Goal: Task Accomplishment & Management: Use online tool/utility

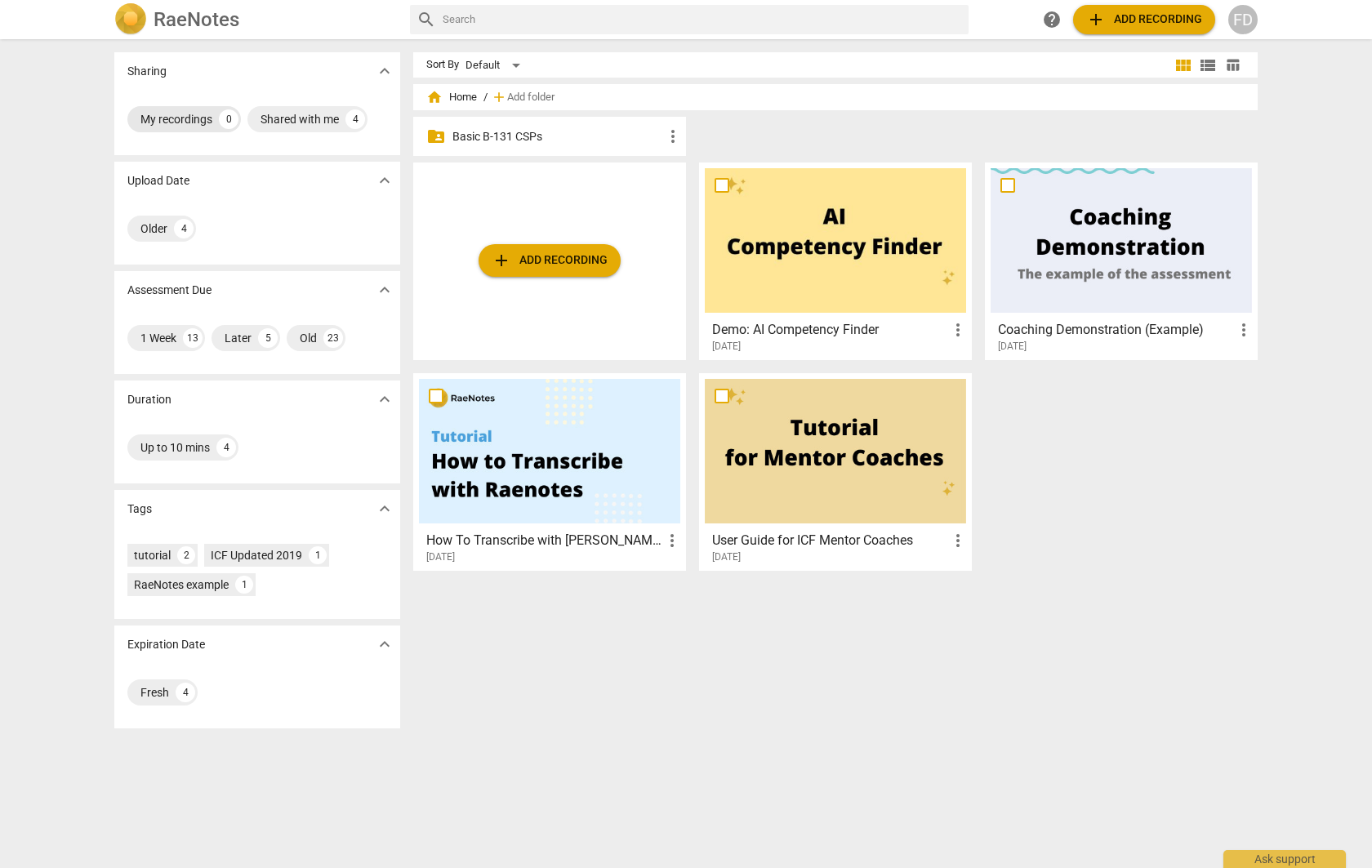
click at [178, 121] on div "My recordings" at bounding box center [177, 119] width 72 height 16
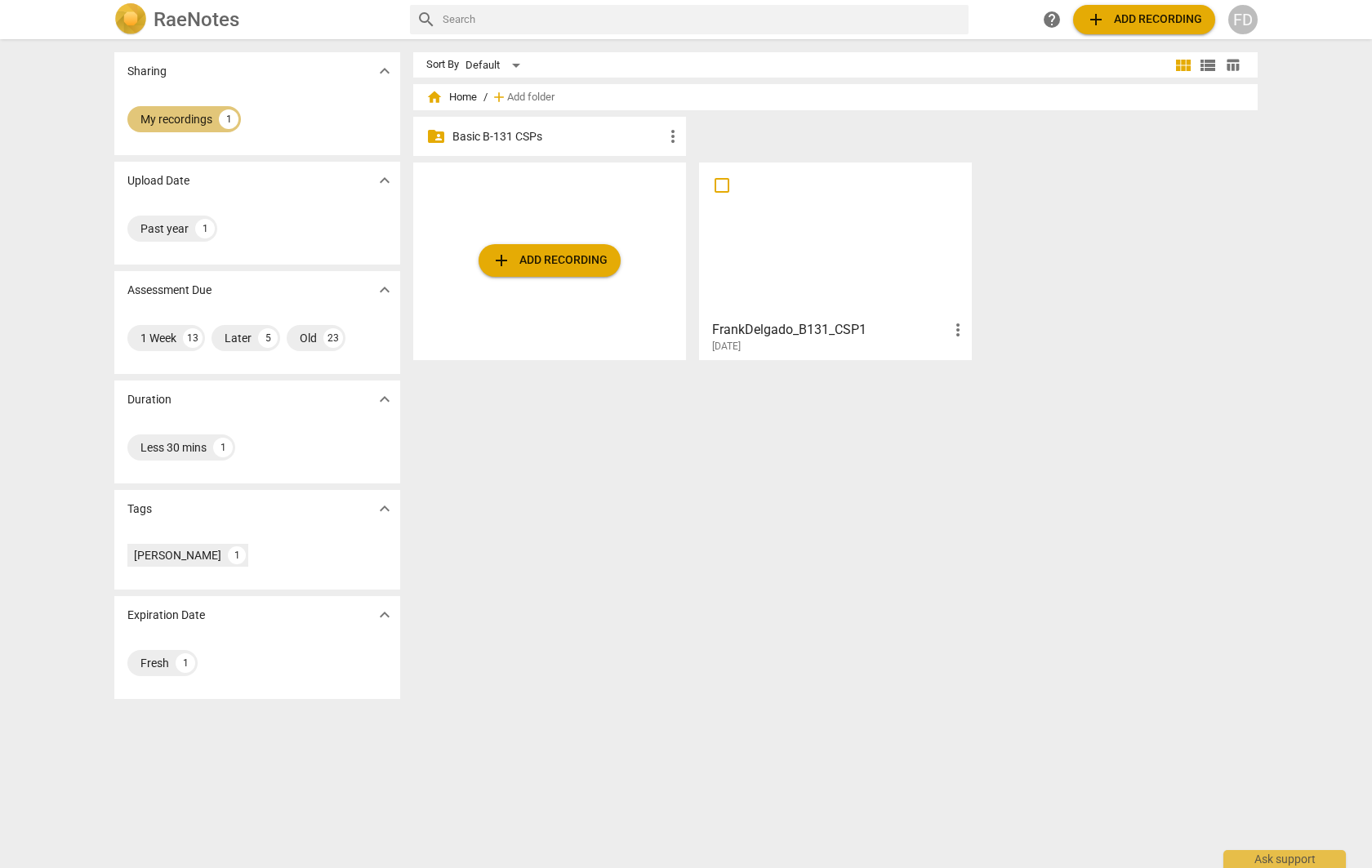
click at [188, 122] on div "My recordings" at bounding box center [177, 119] width 72 height 16
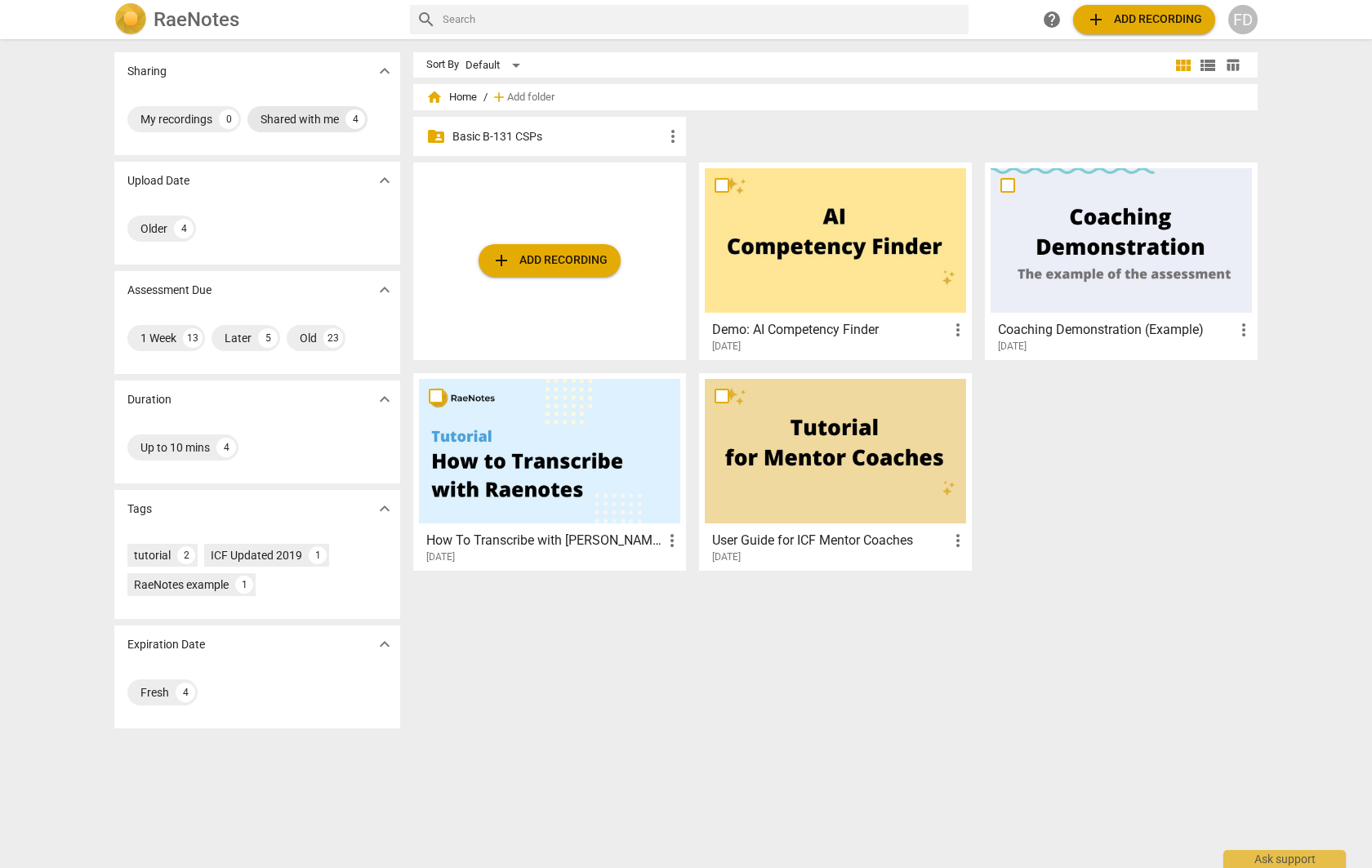
click at [270, 117] on div "Shared with me" at bounding box center [299, 119] width 79 height 16
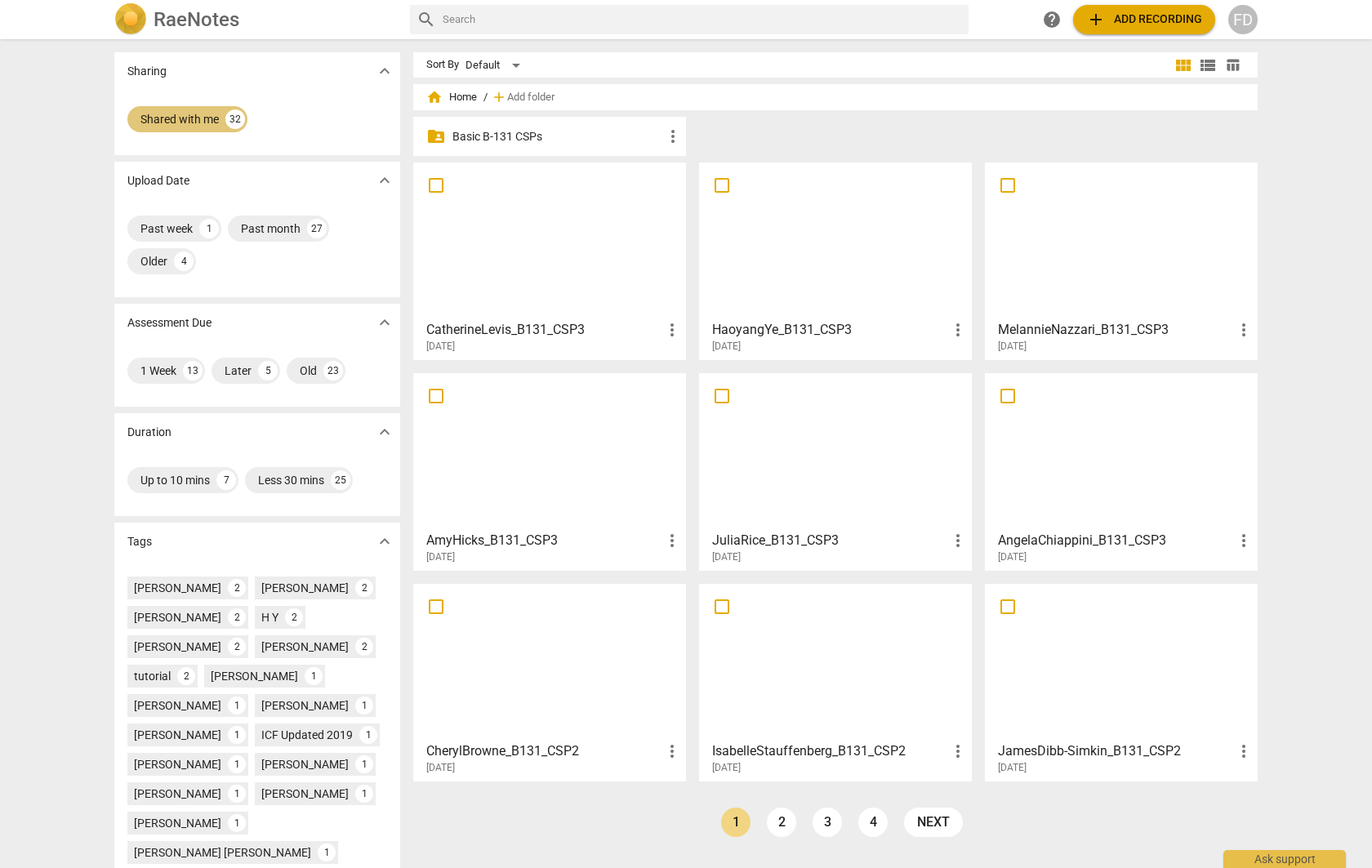
click at [169, 118] on div "Shared with me" at bounding box center [180, 119] width 79 height 16
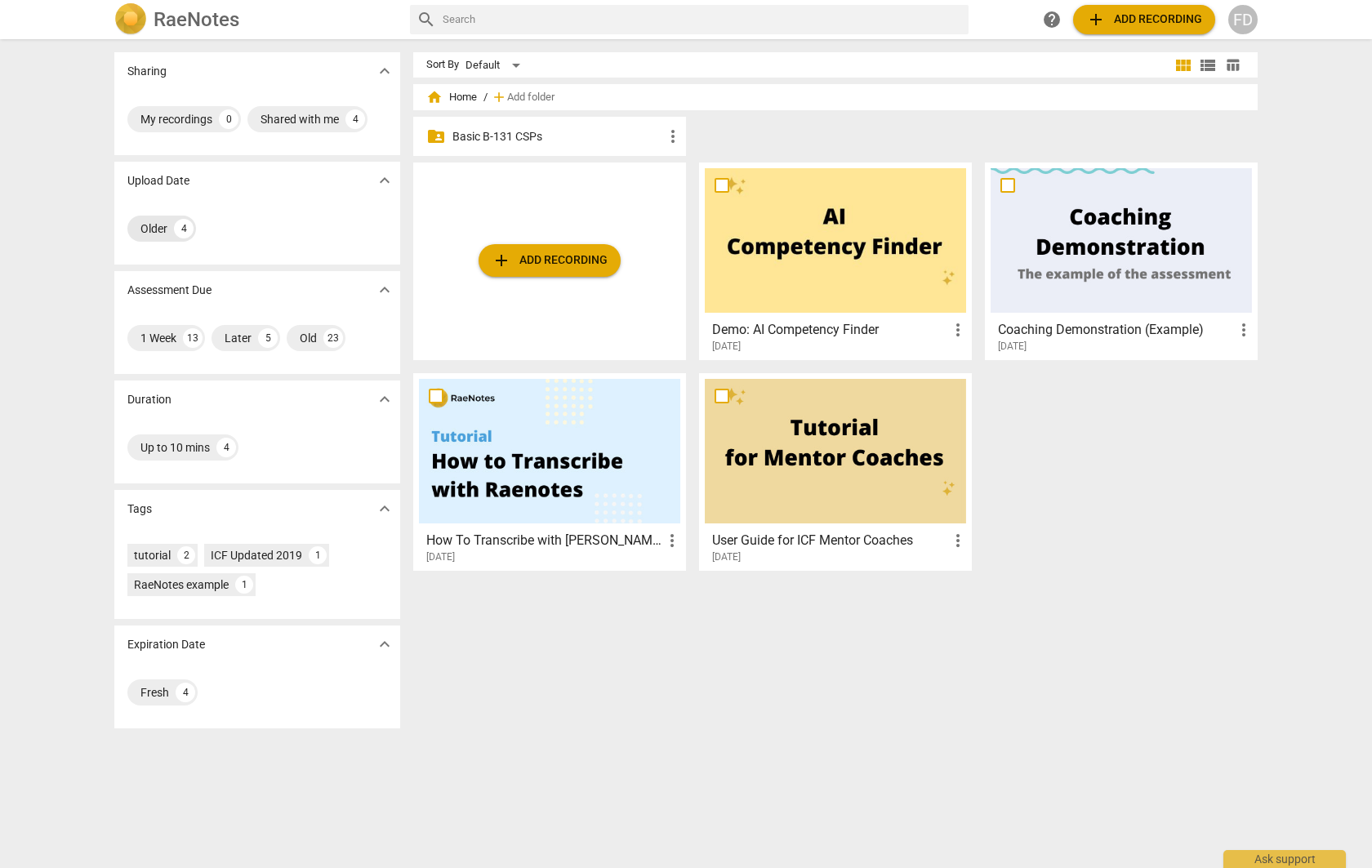
click at [160, 229] on div "Older" at bounding box center [154, 228] width 27 height 16
click at [169, 240] on div "Older 4" at bounding box center [162, 228] width 69 height 26
click at [379, 402] on span "expand_more" at bounding box center [385, 399] width 20 height 20
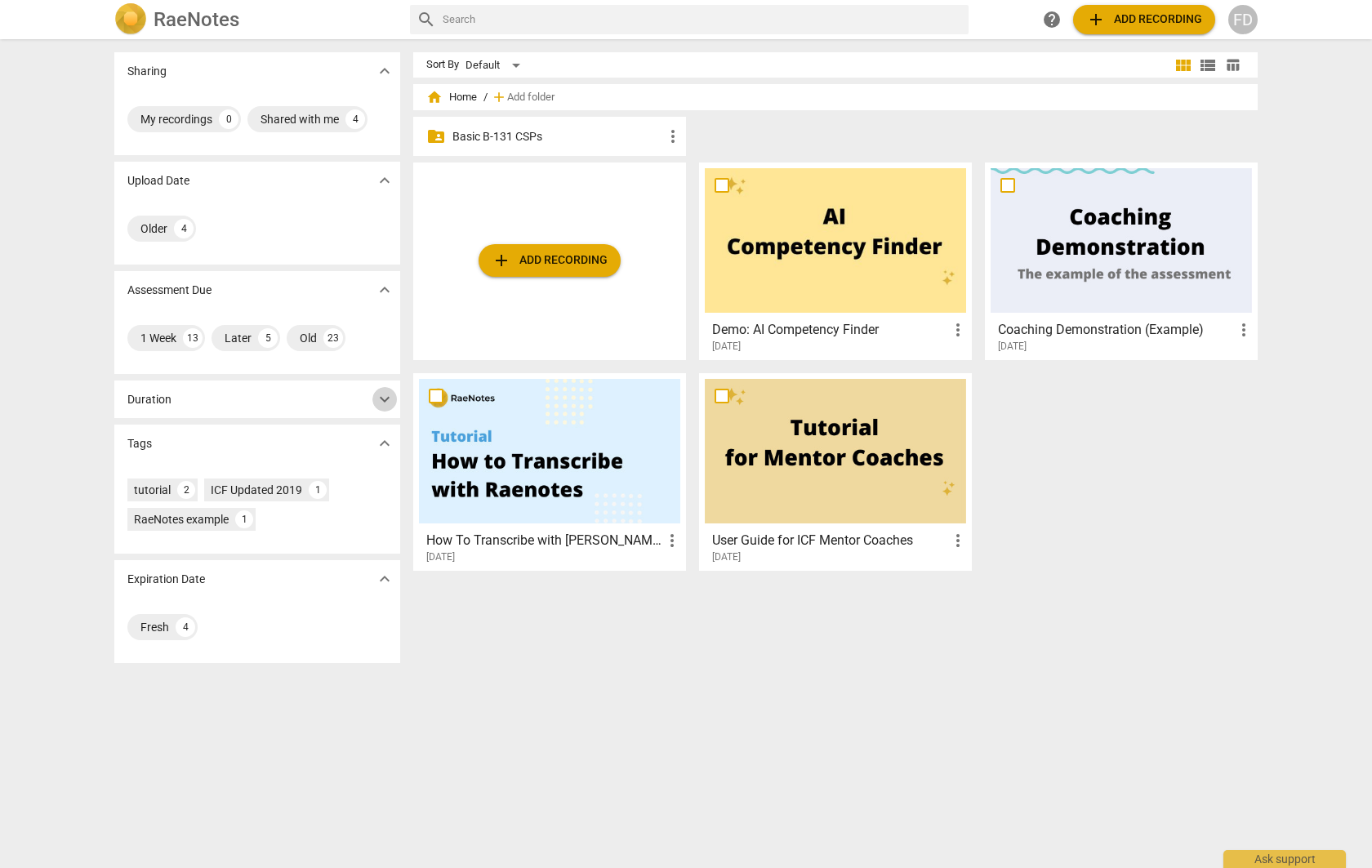
click at [379, 402] on span "expand_more" at bounding box center [385, 399] width 20 height 20
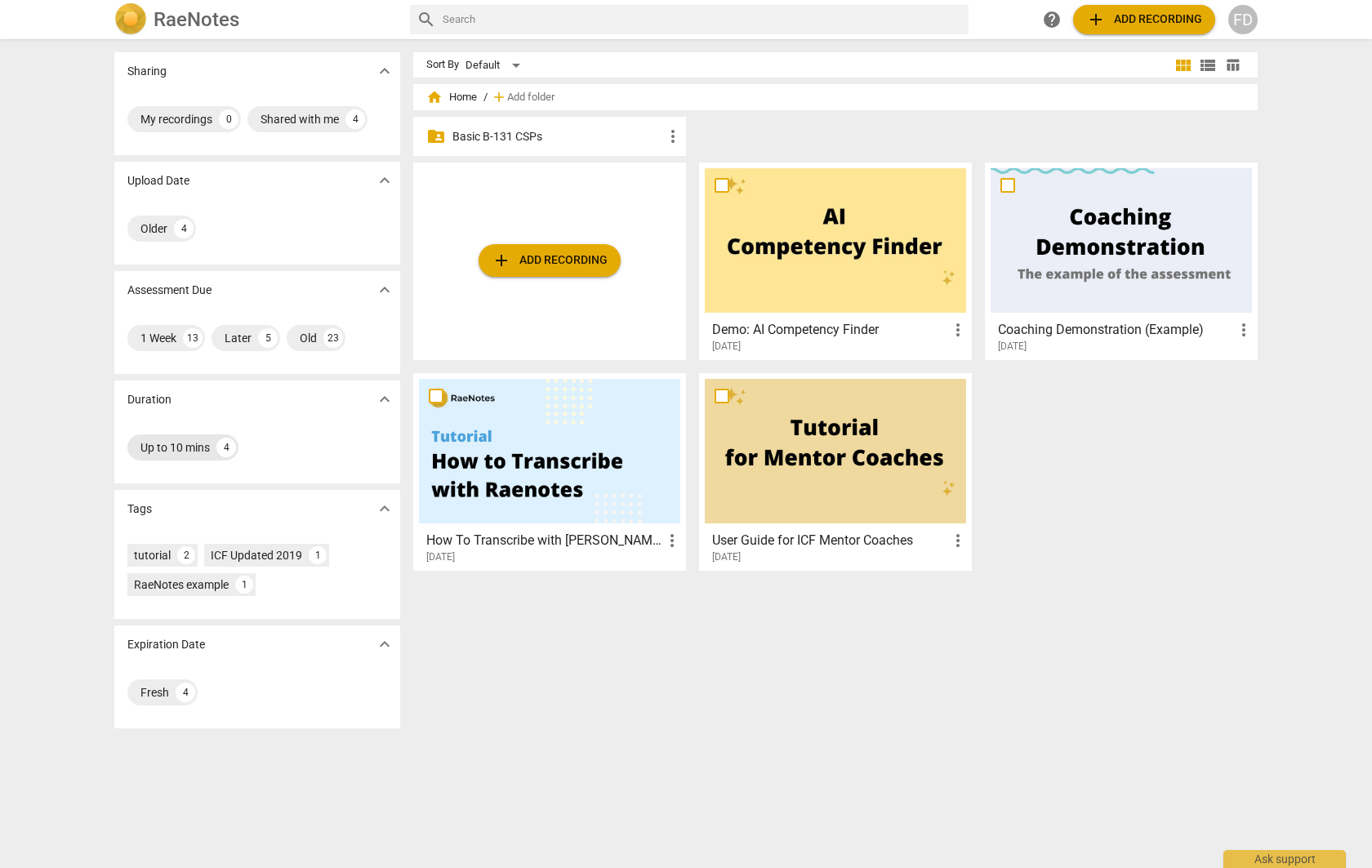
drag, startPoint x: 193, startPoint y: 452, endPoint x: 169, endPoint y: 450, distance: 24.1
click at [186, 452] on div "Up to 10 mins" at bounding box center [175, 447] width 70 height 16
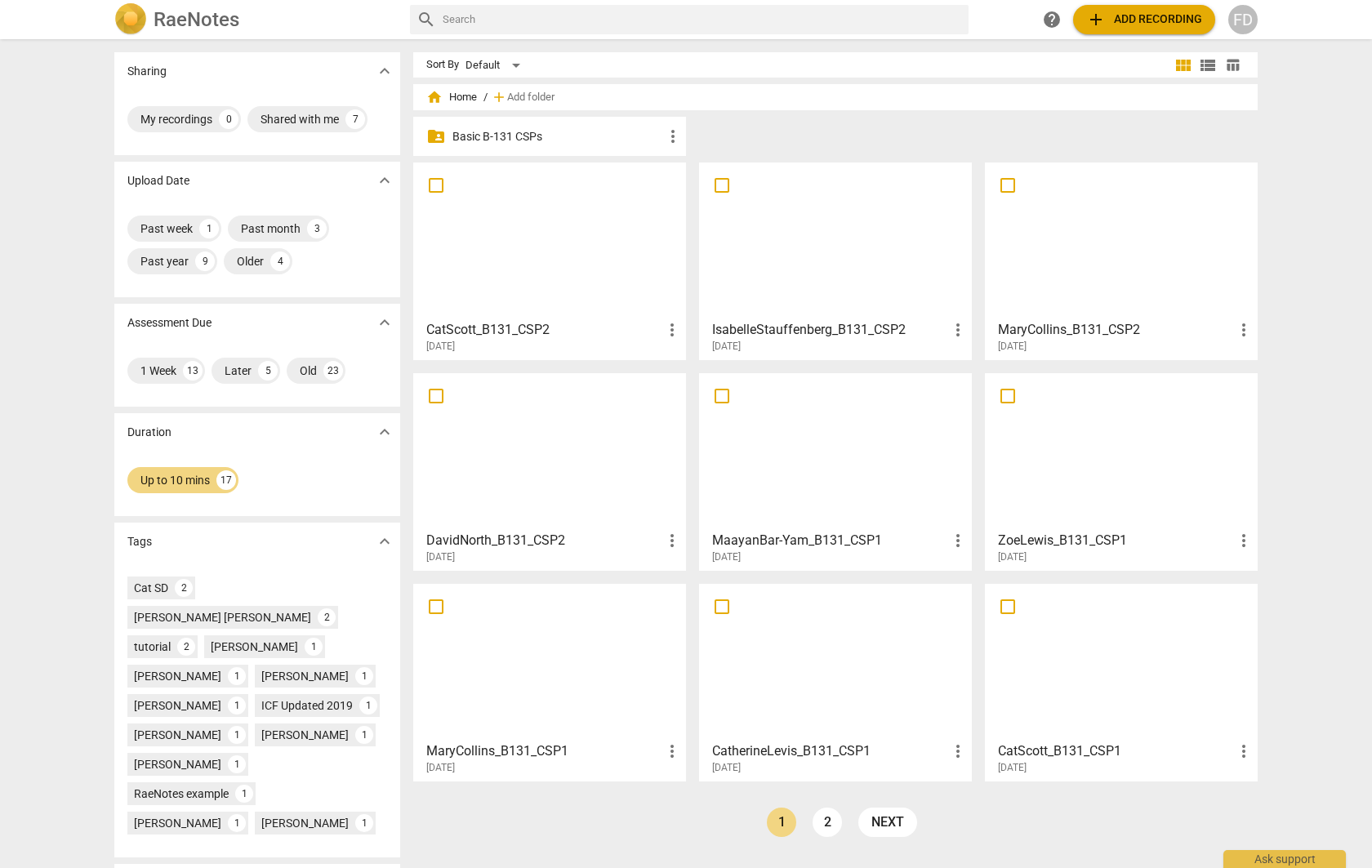
click at [160, 450] on div "Duration expand_more" at bounding box center [257, 432] width 286 height 38
click at [161, 472] on div "Up to 10 mins 17" at bounding box center [183, 480] width 111 height 26
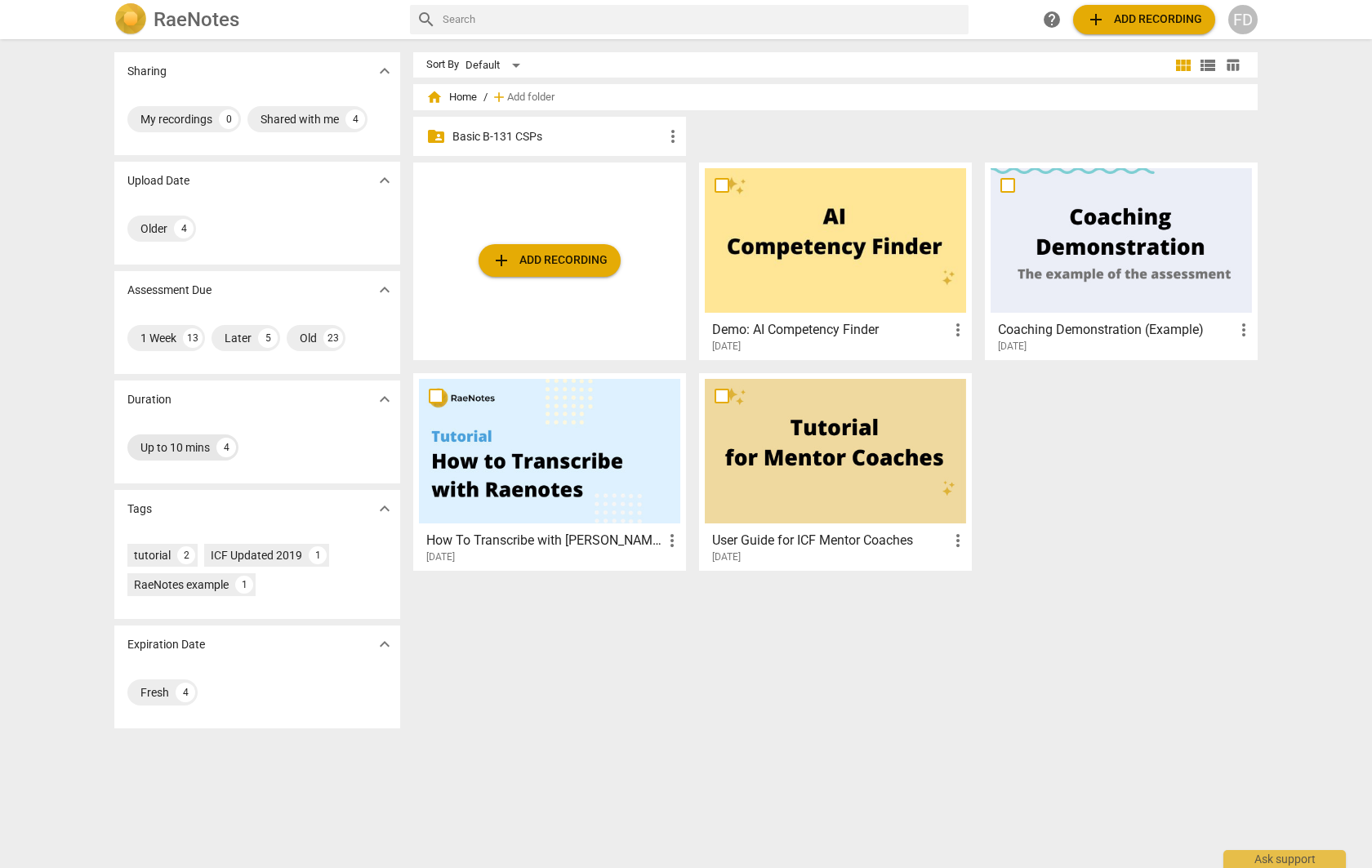
click at [163, 445] on div "Up to 10 mins" at bounding box center [175, 447] width 70 height 16
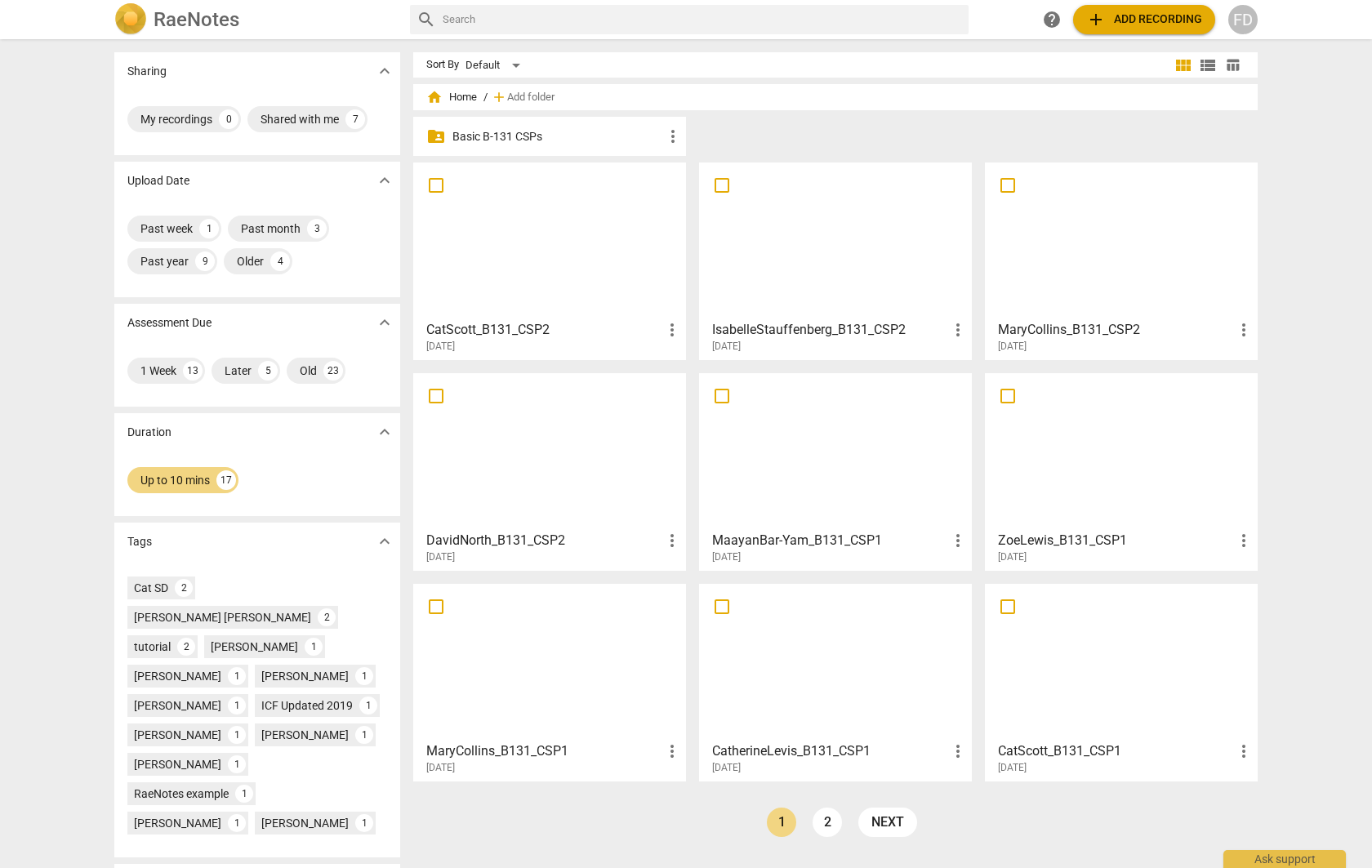
click at [538, 252] on div at bounding box center [549, 241] width 261 height 145
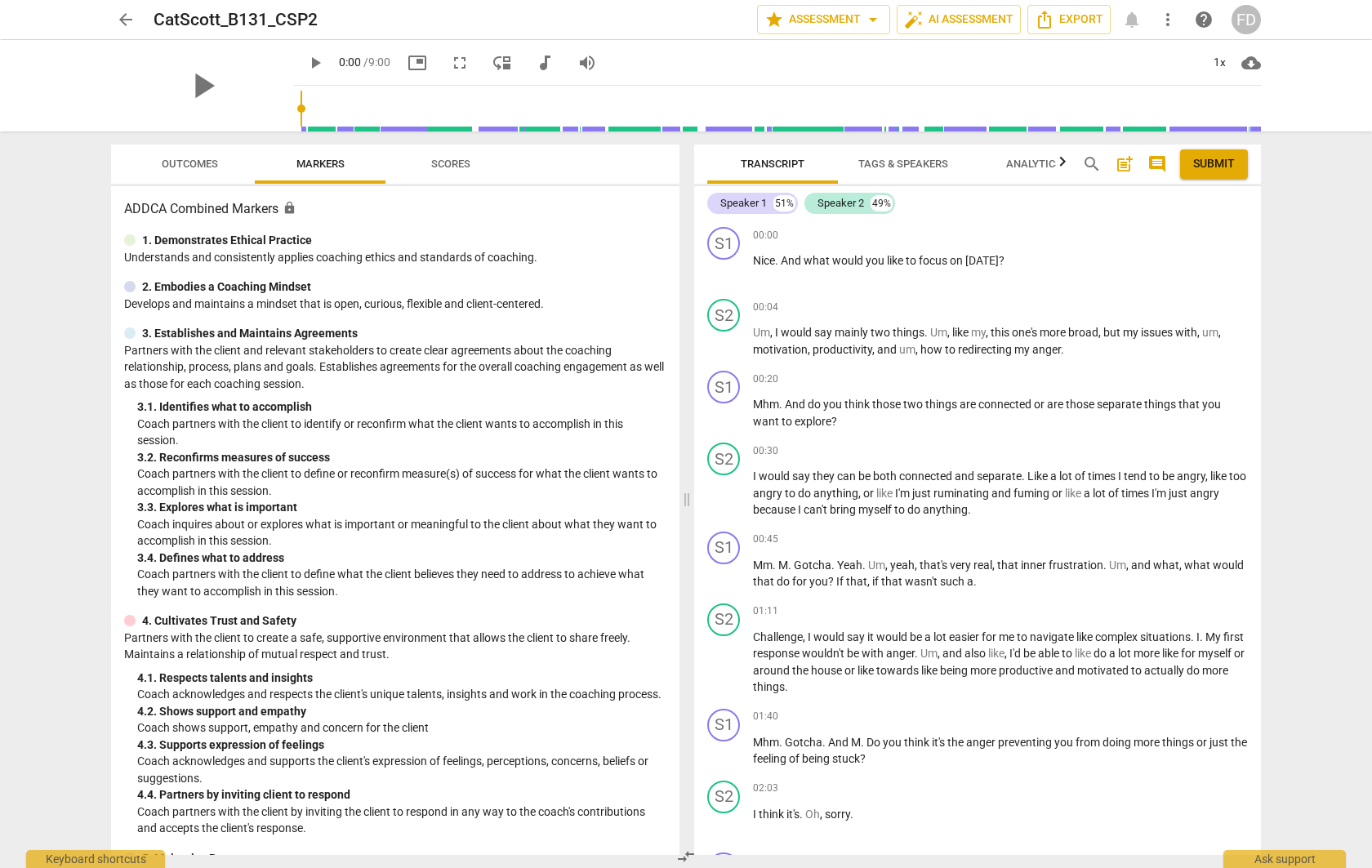
click at [489, 167] on span "Scores" at bounding box center [451, 164] width 79 height 22
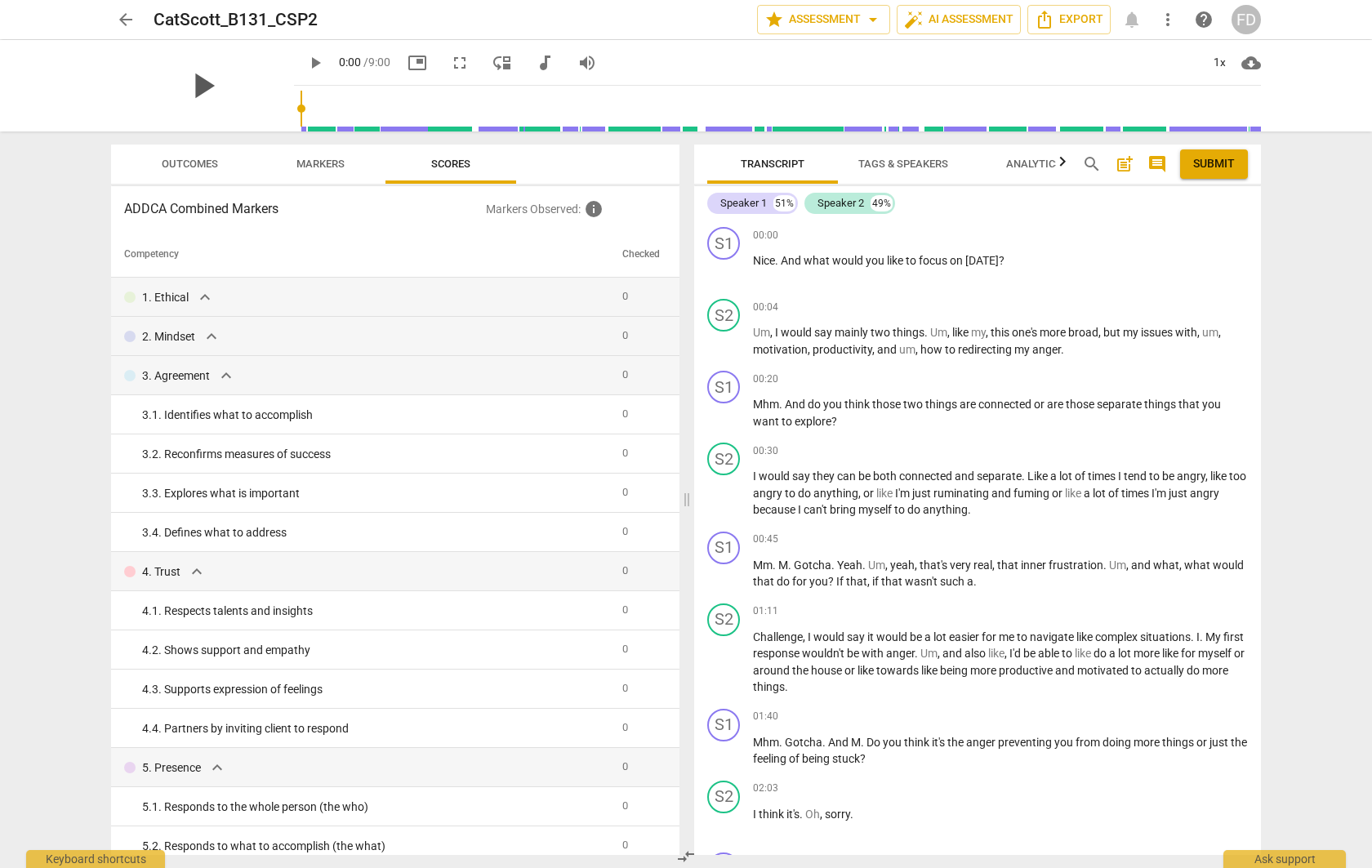
click at [184, 88] on span "play_arrow" at bounding box center [203, 86] width 43 height 43
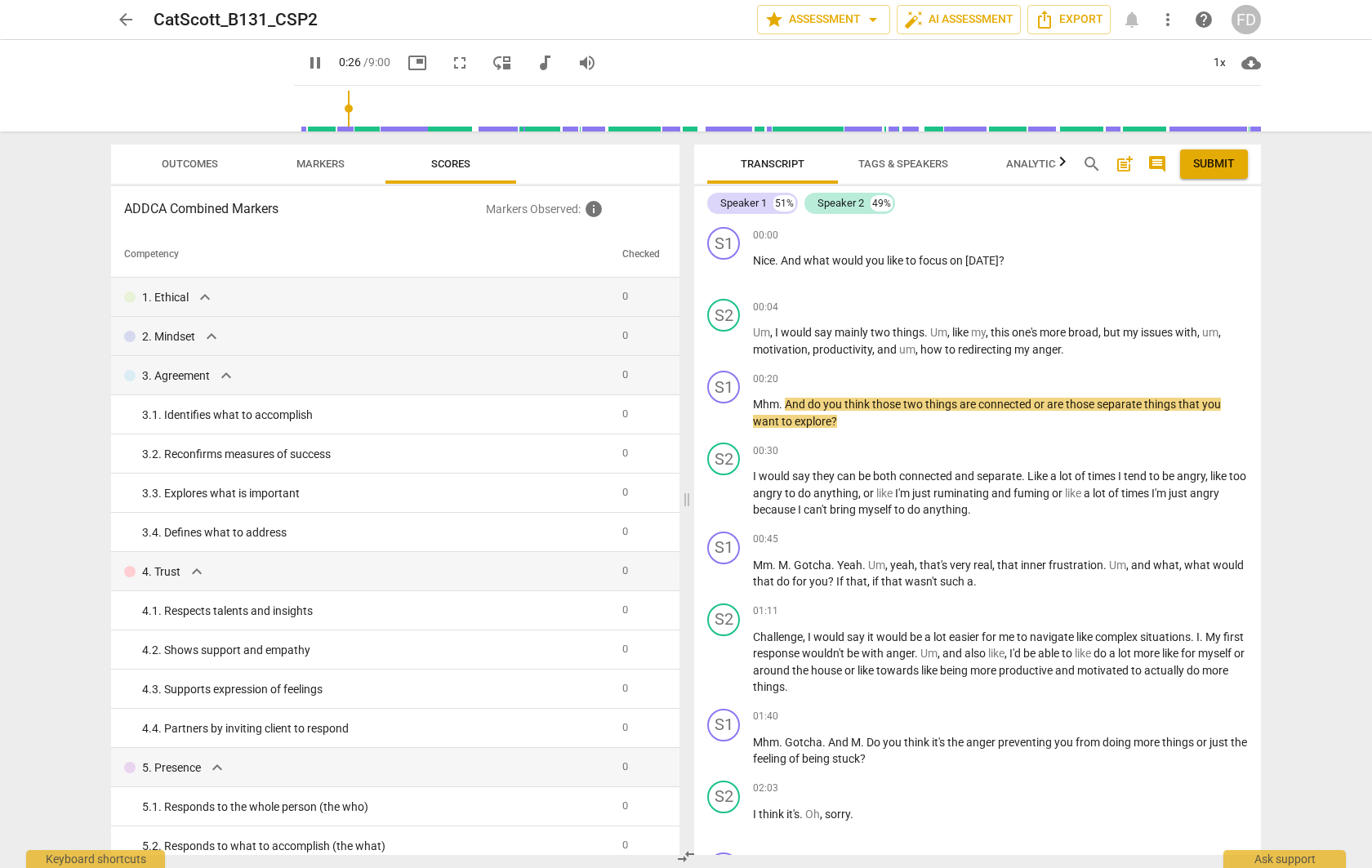
click at [300, 119] on input "range" at bounding box center [780, 109] width 960 height 52
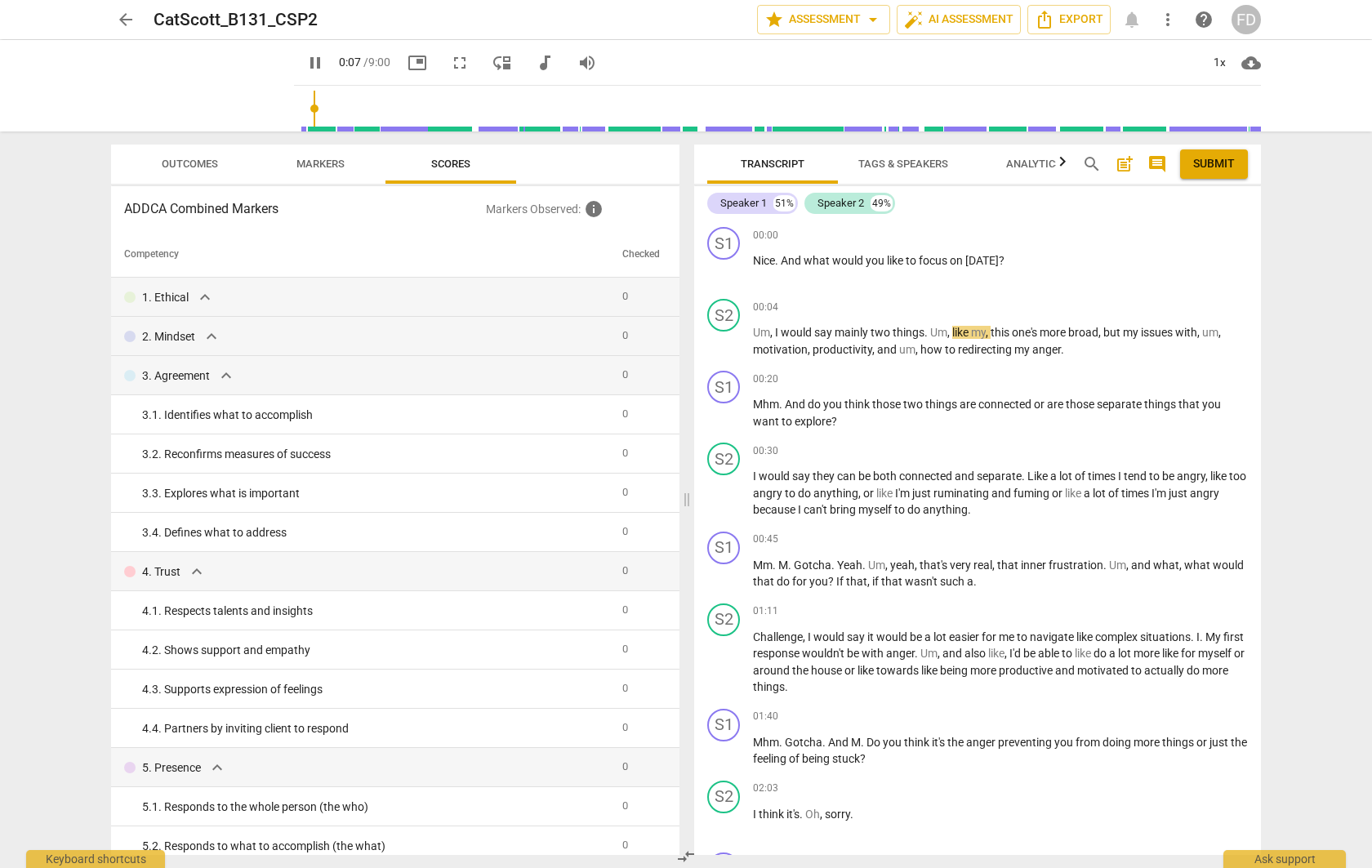
type input "7"
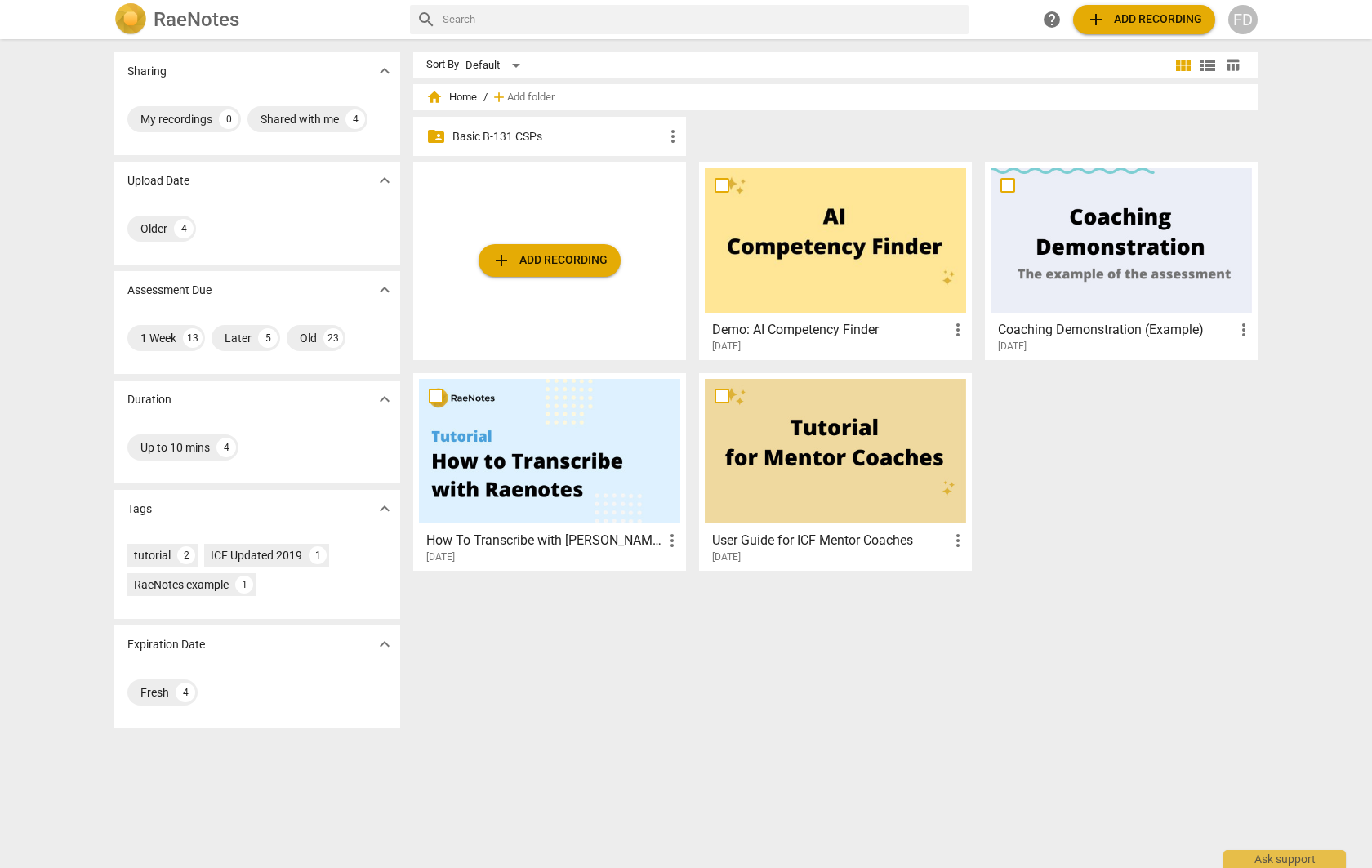
click at [1103, 20] on span "add" at bounding box center [1095, 20] width 20 height 20
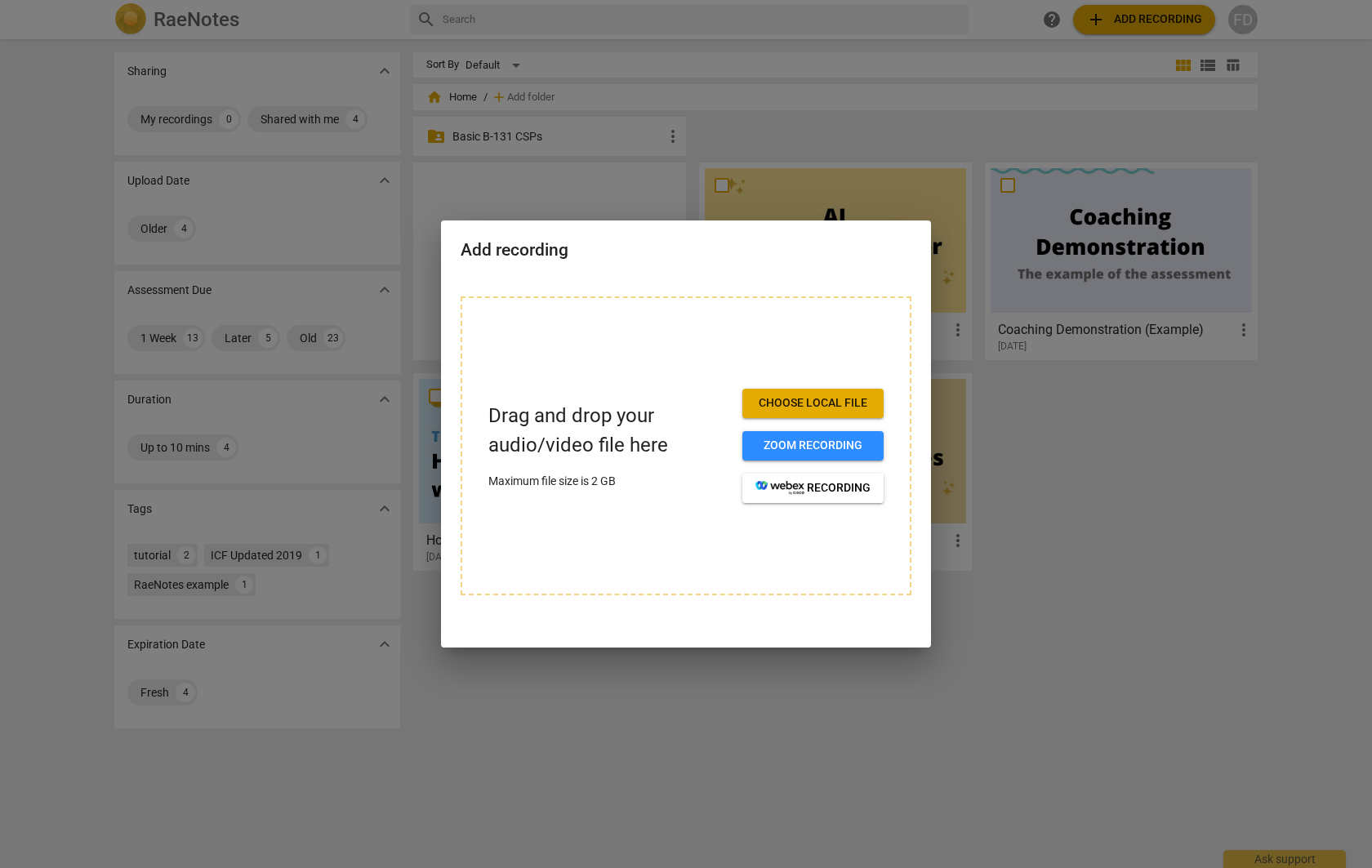
click at [789, 401] on span "Choose local file" at bounding box center [812, 403] width 115 height 16
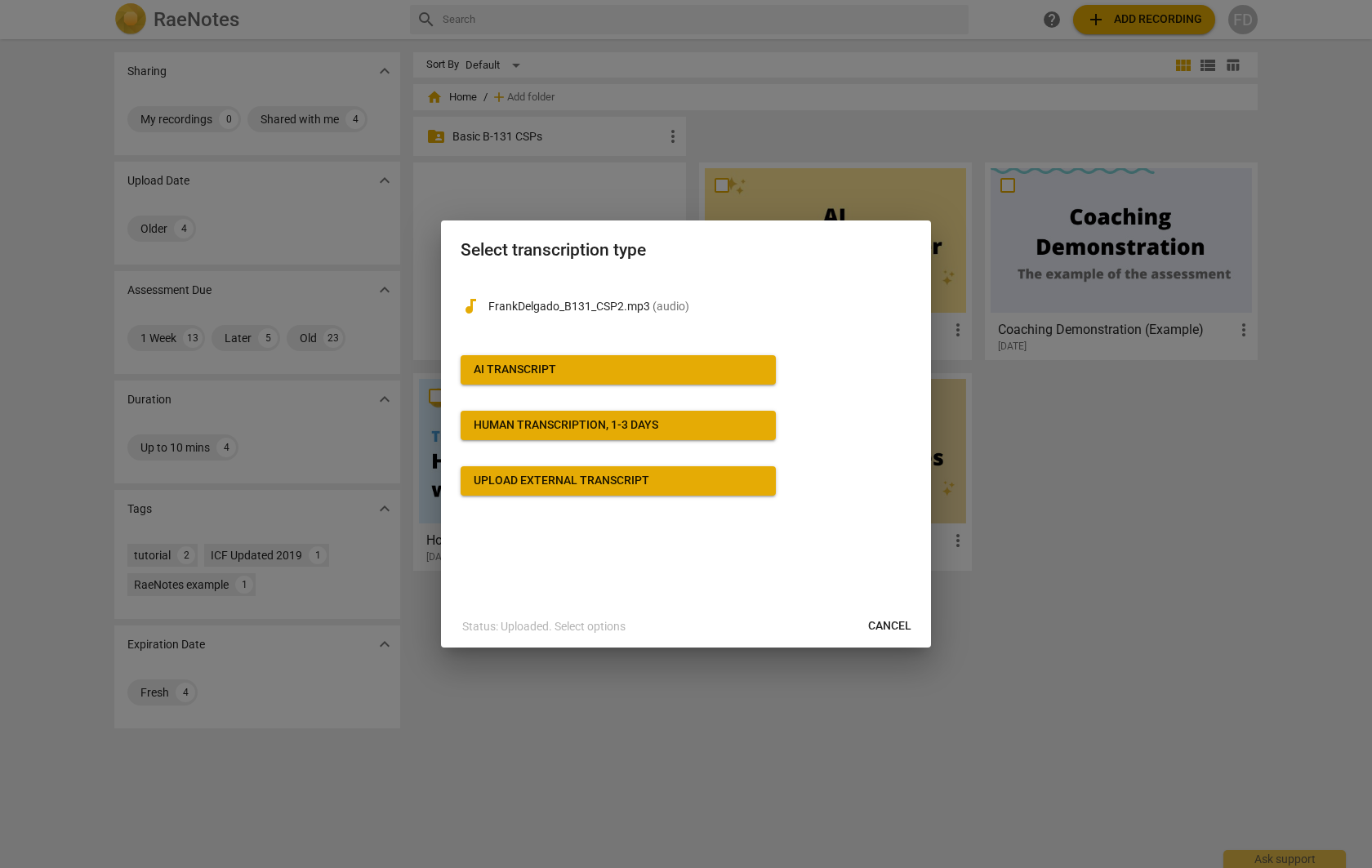
click at [560, 421] on div "Human transcription, 1-3 days" at bounding box center [566, 425] width 185 height 16
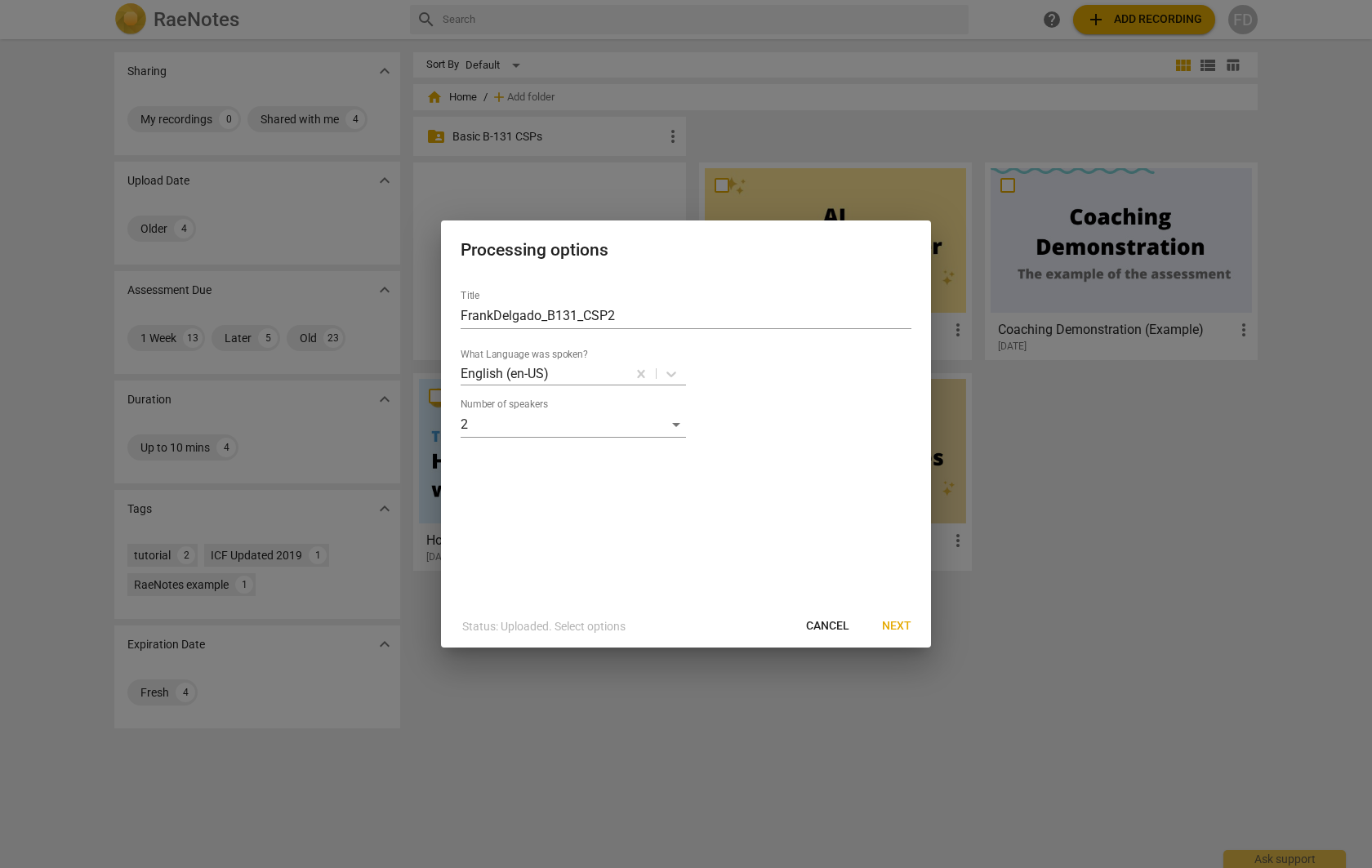
click at [897, 625] on span "Next" at bounding box center [897, 627] width 29 height 16
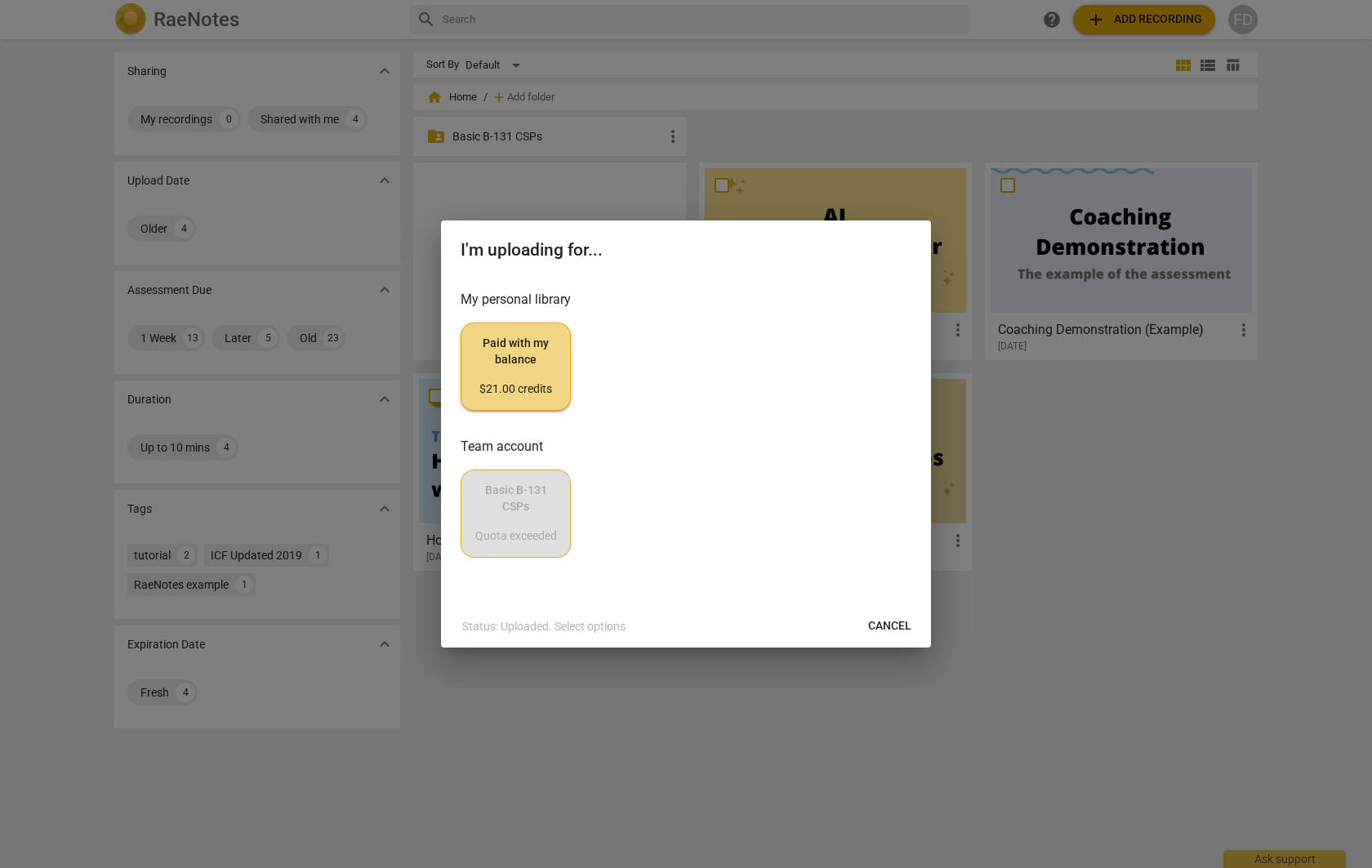
click at [888, 623] on span "Cancel" at bounding box center [889, 627] width 43 height 16
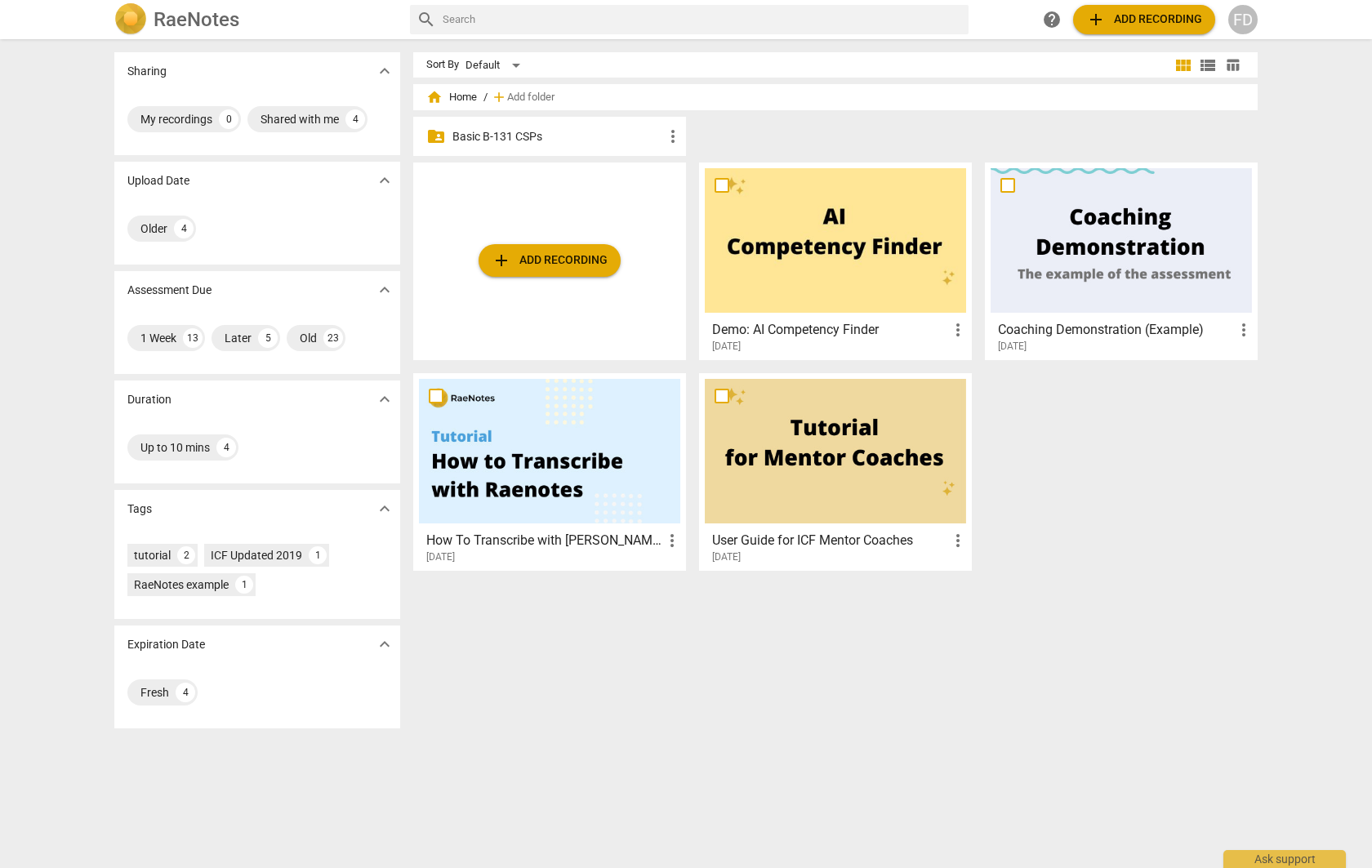
click at [470, 139] on p "Basic B-131 CSPs" at bounding box center [558, 137] width 211 height 17
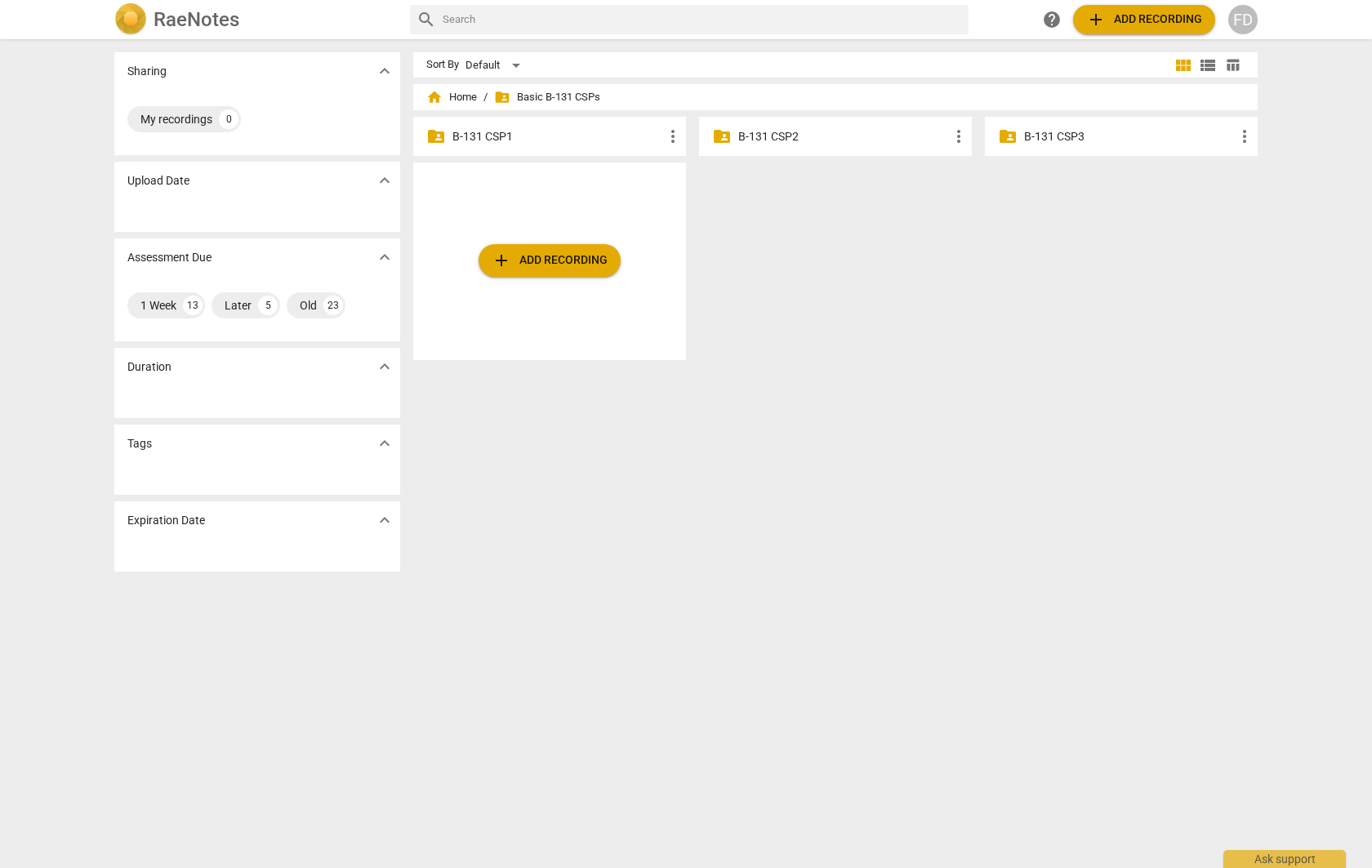
click at [765, 134] on p "B-131 CSP2" at bounding box center [843, 137] width 211 height 17
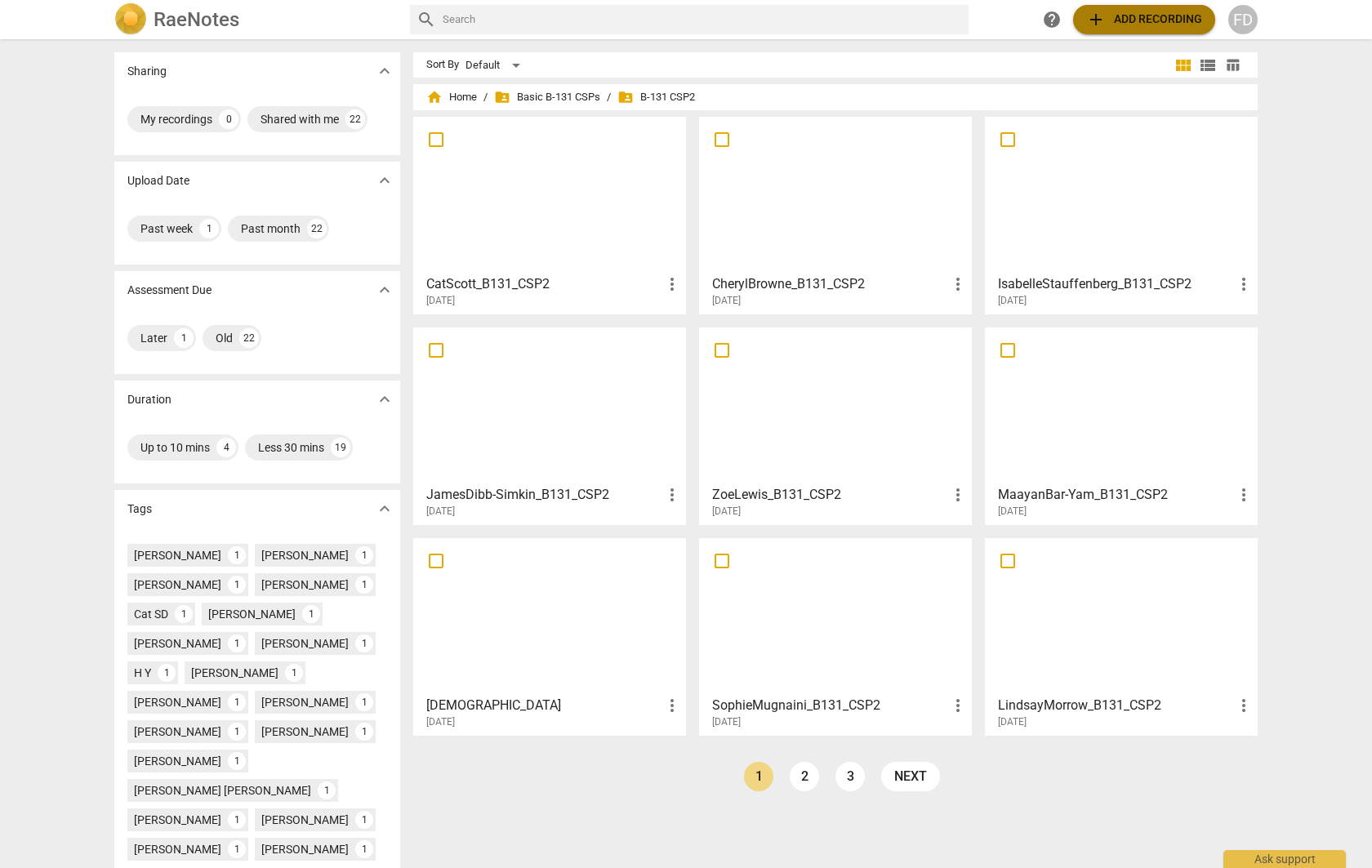
click at [1143, 23] on span "add Add recording" at bounding box center [1144, 20] width 116 height 20
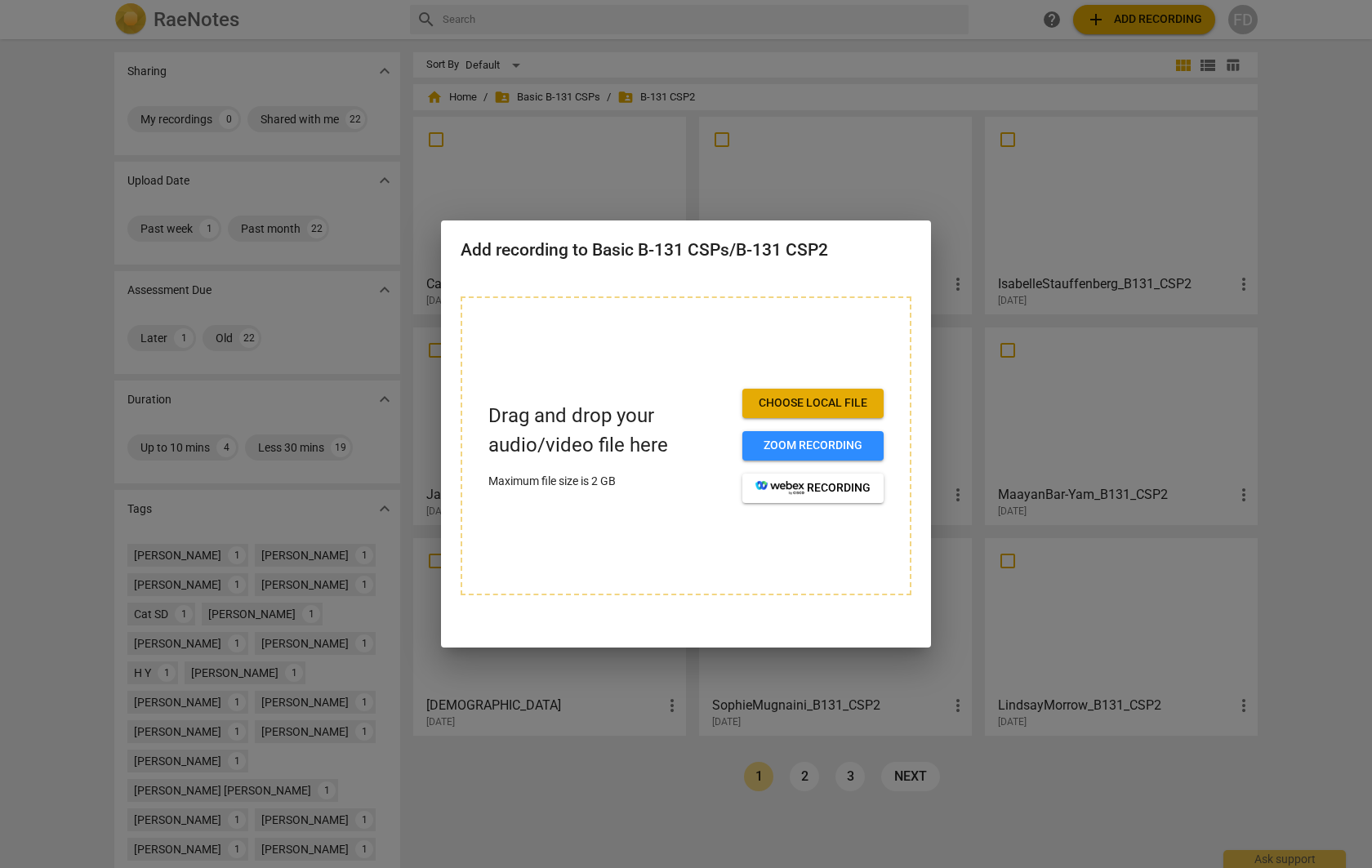
click at [819, 401] on span "Choose local file" at bounding box center [812, 403] width 115 height 16
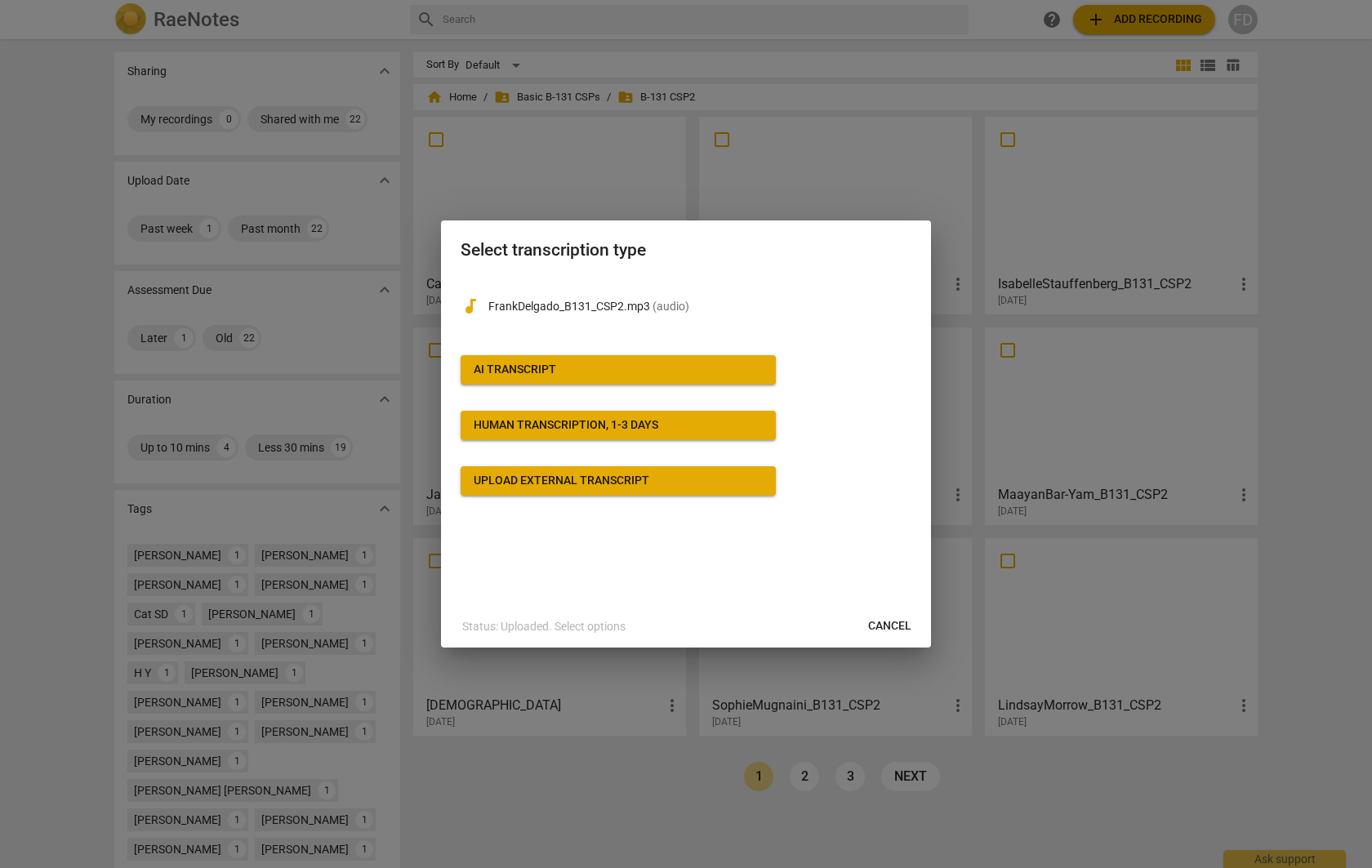
click at [569, 429] on div "Human transcription, 1-3 days" at bounding box center [566, 425] width 185 height 16
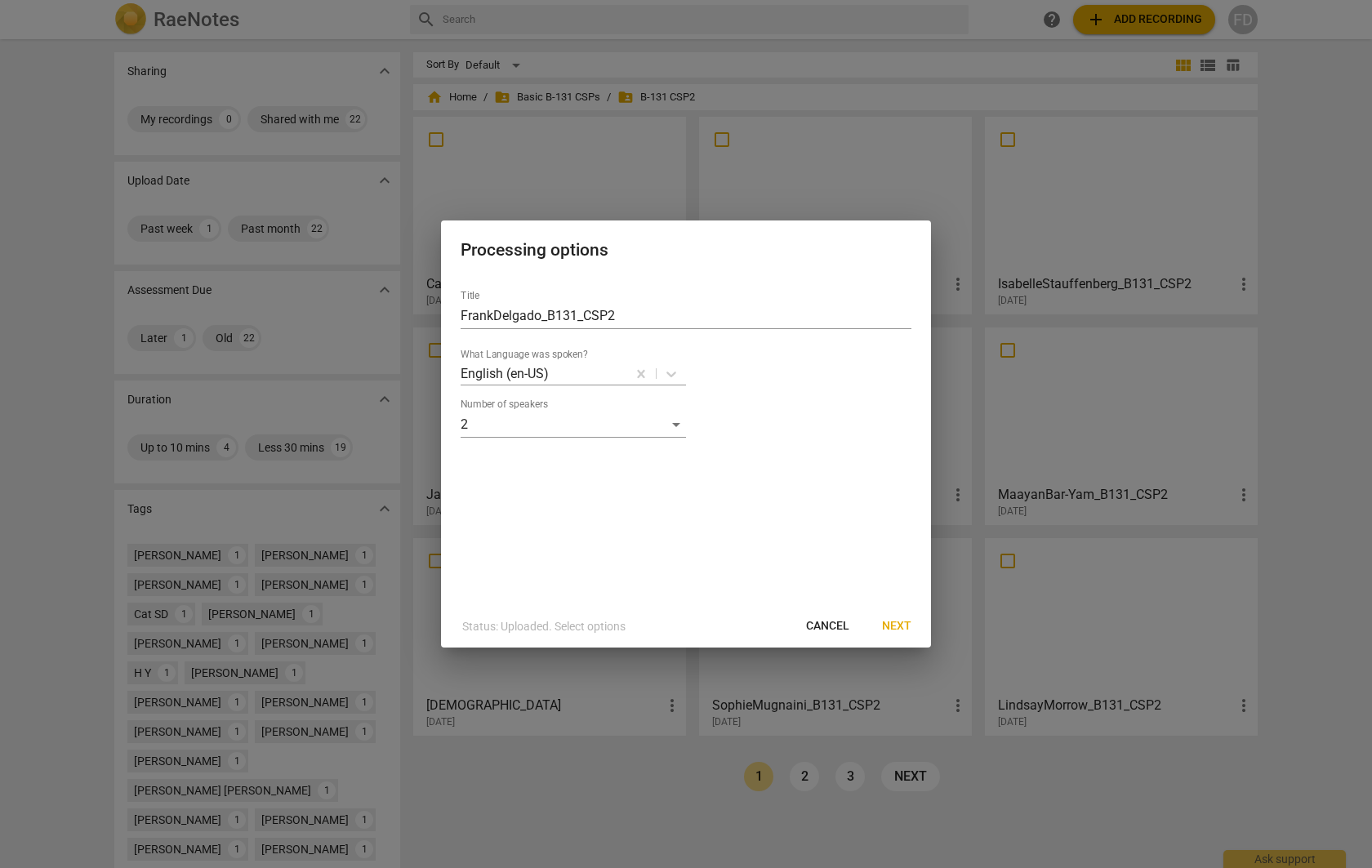
click at [892, 629] on span "Next" at bounding box center [897, 627] width 29 height 16
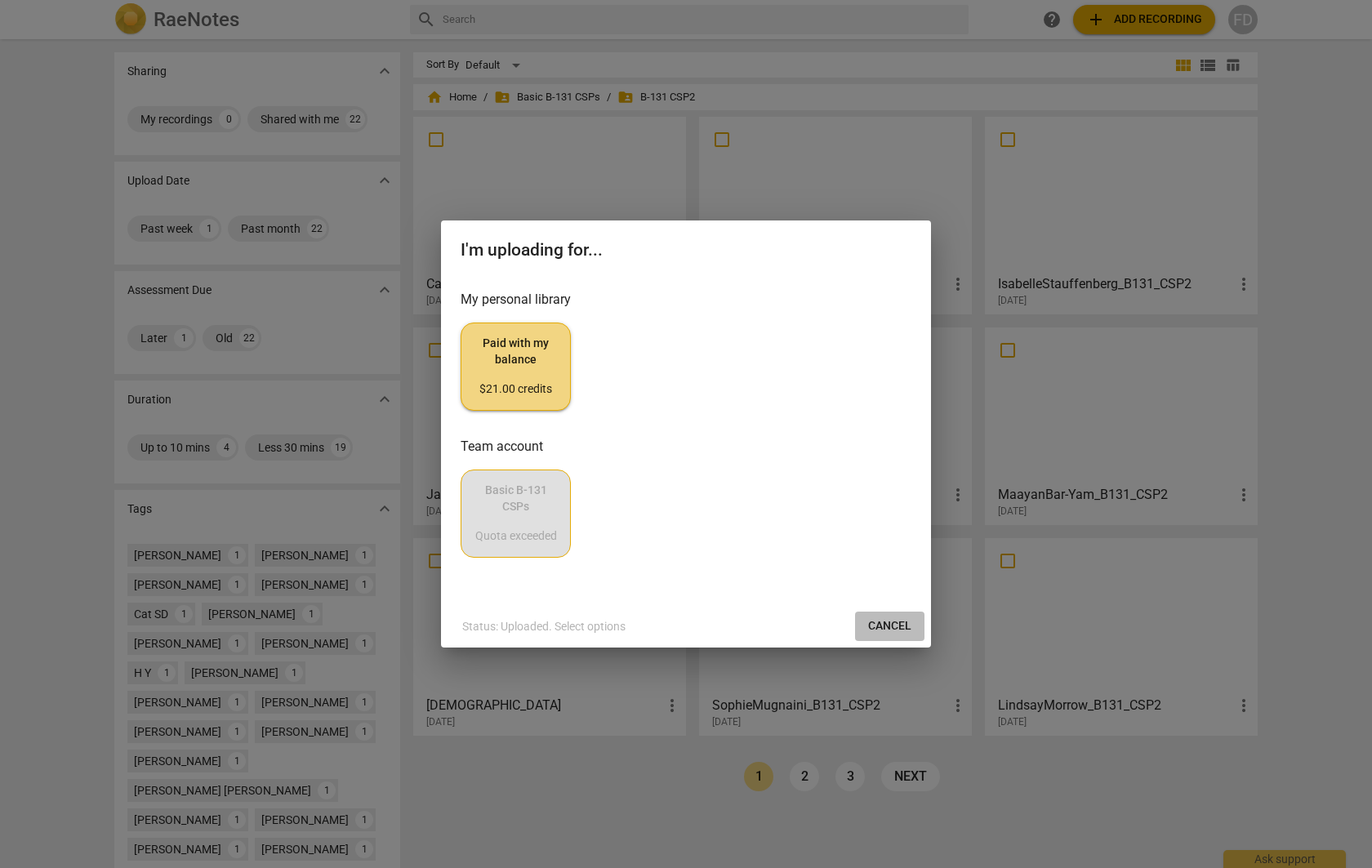
click at [888, 626] on span "Cancel" at bounding box center [889, 627] width 43 height 16
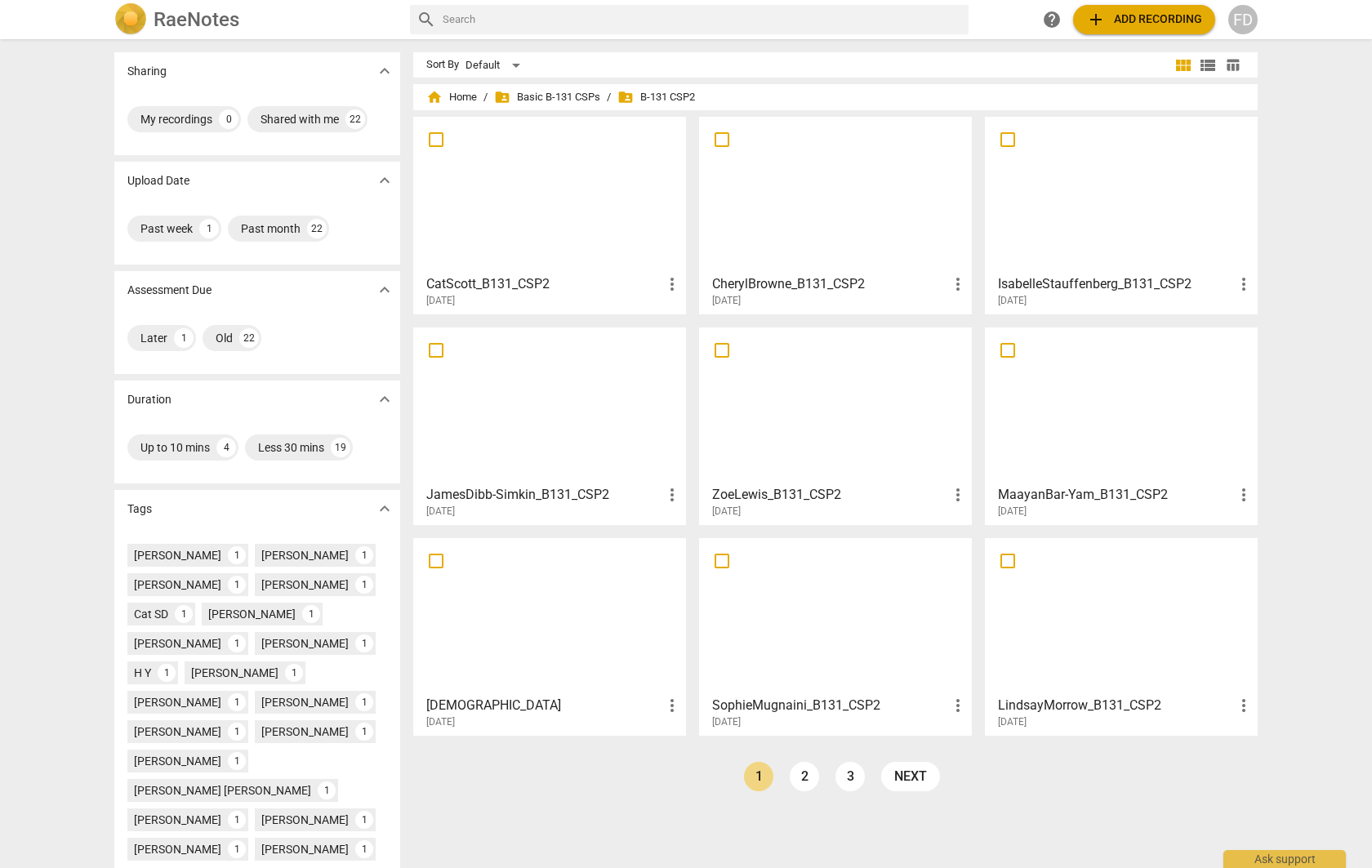
click at [1243, 16] on div "FD" at bounding box center [1243, 20] width 29 height 29
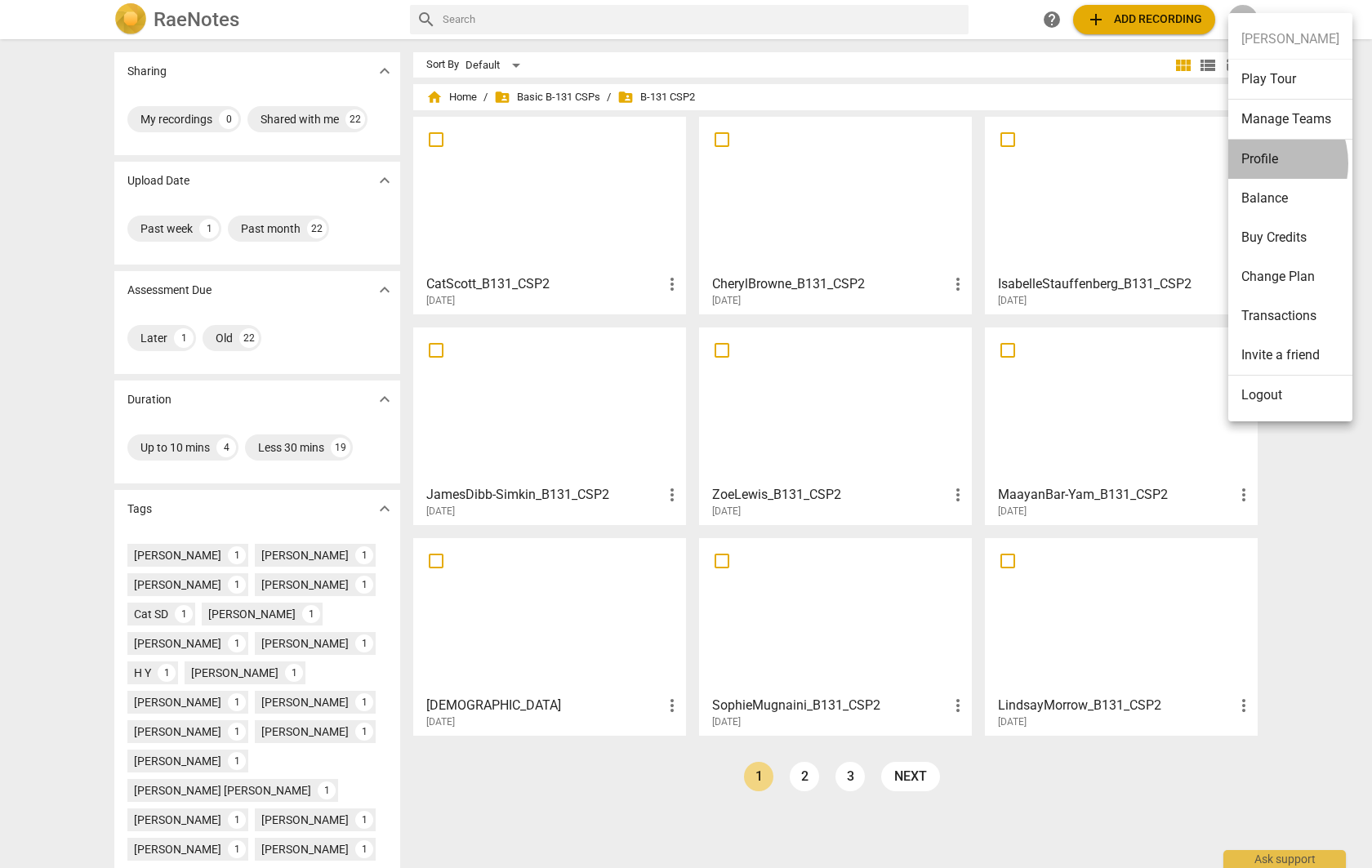
click at [1257, 164] on li "Profile" at bounding box center [1290, 160] width 124 height 39
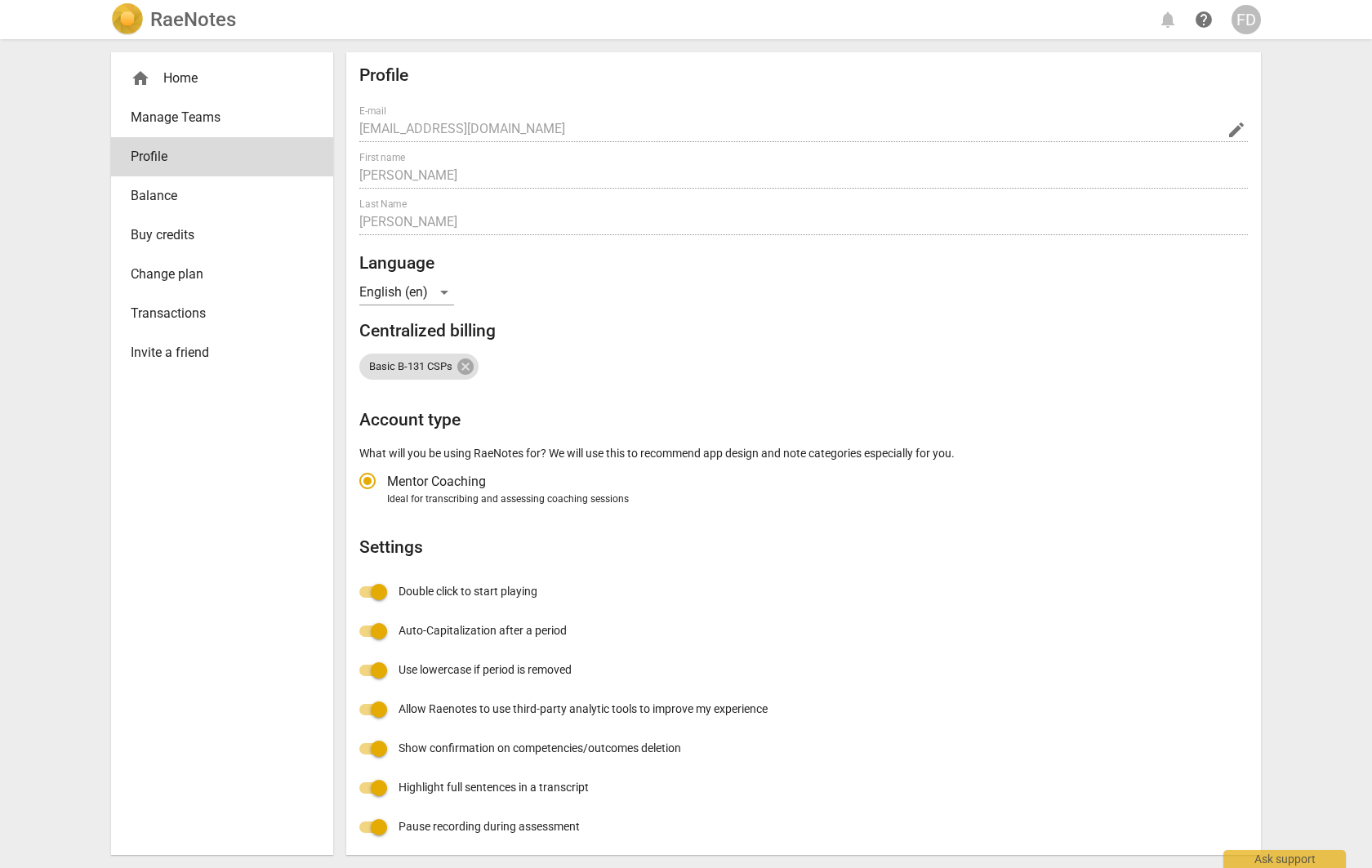
radio input "false"
click at [178, 189] on span "Balance" at bounding box center [216, 196] width 170 height 20
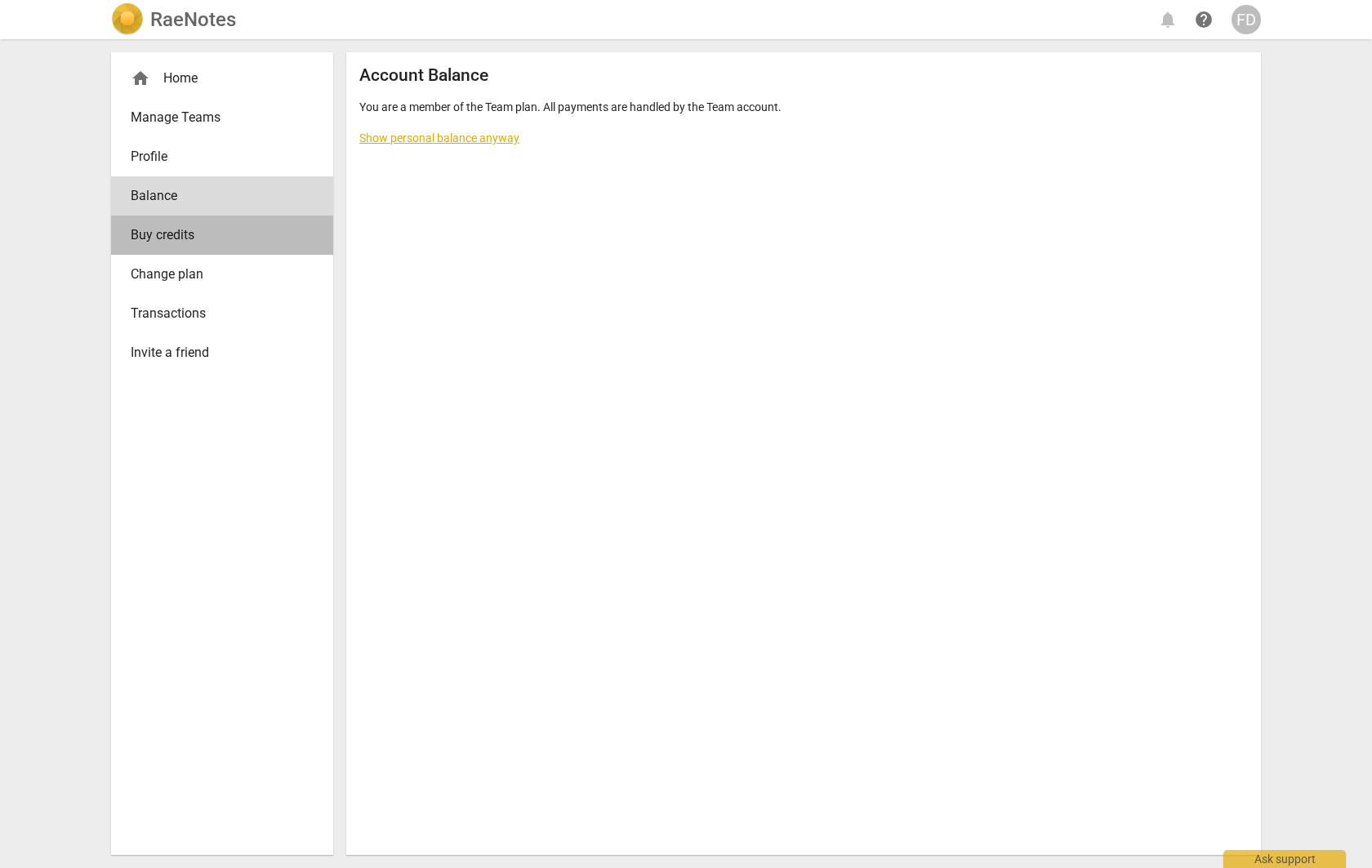
click at [174, 242] on span "Buy credits" at bounding box center [216, 235] width 170 height 20
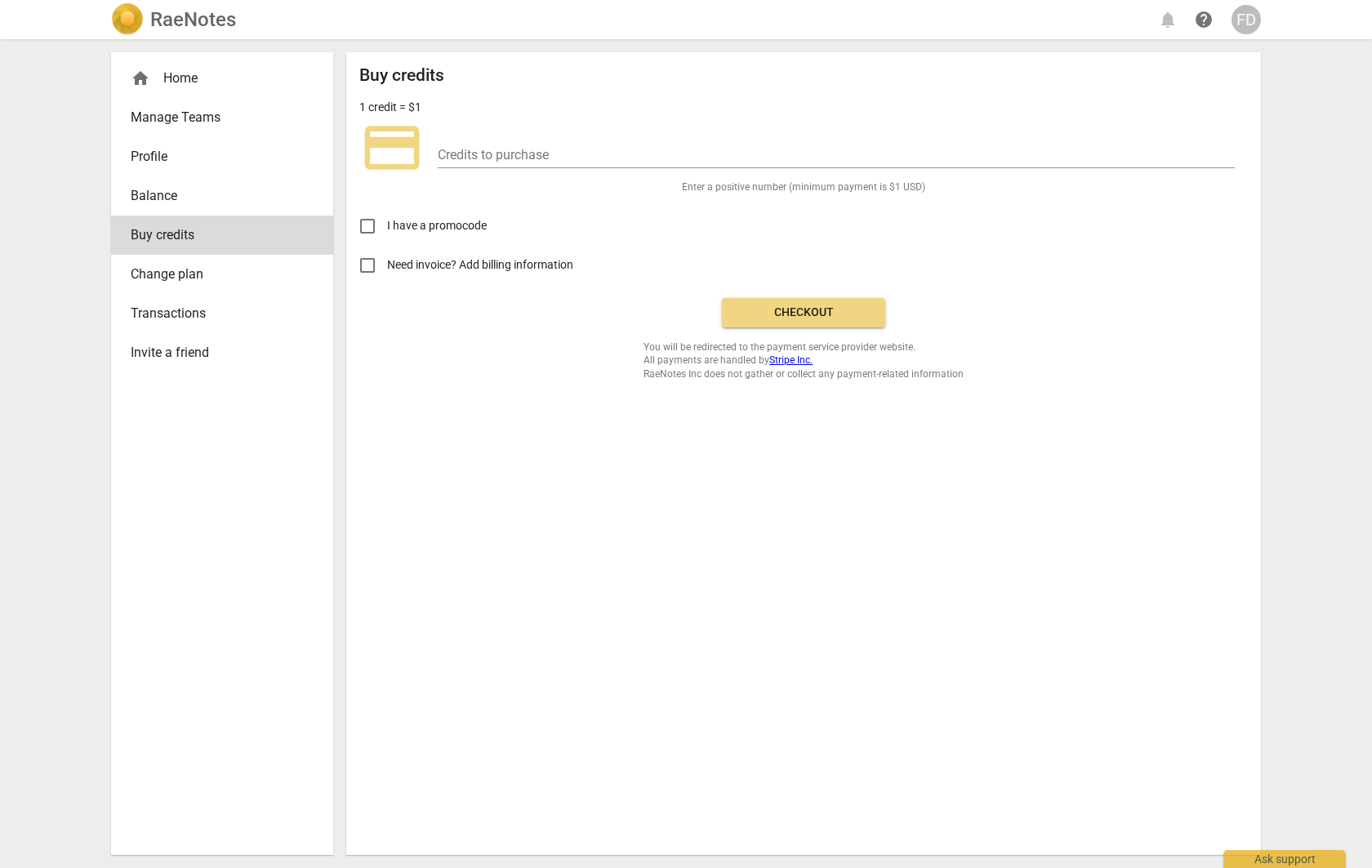
click at [174, 272] on span "Change plan" at bounding box center [216, 274] width 170 height 20
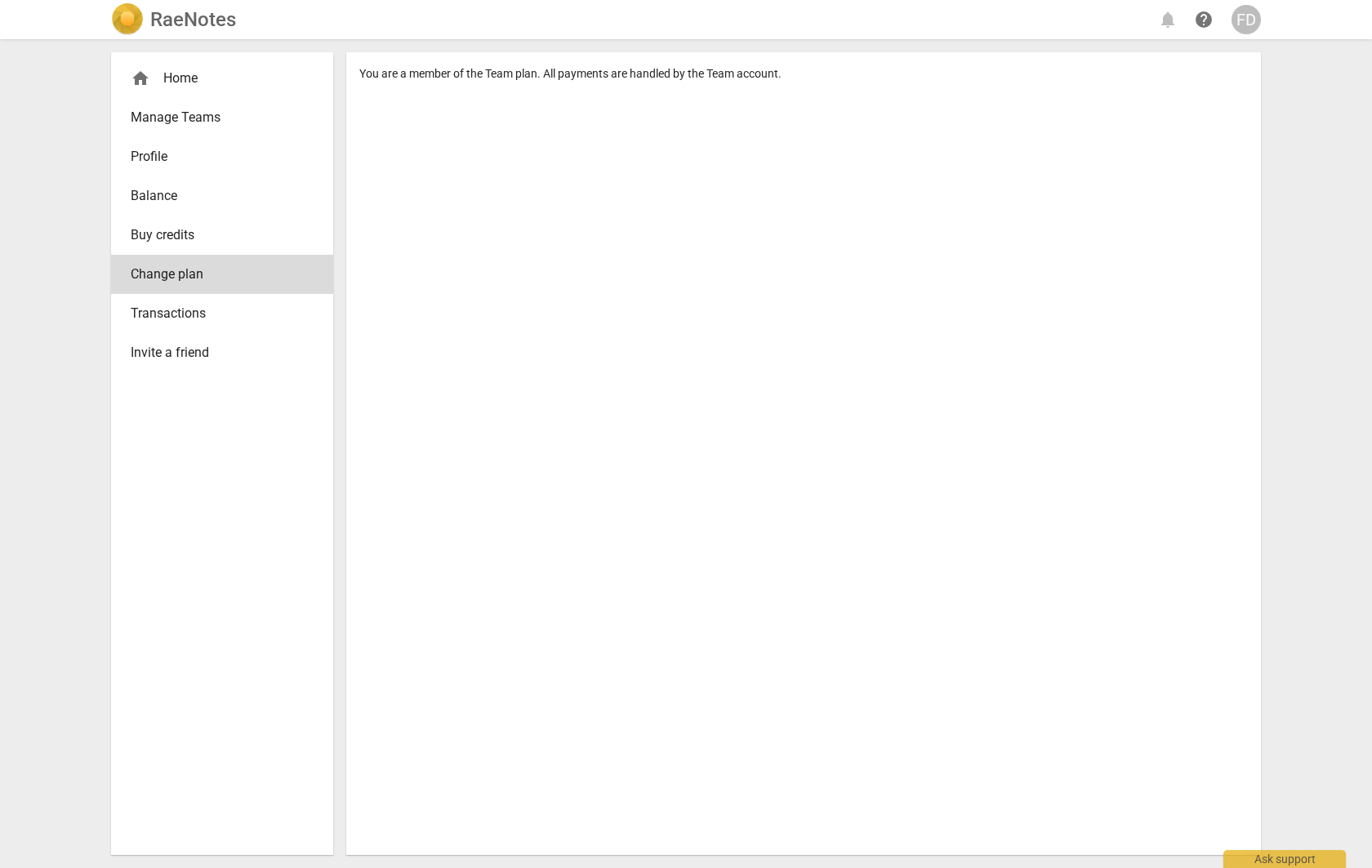
scroll to position [1, 0]
click at [182, 309] on span "Transactions" at bounding box center [216, 313] width 170 height 20
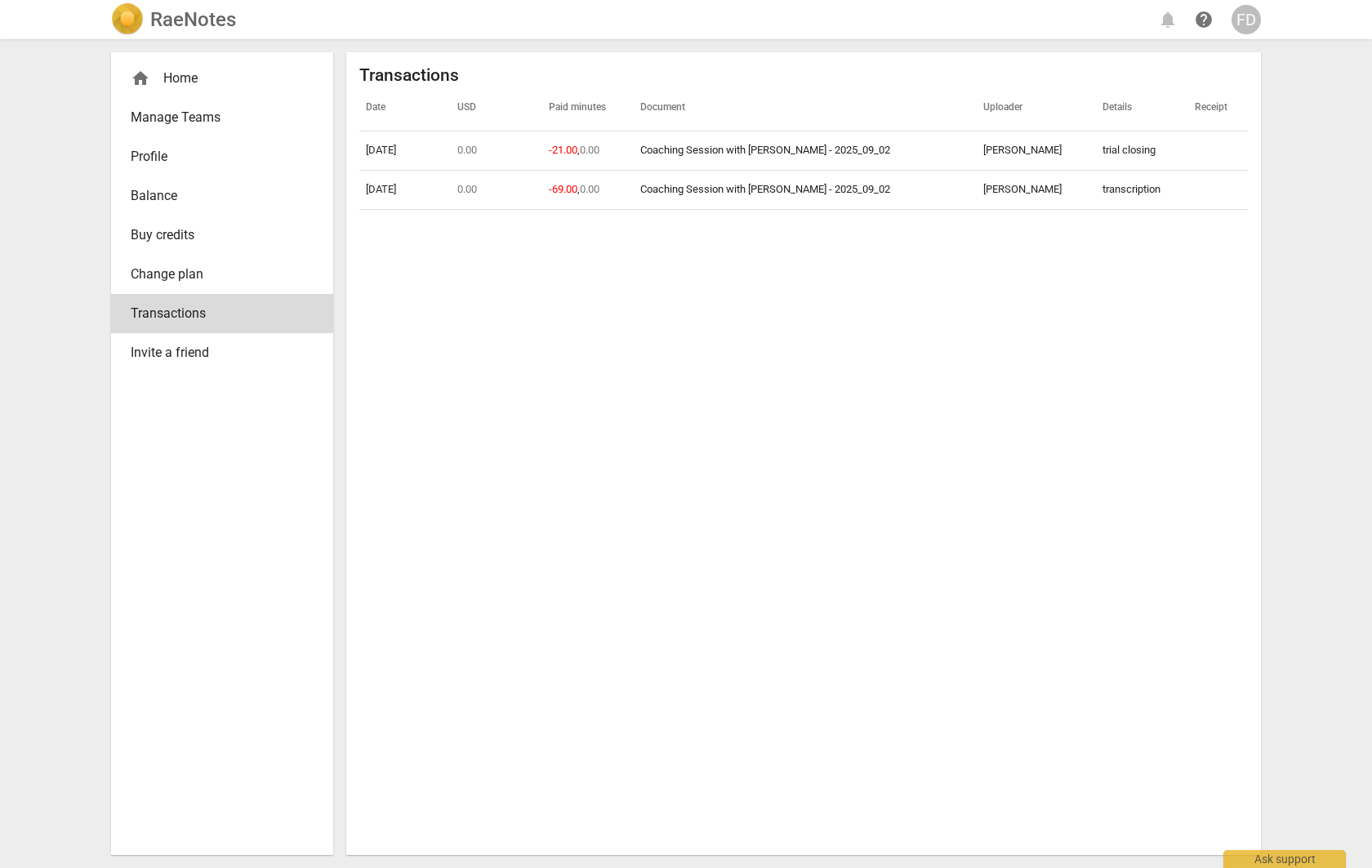
click at [160, 155] on span "Profile" at bounding box center [216, 157] width 170 height 20
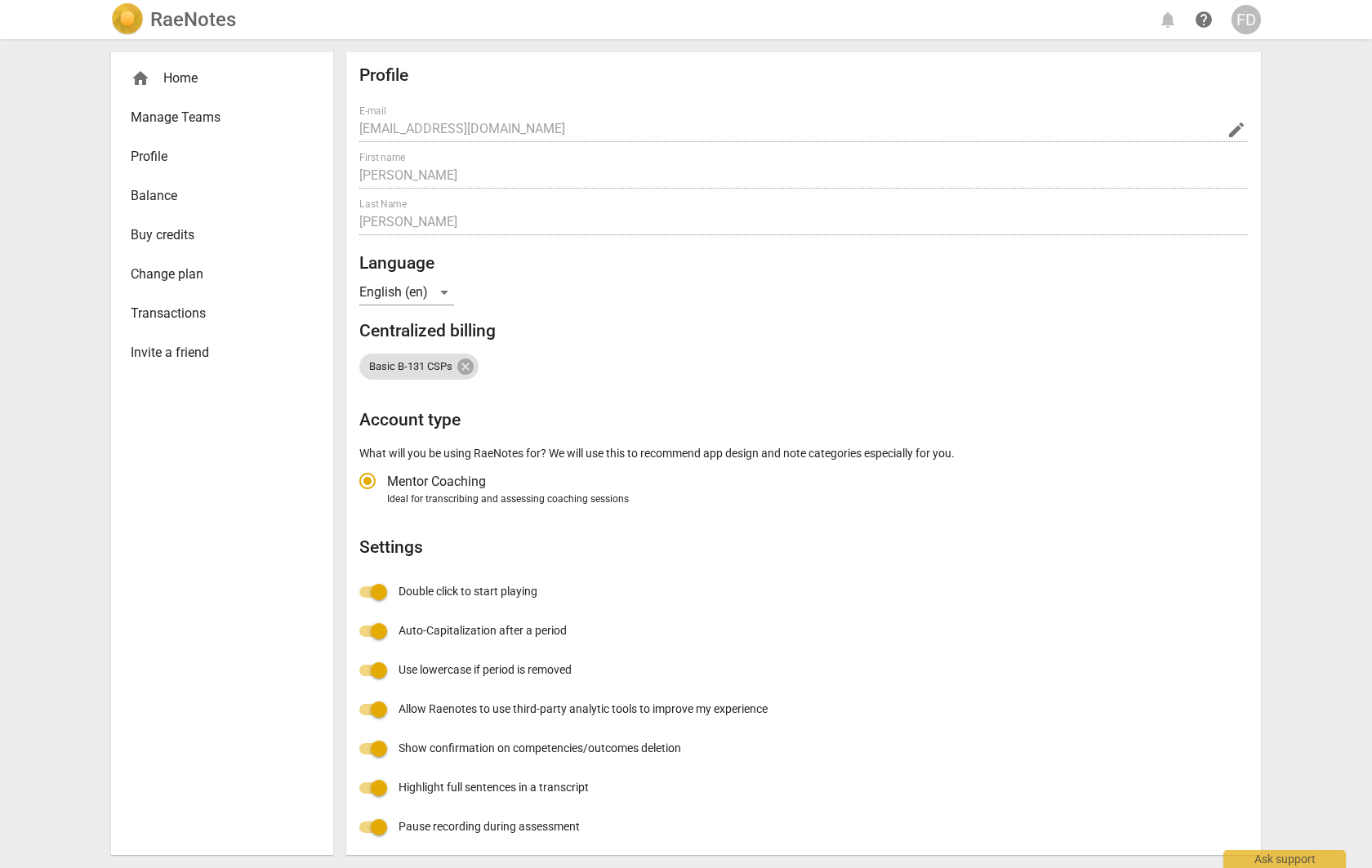
radio input "false"
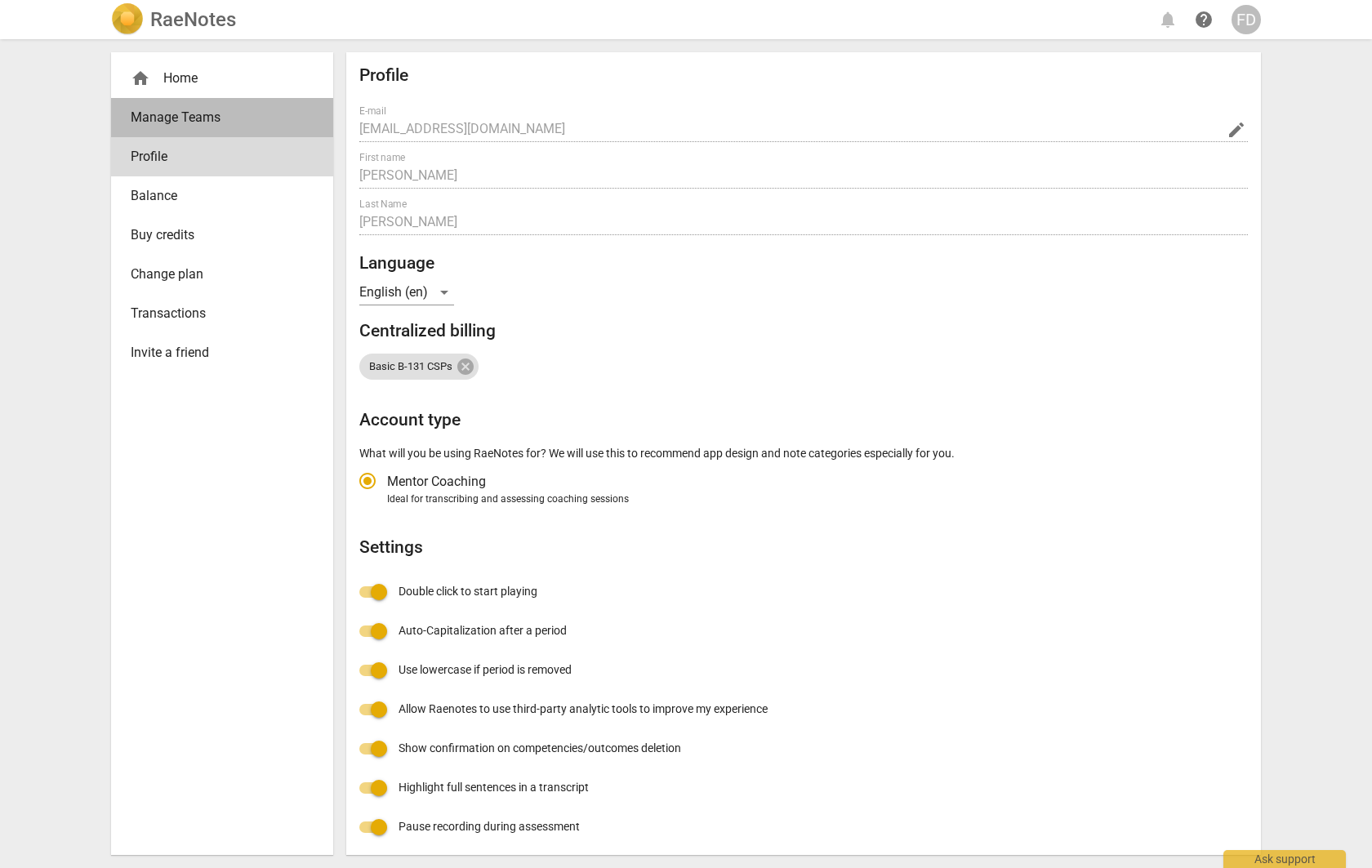
click at [163, 119] on span "Manage Teams" at bounding box center [216, 118] width 170 height 20
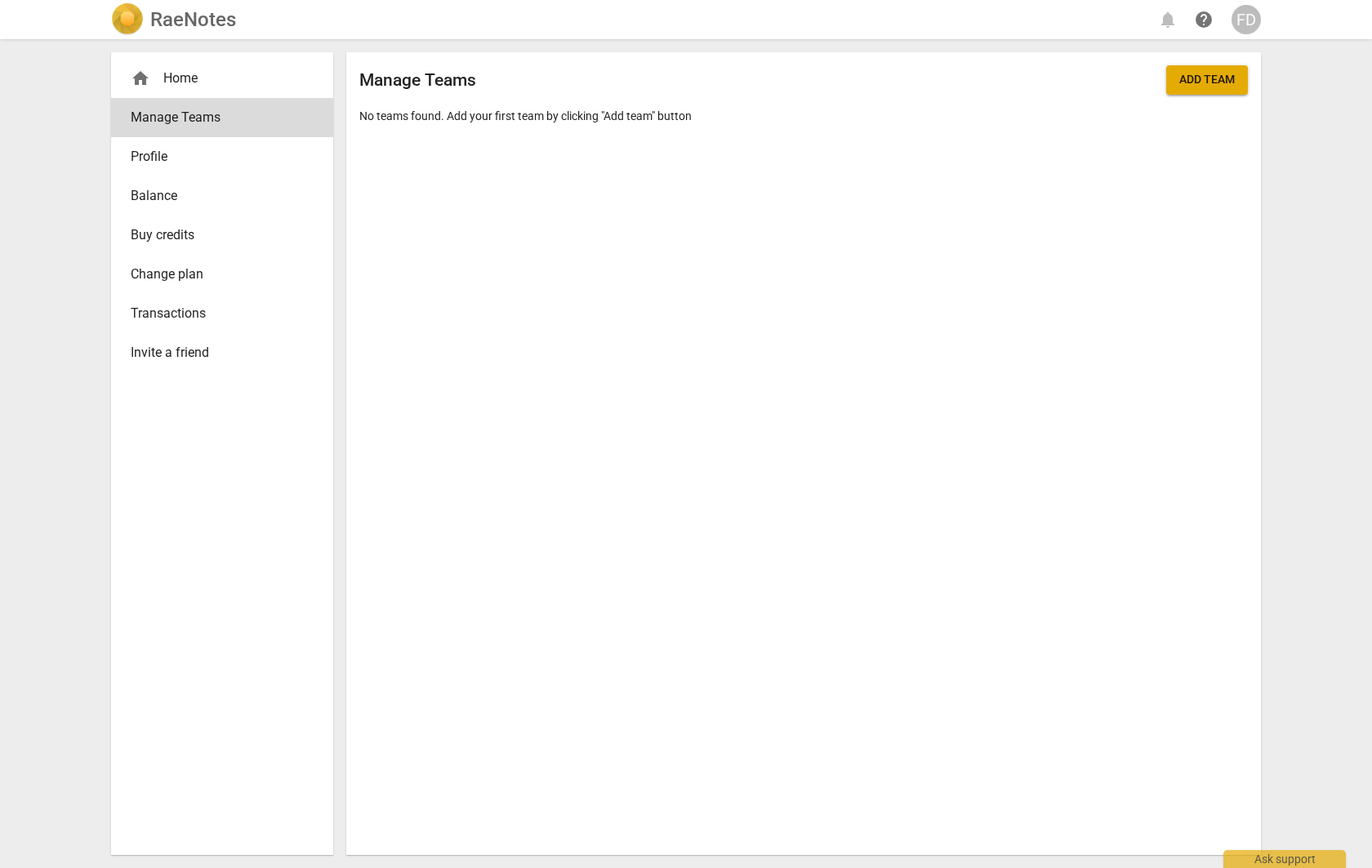
click at [137, 79] on span "home" at bounding box center [141, 79] width 20 height 20
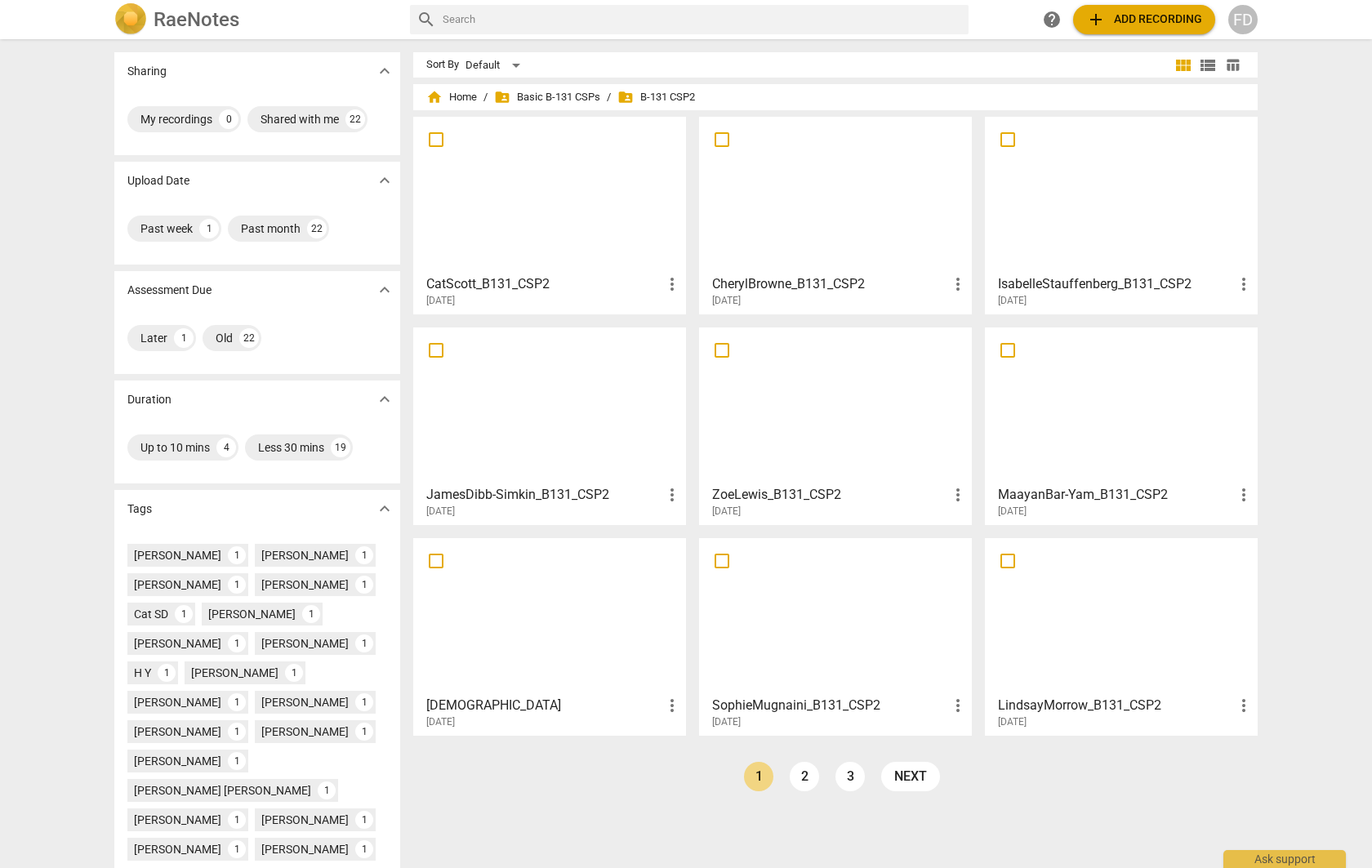
click at [1131, 20] on span "add Add recording" at bounding box center [1144, 20] width 116 height 20
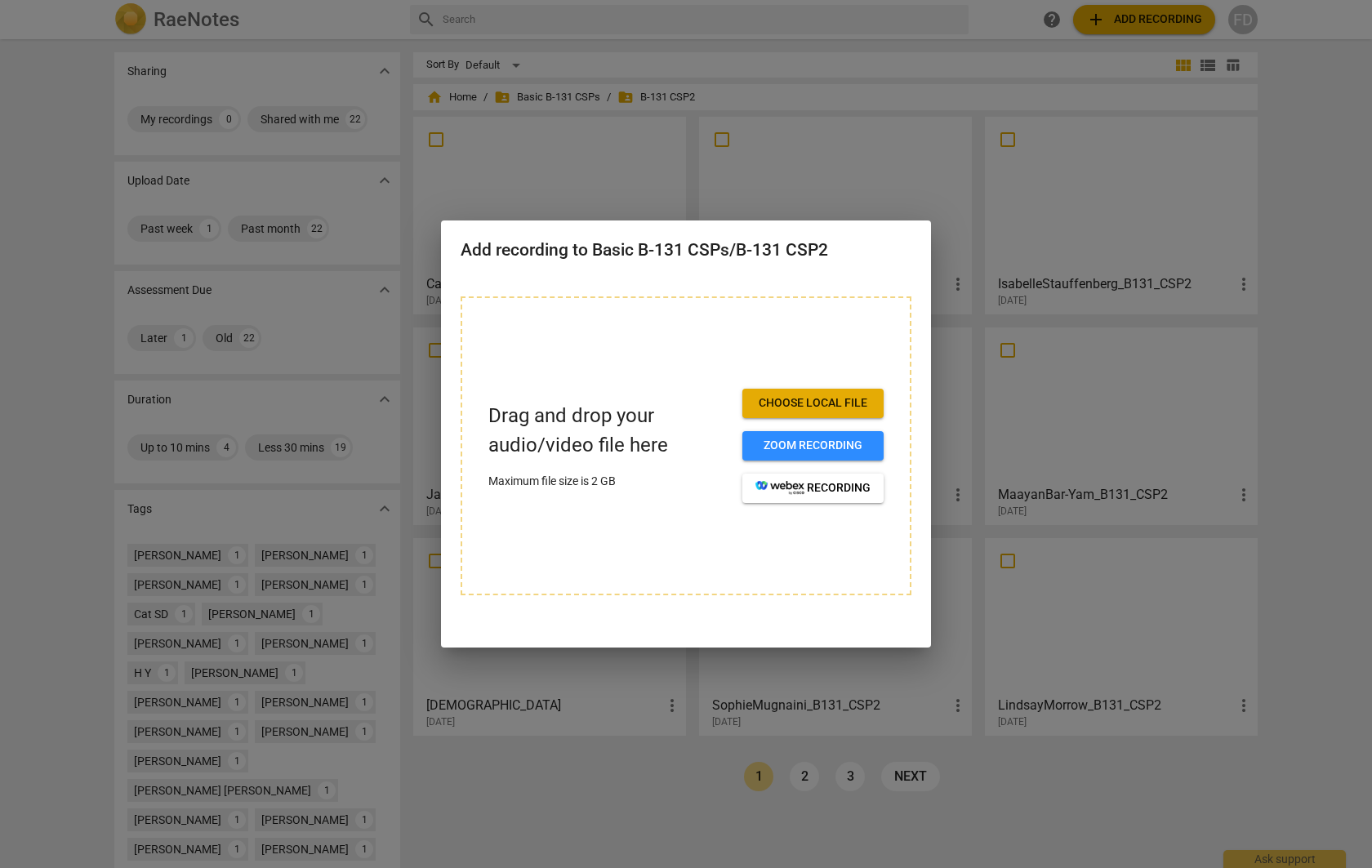
click at [790, 405] on span "Choose local file" at bounding box center [812, 403] width 115 height 16
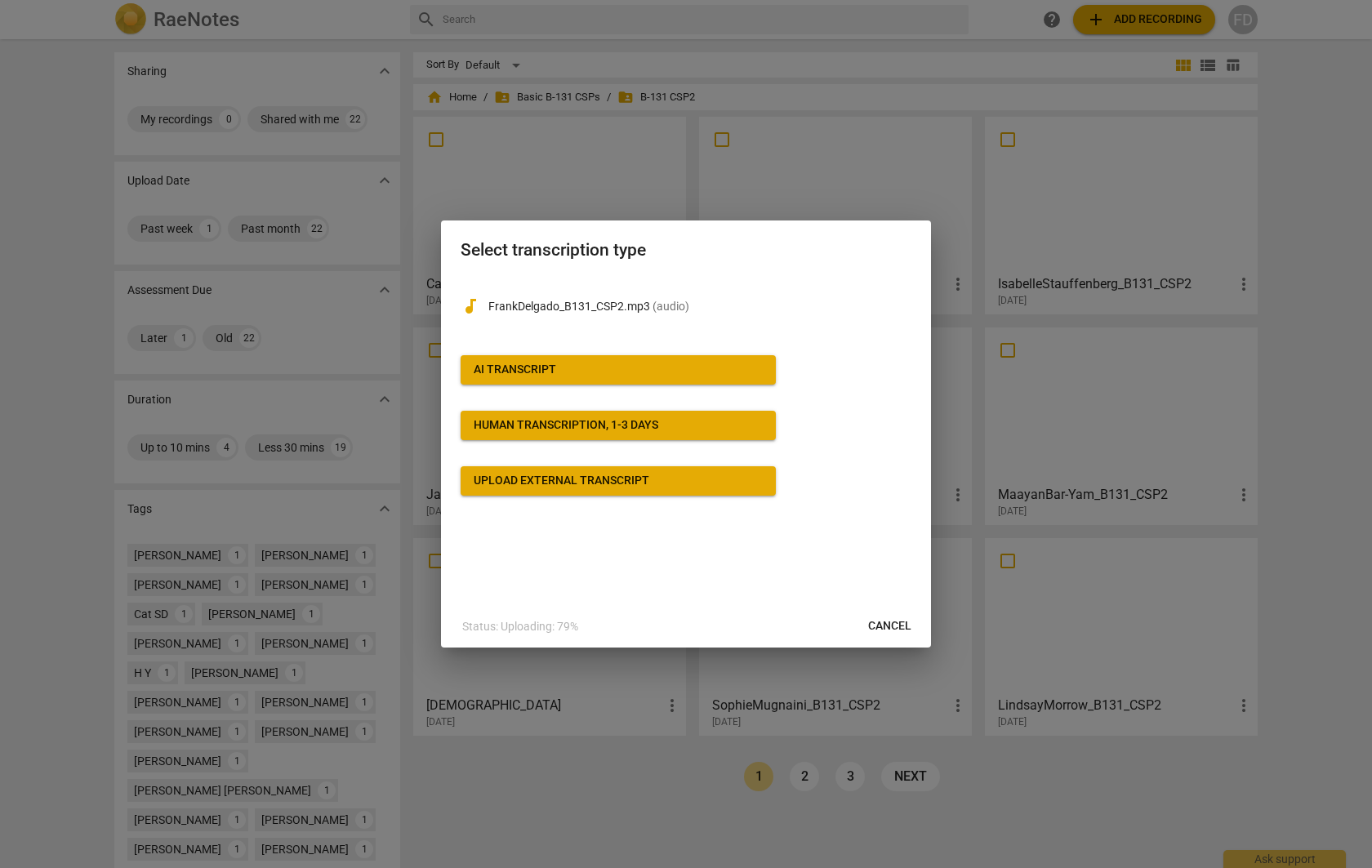
click at [538, 430] on div "Human transcription, 1-3 days" at bounding box center [566, 425] width 185 height 16
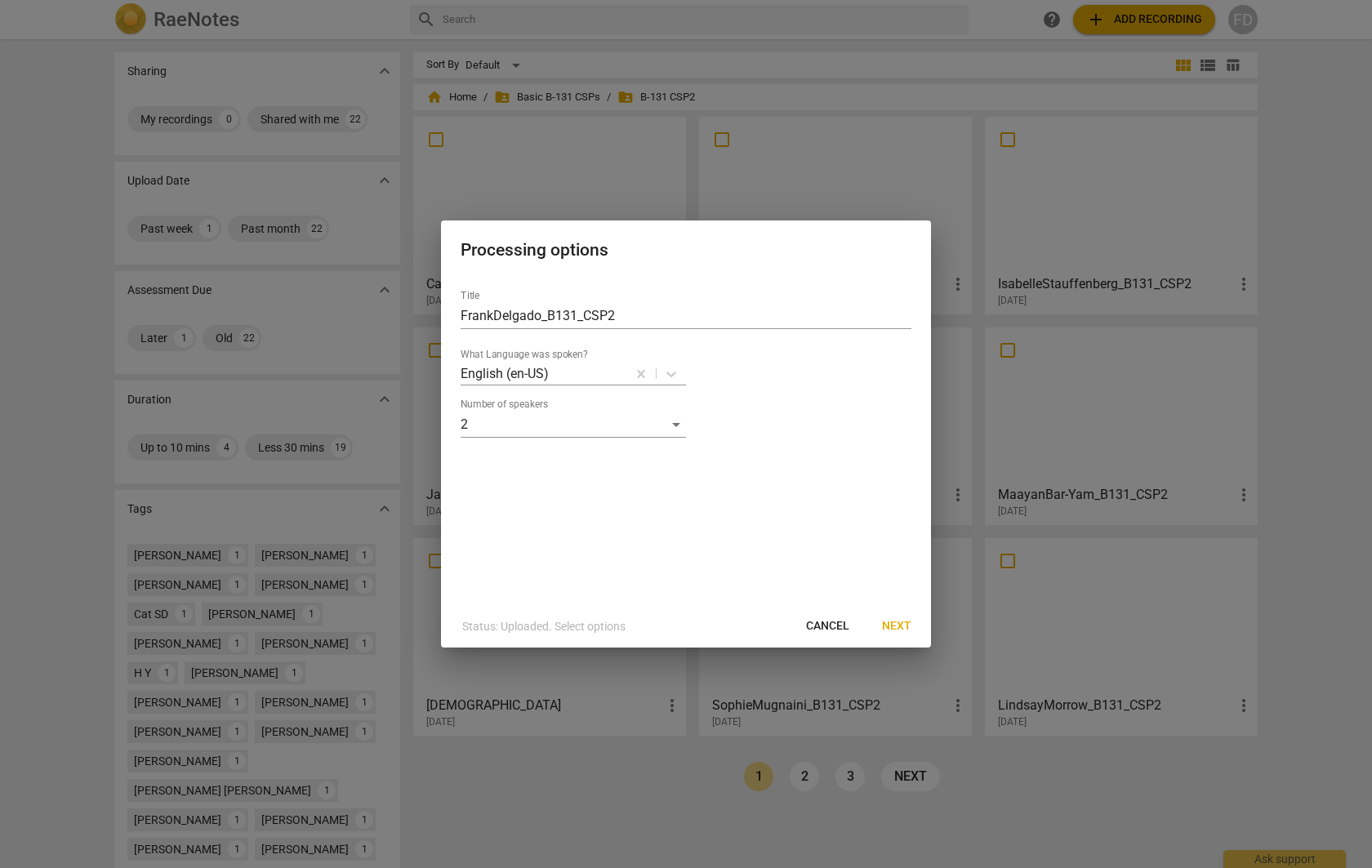
click at [821, 632] on span "Cancel" at bounding box center [827, 627] width 43 height 16
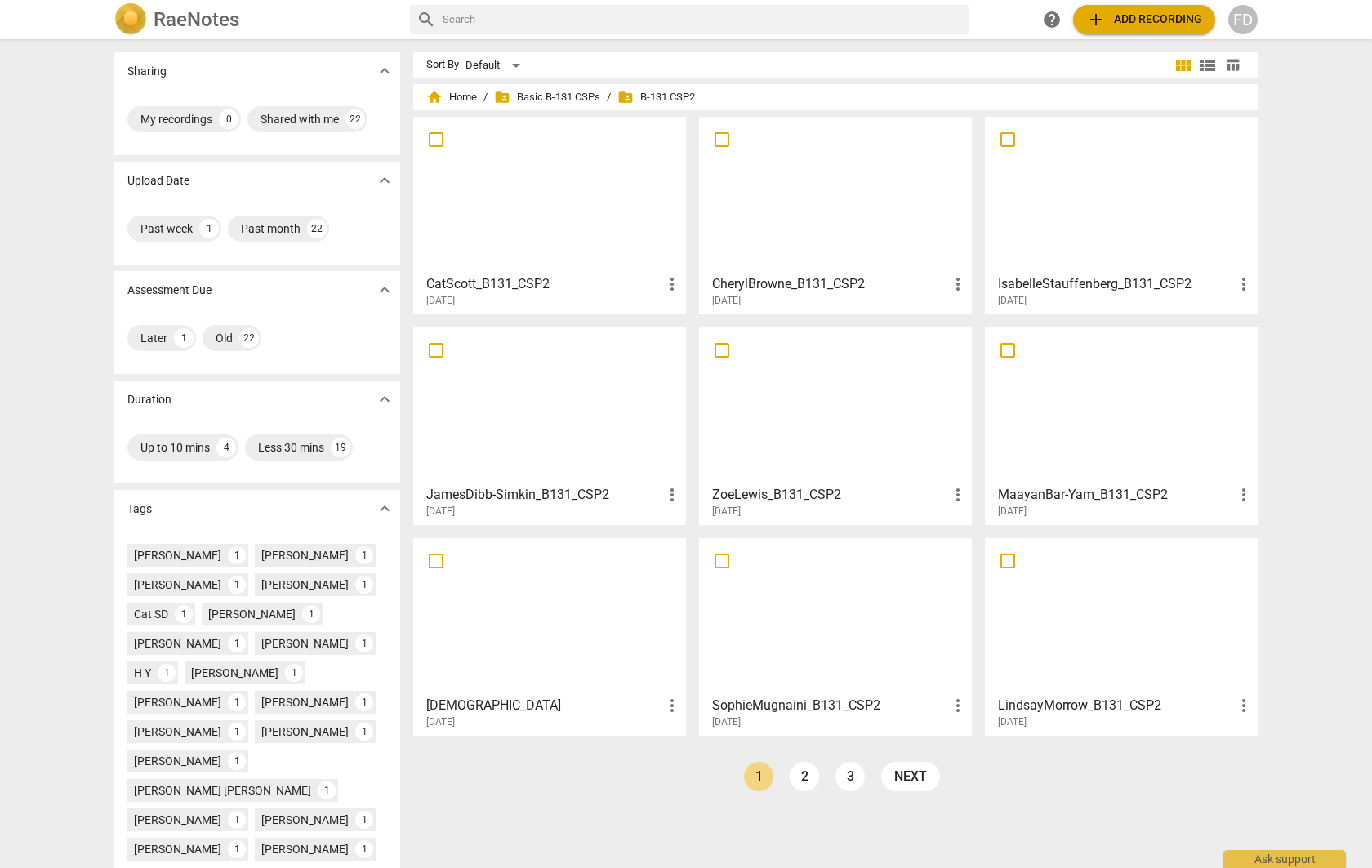
click at [1152, 29] on span "add Add recording" at bounding box center [1144, 20] width 116 height 20
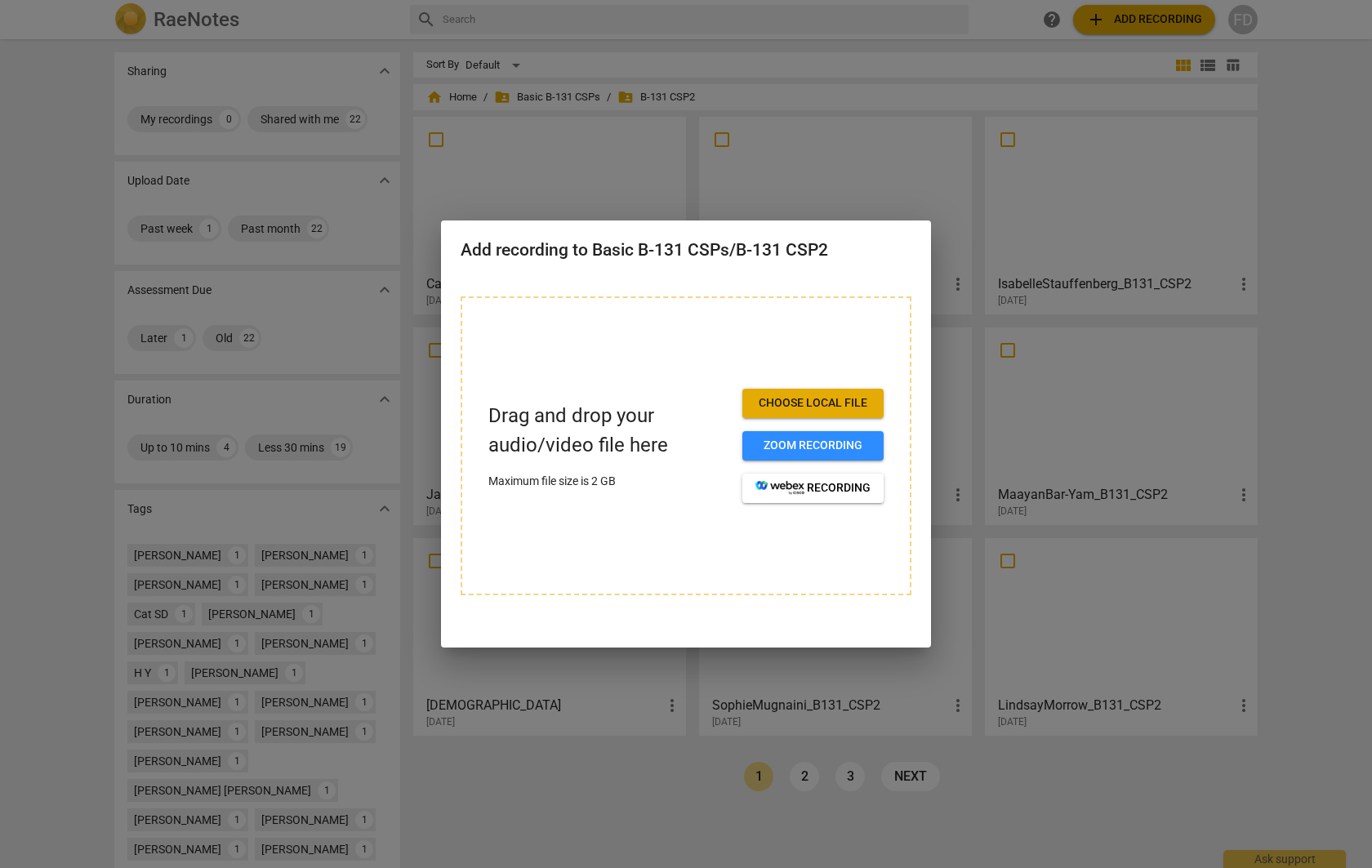
click at [813, 404] on span "Choose local file" at bounding box center [812, 403] width 115 height 16
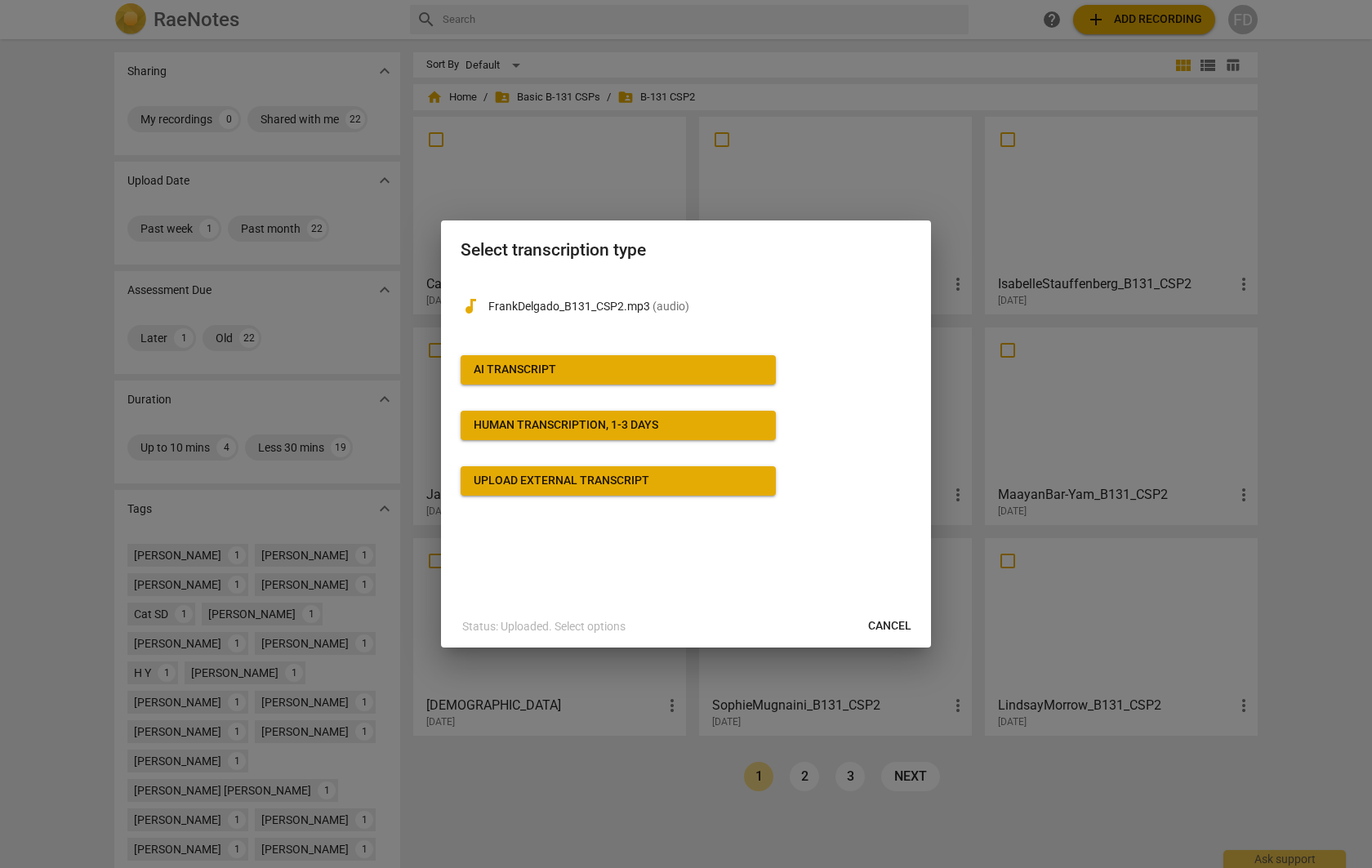
click at [582, 483] on div "Upload external transcript" at bounding box center [561, 481] width 176 height 16
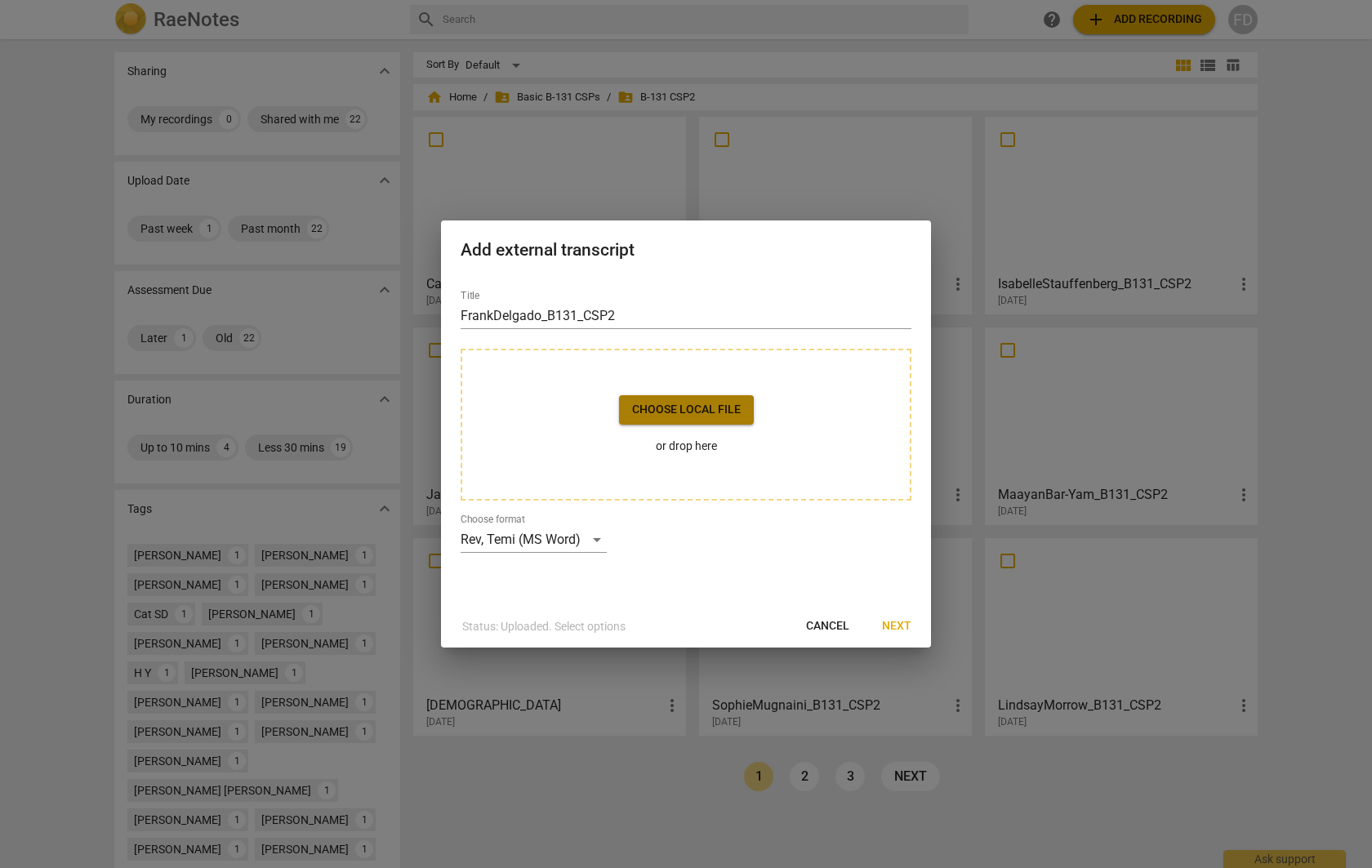
click at [685, 407] on span "Choose local file" at bounding box center [686, 410] width 109 height 16
click at [821, 629] on span "Cancel" at bounding box center [827, 627] width 43 height 16
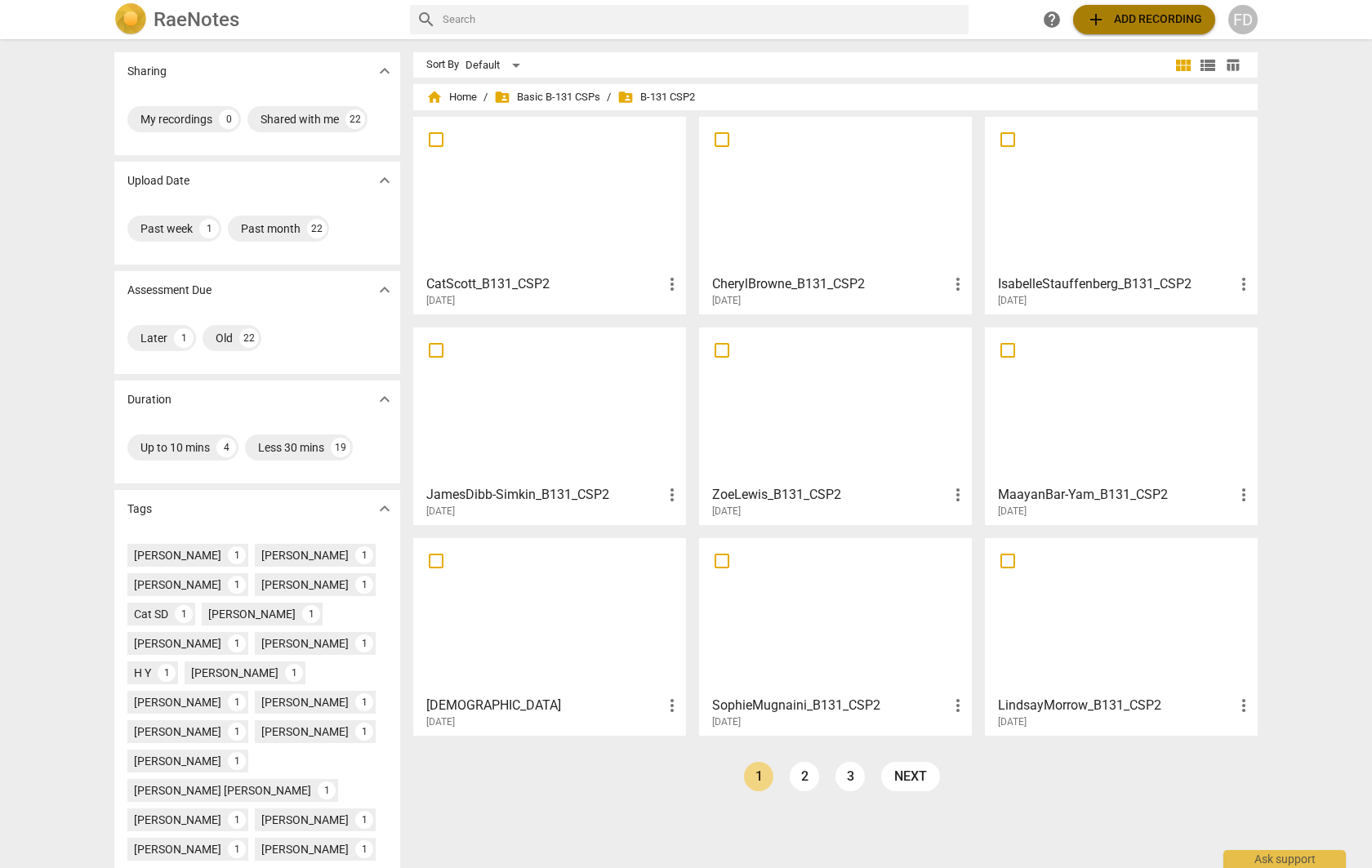
click at [1163, 24] on span "add Add recording" at bounding box center [1144, 20] width 116 height 20
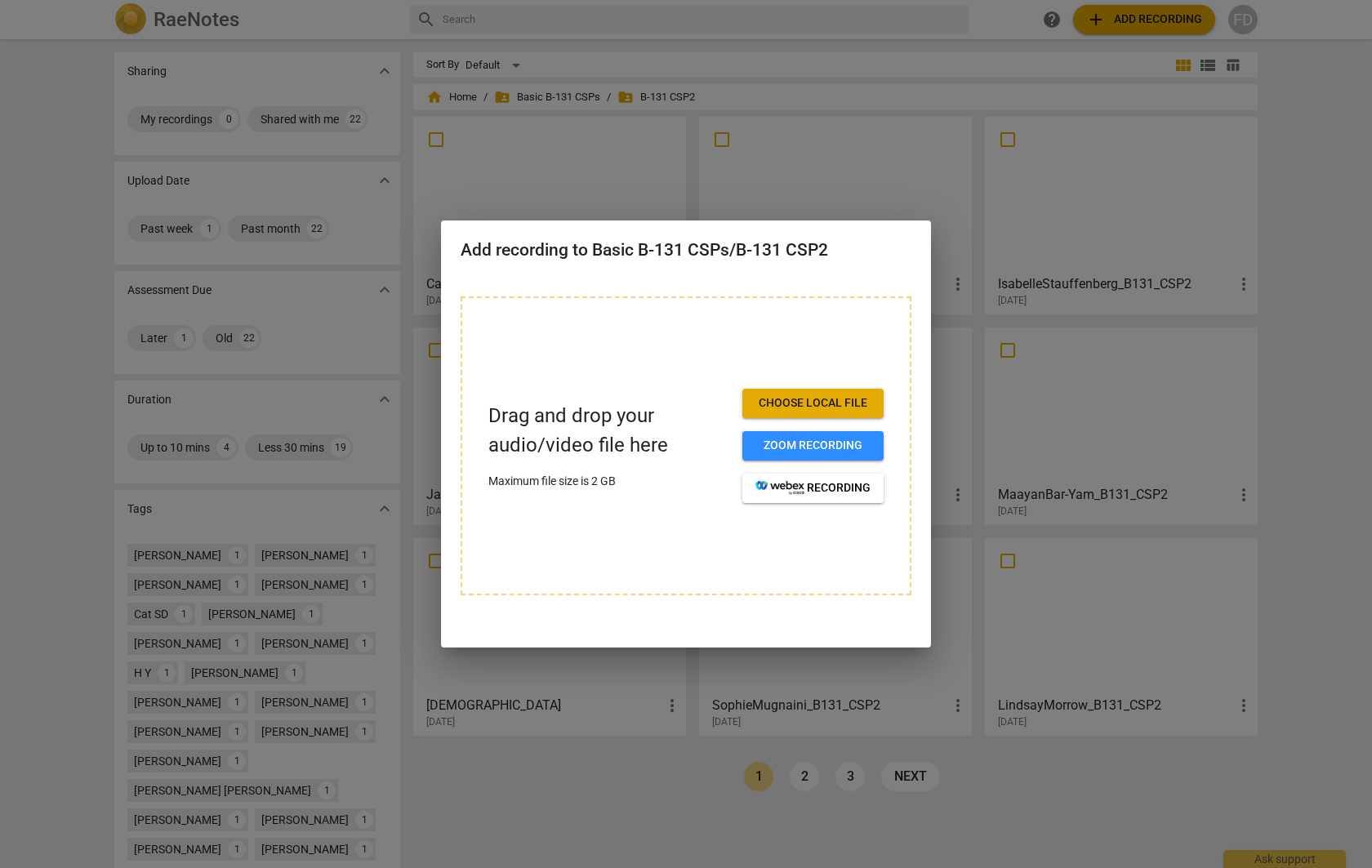
click at [803, 403] on span "Choose local file" at bounding box center [812, 403] width 115 height 16
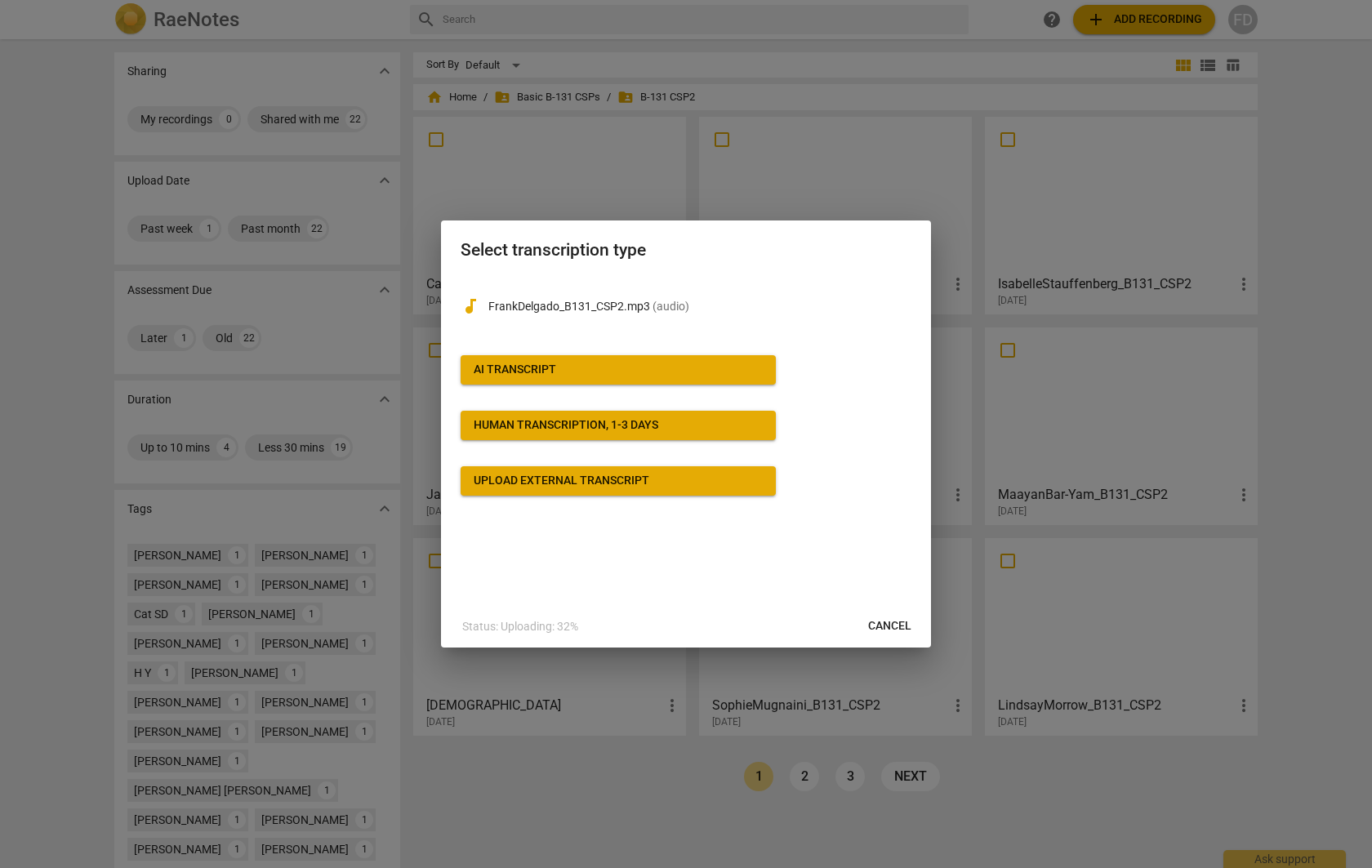
click at [596, 371] on span "AI Transcript" at bounding box center [618, 370] width 289 height 16
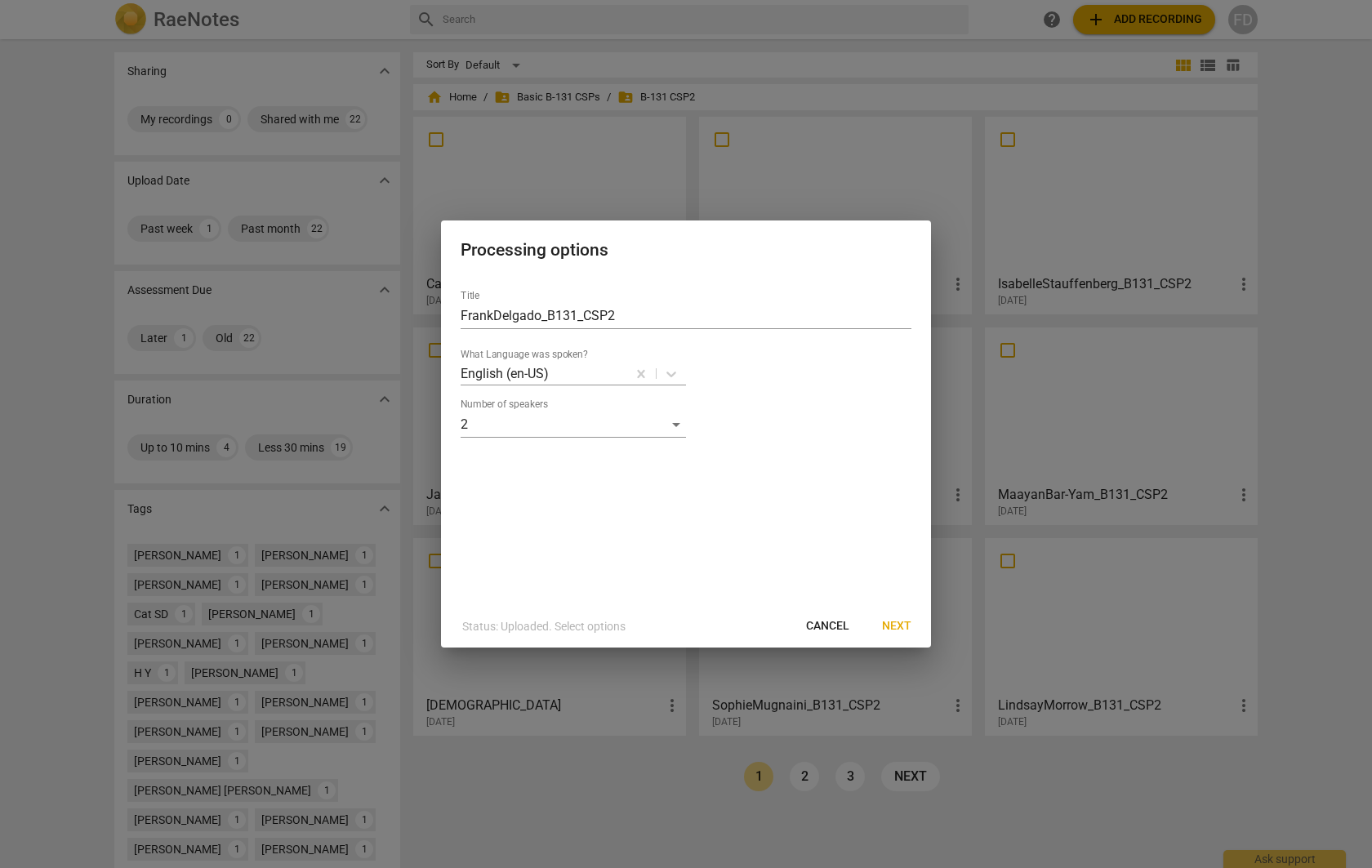
click at [896, 629] on span "Next" at bounding box center [897, 627] width 29 height 16
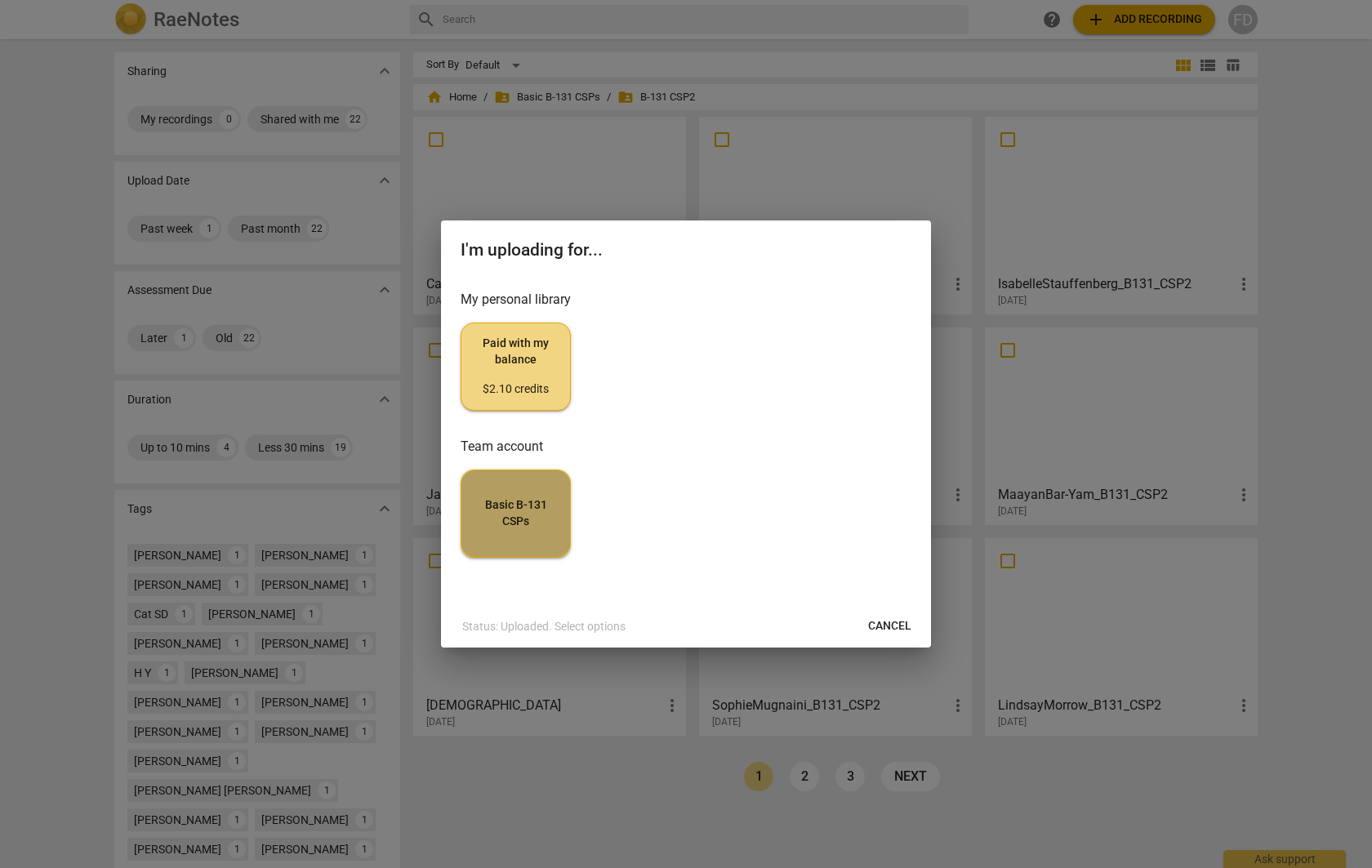
click at [494, 495] on button "Basic B-131 CSPs" at bounding box center [515, 514] width 110 height 88
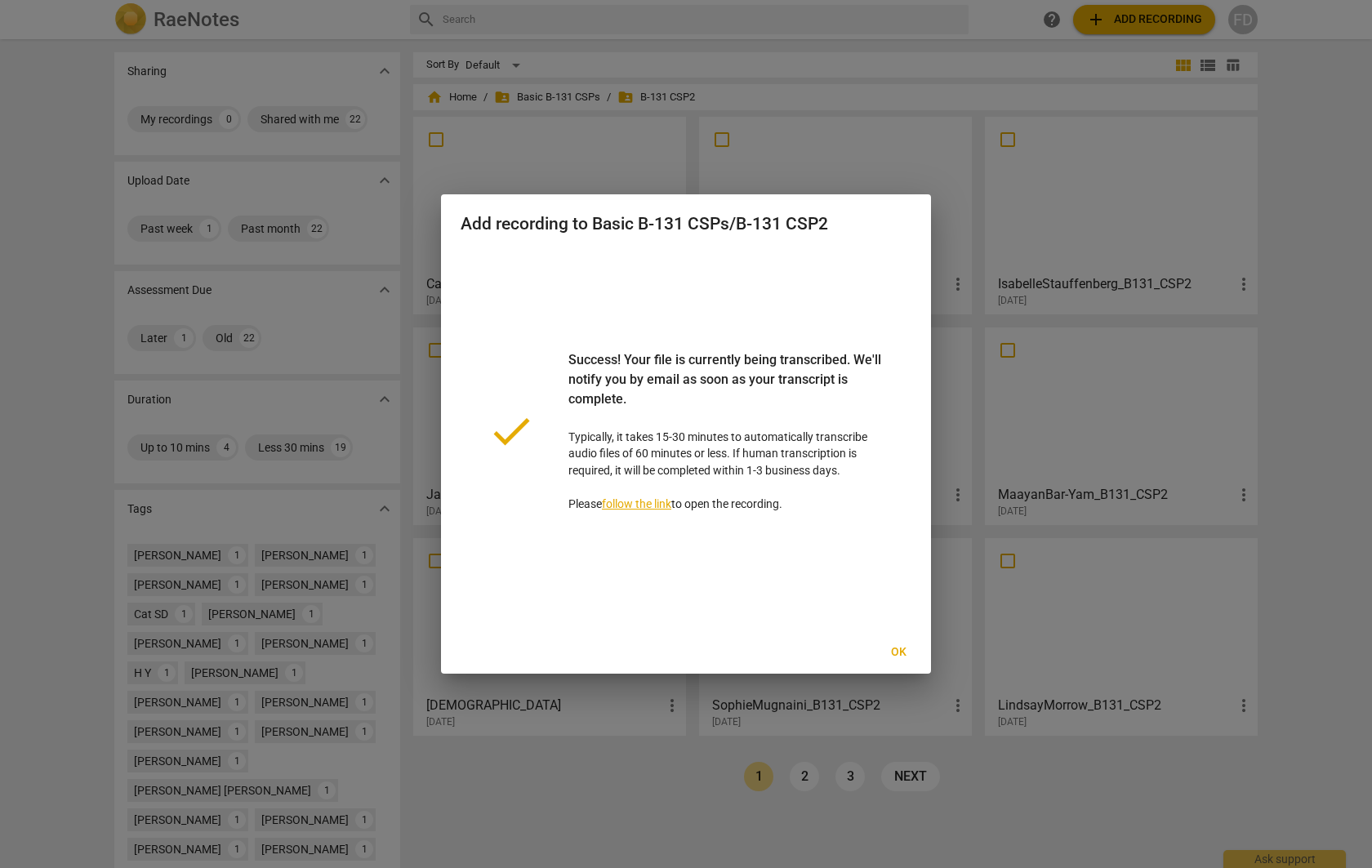
click at [901, 650] on span "Ok" at bounding box center [898, 652] width 26 height 16
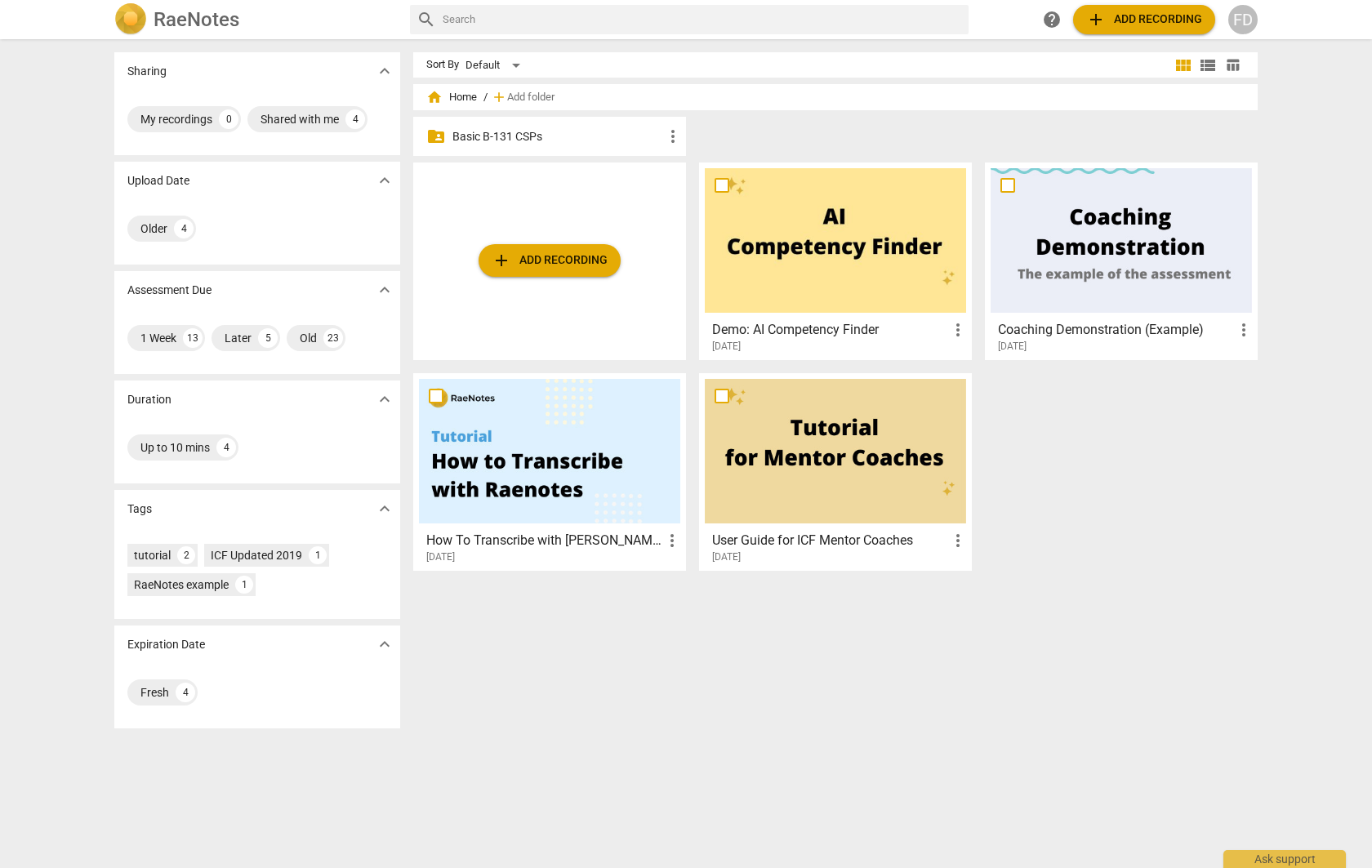
click at [480, 139] on p "Basic B-131 CSPs" at bounding box center [558, 137] width 211 height 17
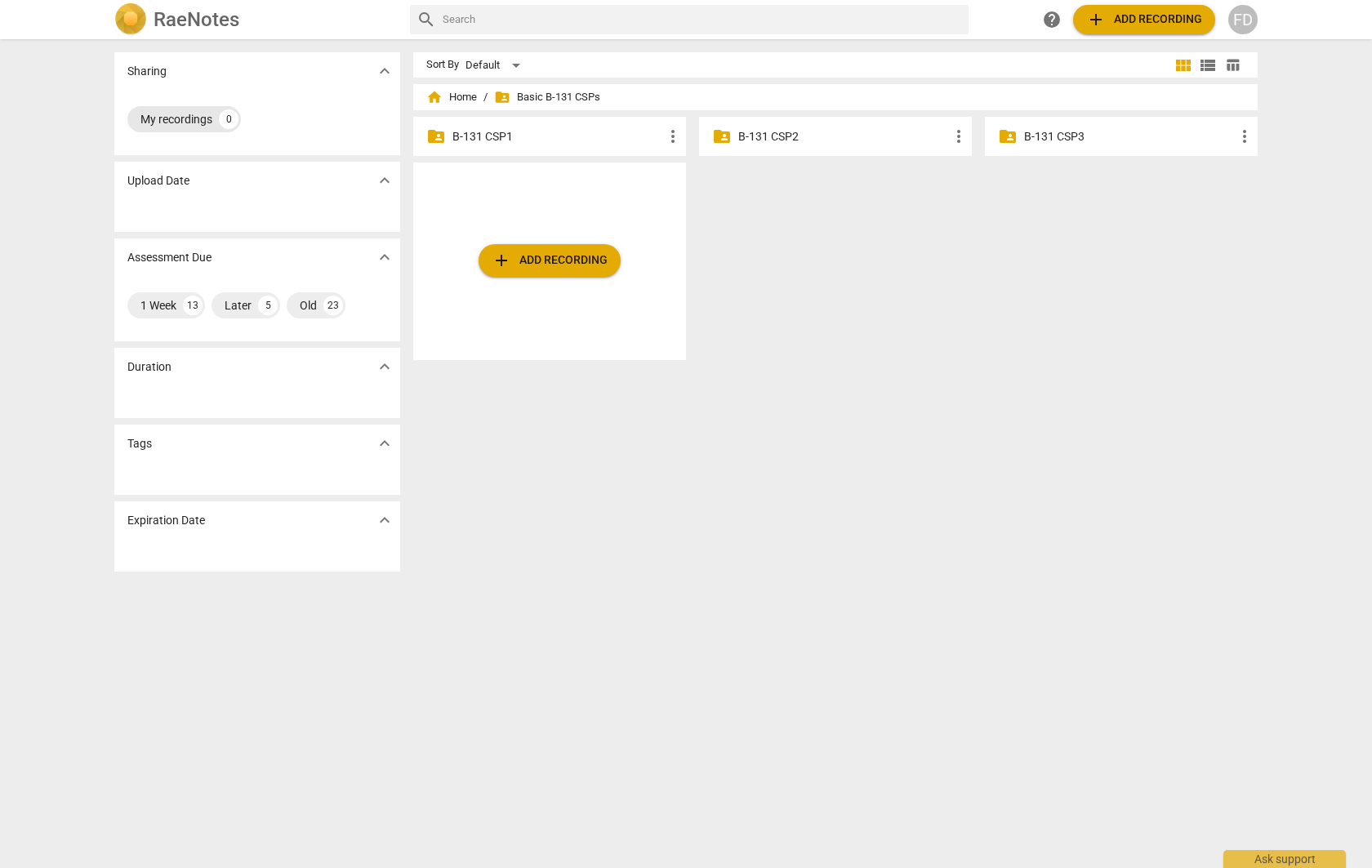
click at [183, 124] on div "My recordings" at bounding box center [177, 119] width 72 height 16
click at [184, 123] on div "My recordings" at bounding box center [177, 119] width 72 height 16
click at [767, 131] on p "B-131 CSP2" at bounding box center [843, 137] width 211 height 17
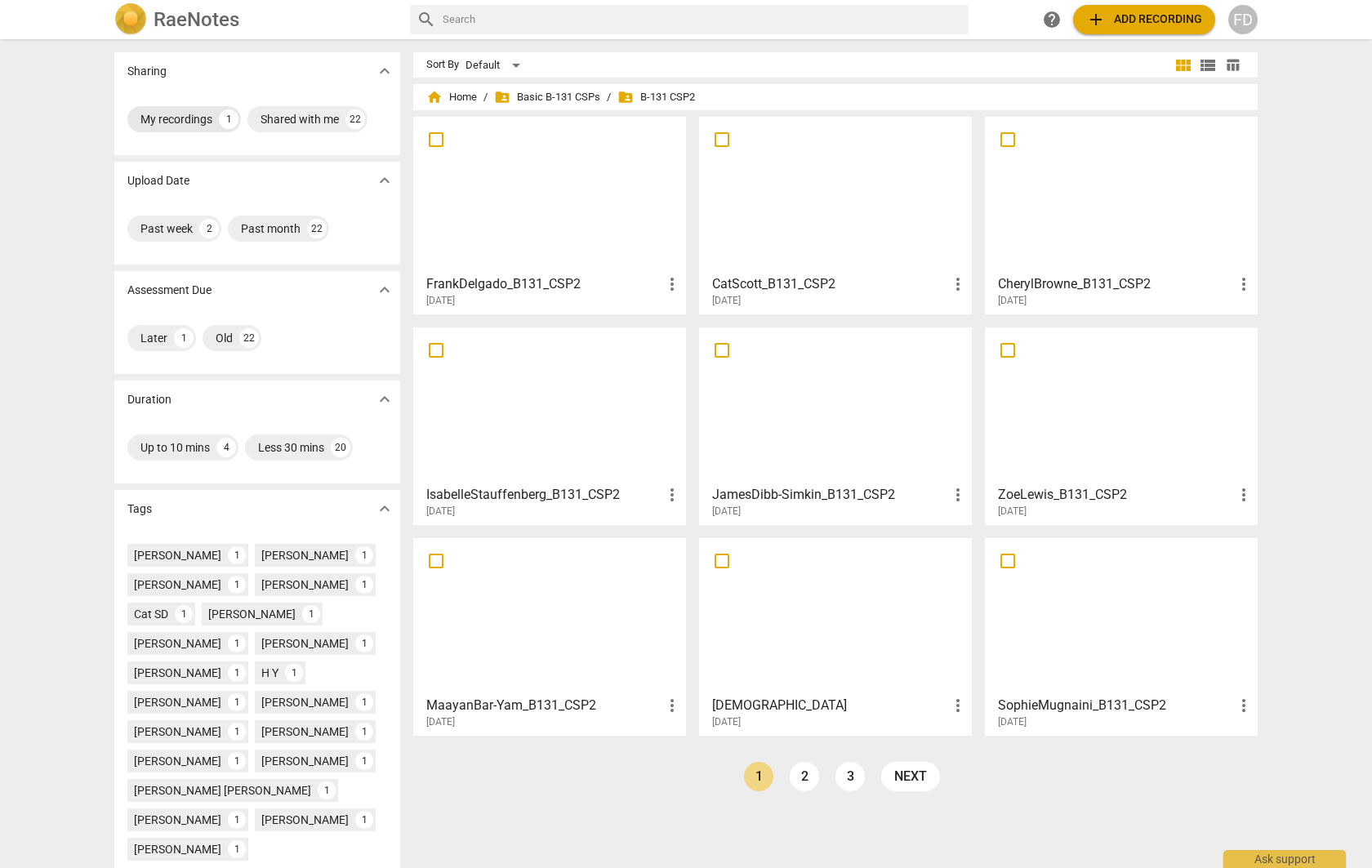
click at [162, 121] on div "My recordings" at bounding box center [177, 119] width 72 height 16
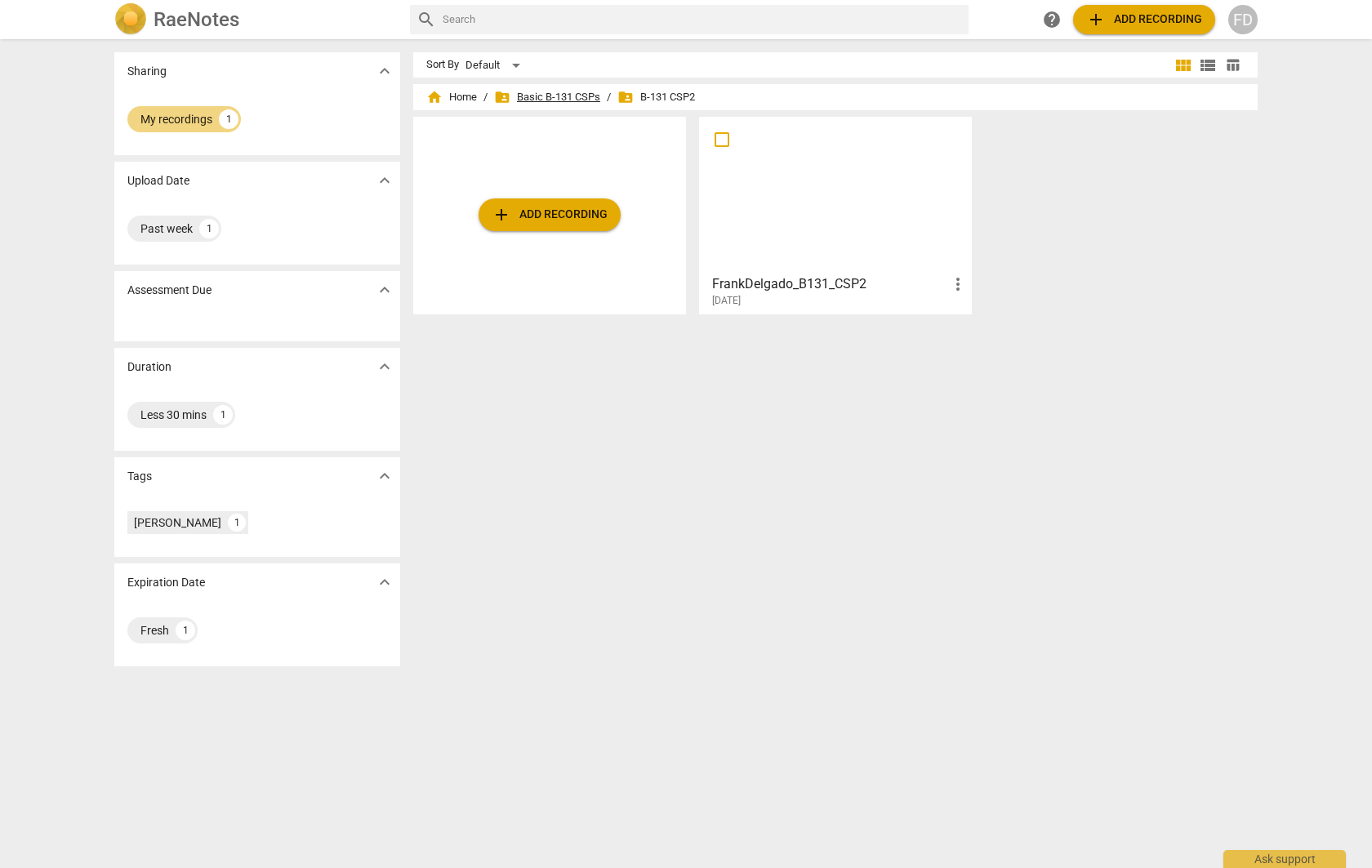
click at [560, 96] on span "folder_shared Basic B-131 CSPs" at bounding box center [547, 97] width 106 height 16
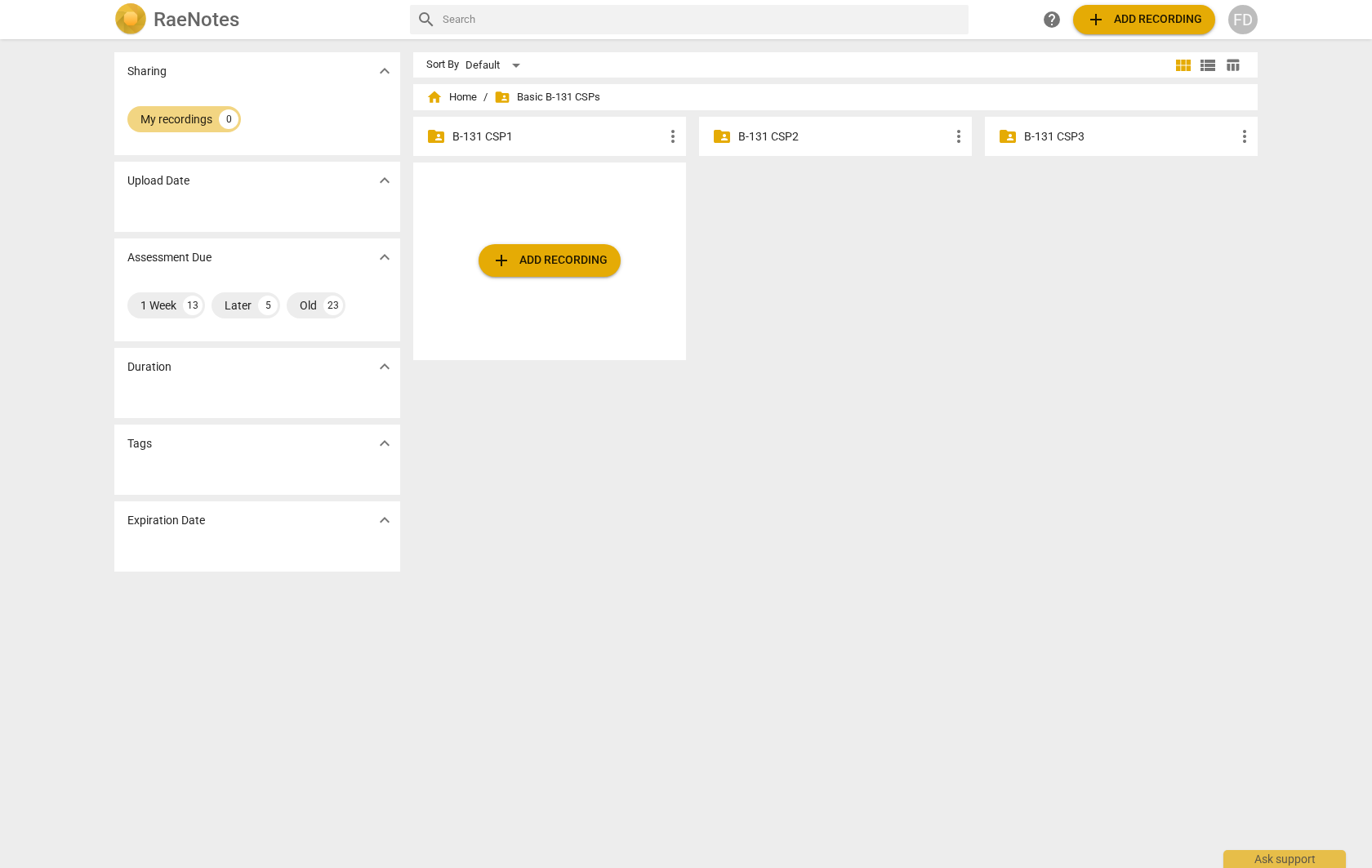
click at [759, 136] on p "B-131 CSP2" at bounding box center [843, 137] width 211 height 17
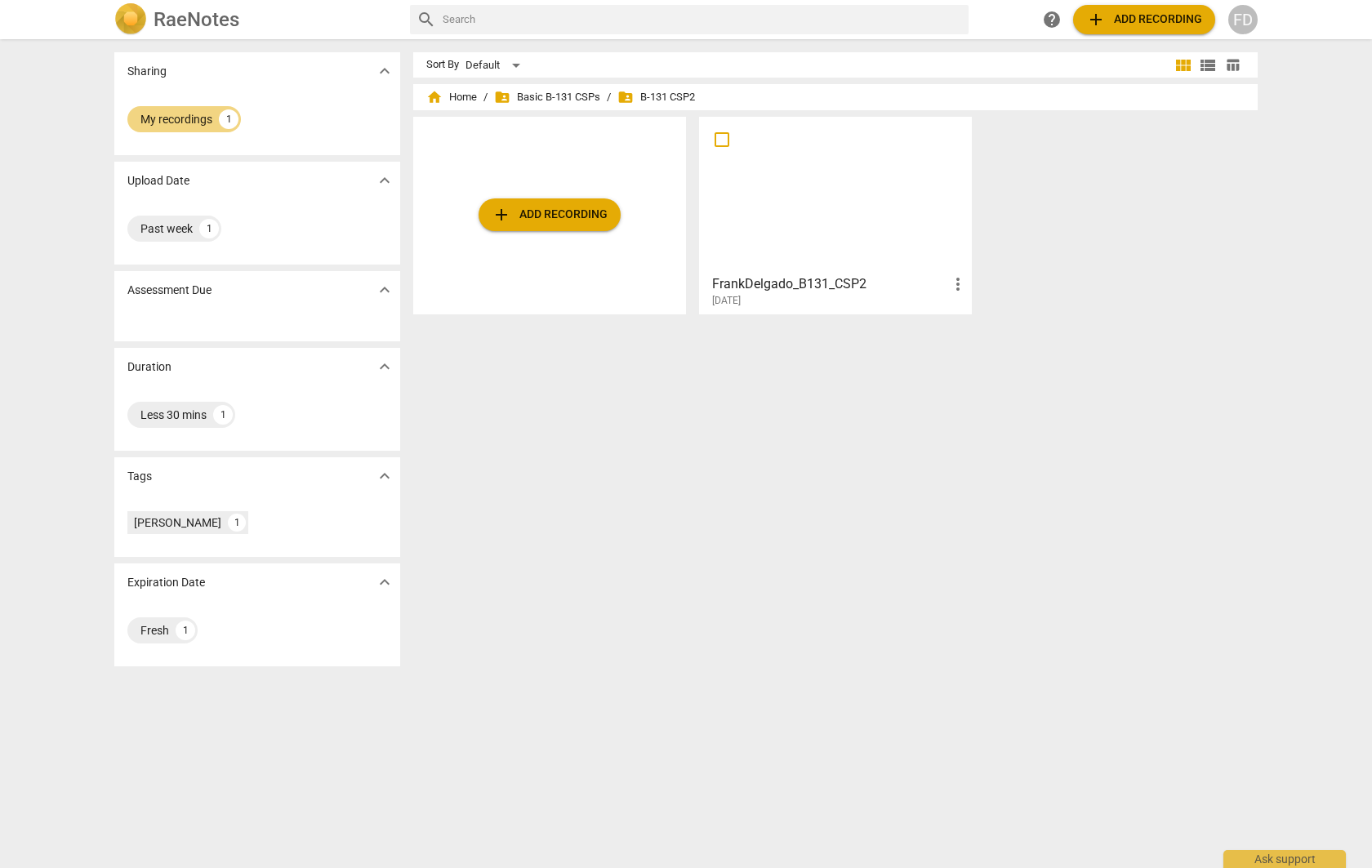
drag, startPoint x: 202, startPoint y: 123, endPoint x: 216, endPoint y: 179, distance: 57.7
click at [202, 123] on div "My recordings" at bounding box center [177, 119] width 72 height 16
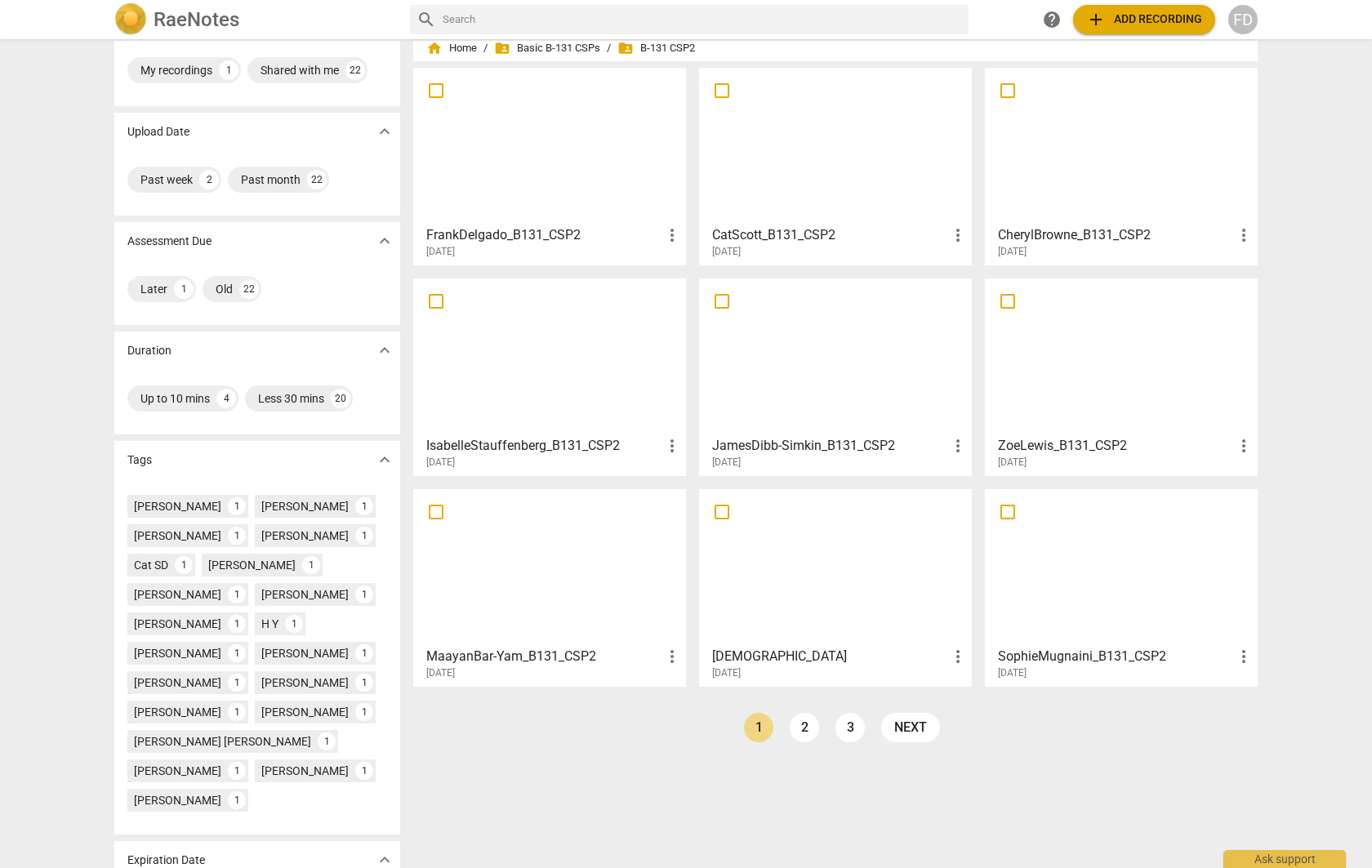
scroll to position [54, 0]
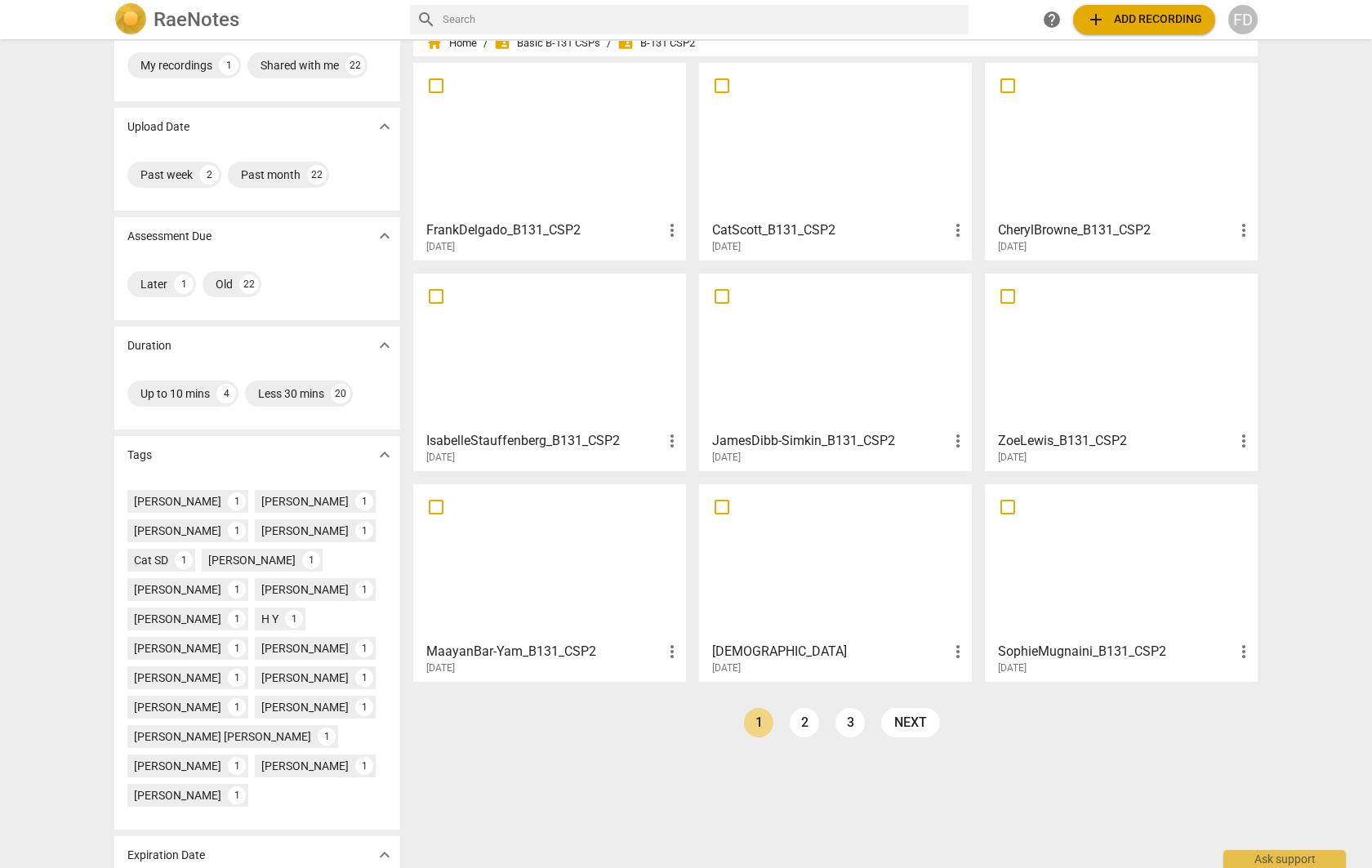
click at [545, 166] on div at bounding box center [549, 141] width 261 height 145
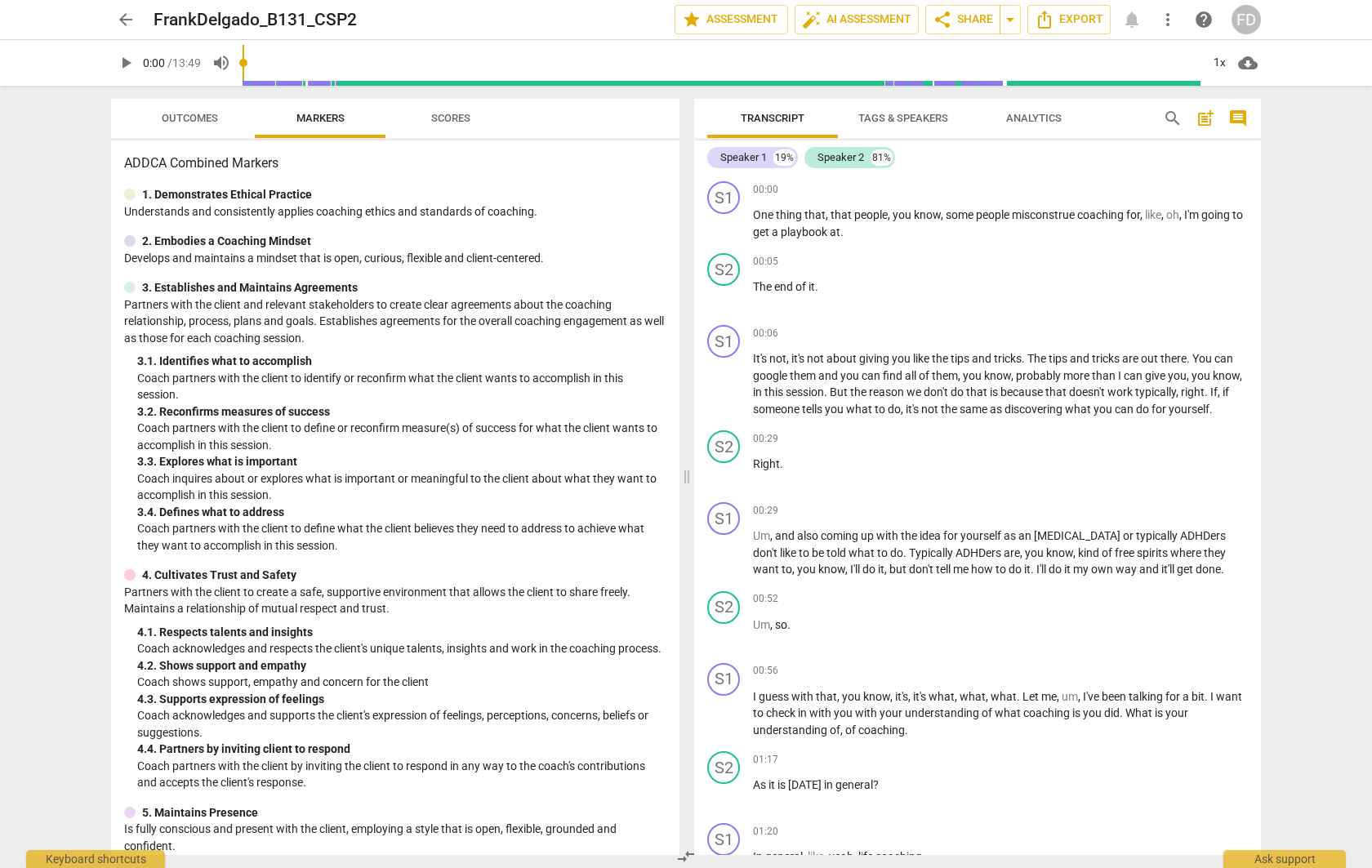
click at [202, 119] on span "Outcomes" at bounding box center [190, 118] width 56 height 12
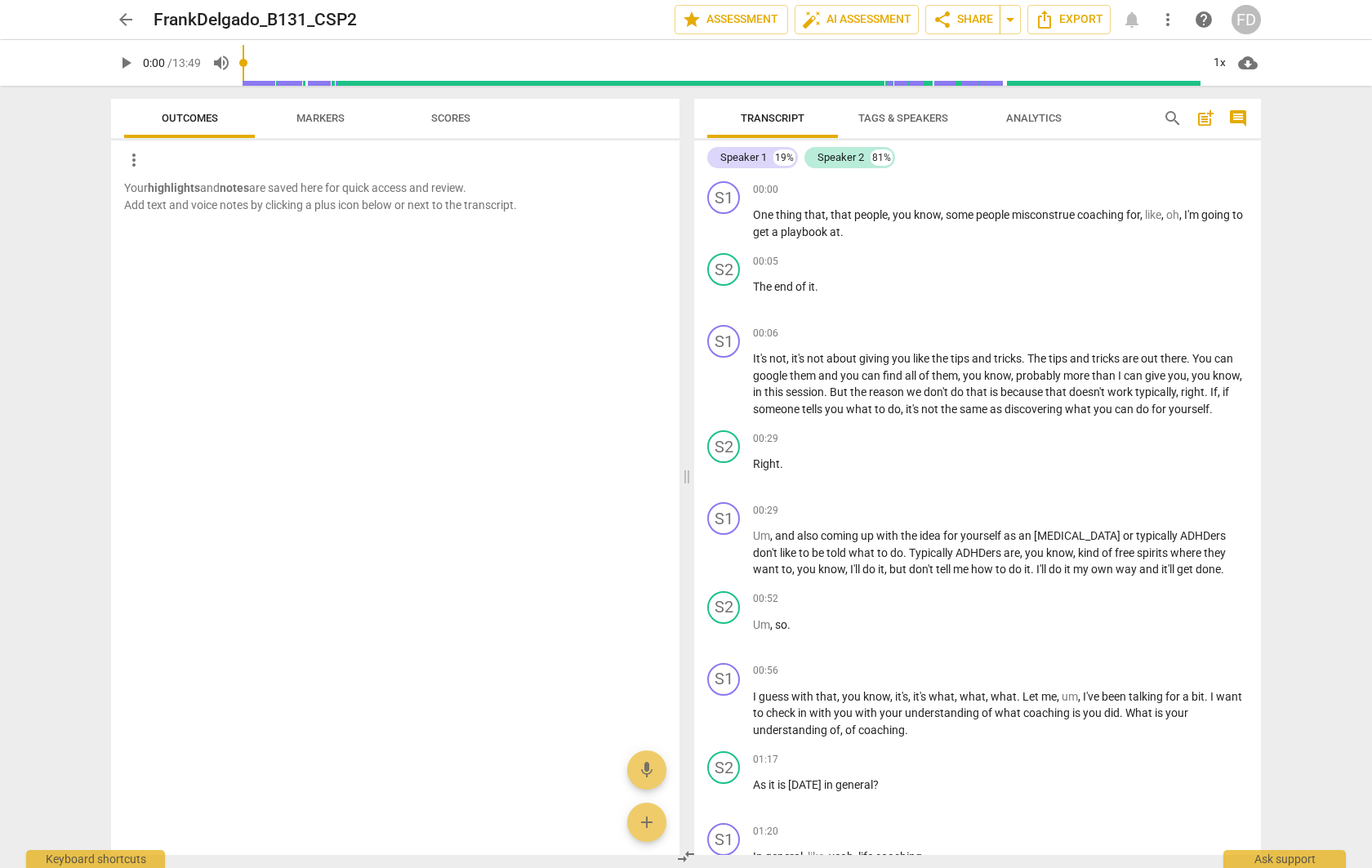
scroll to position [0, 1]
click at [309, 124] on span "Markers" at bounding box center [320, 119] width 88 height 22
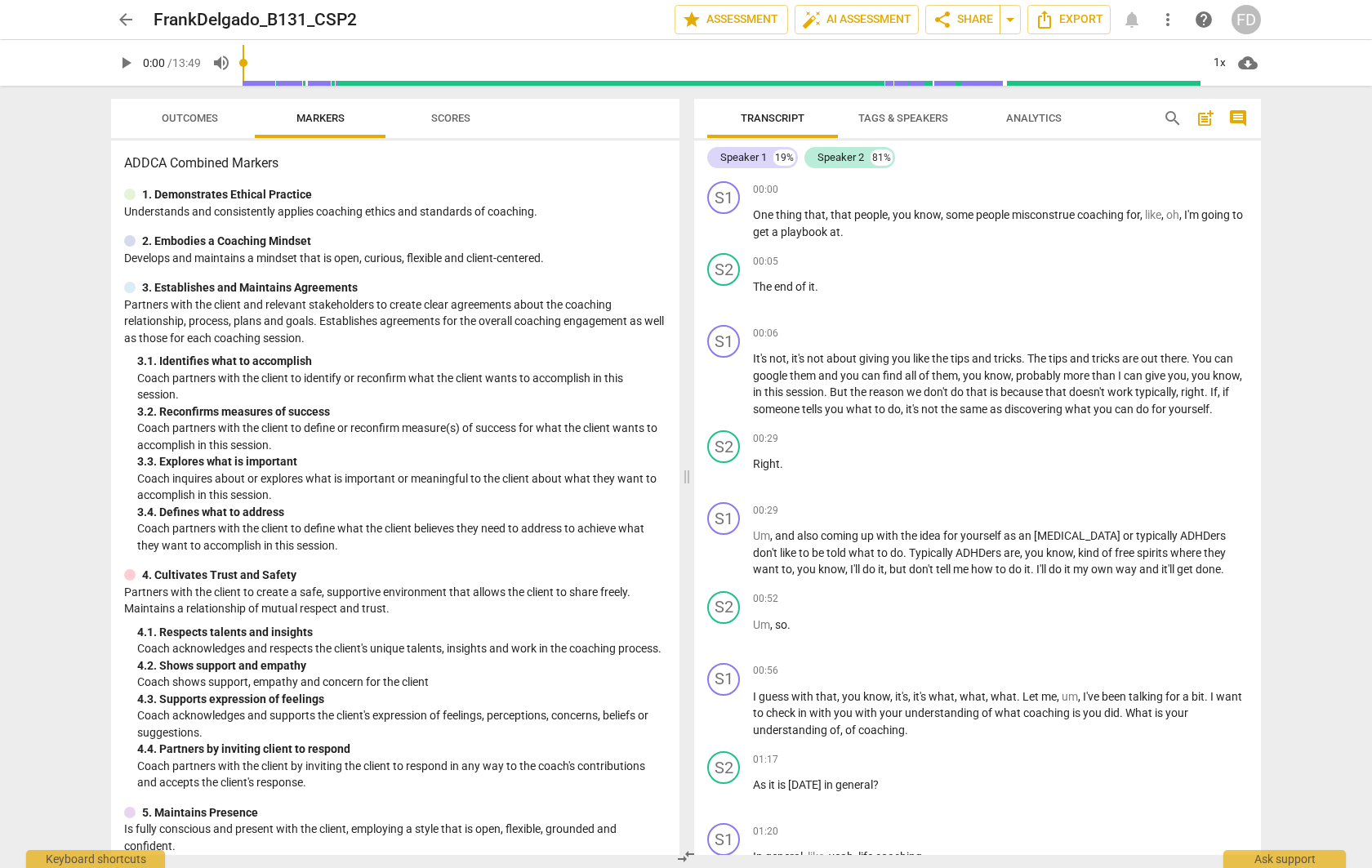
click at [449, 117] on span "Scores" at bounding box center [451, 118] width 39 height 12
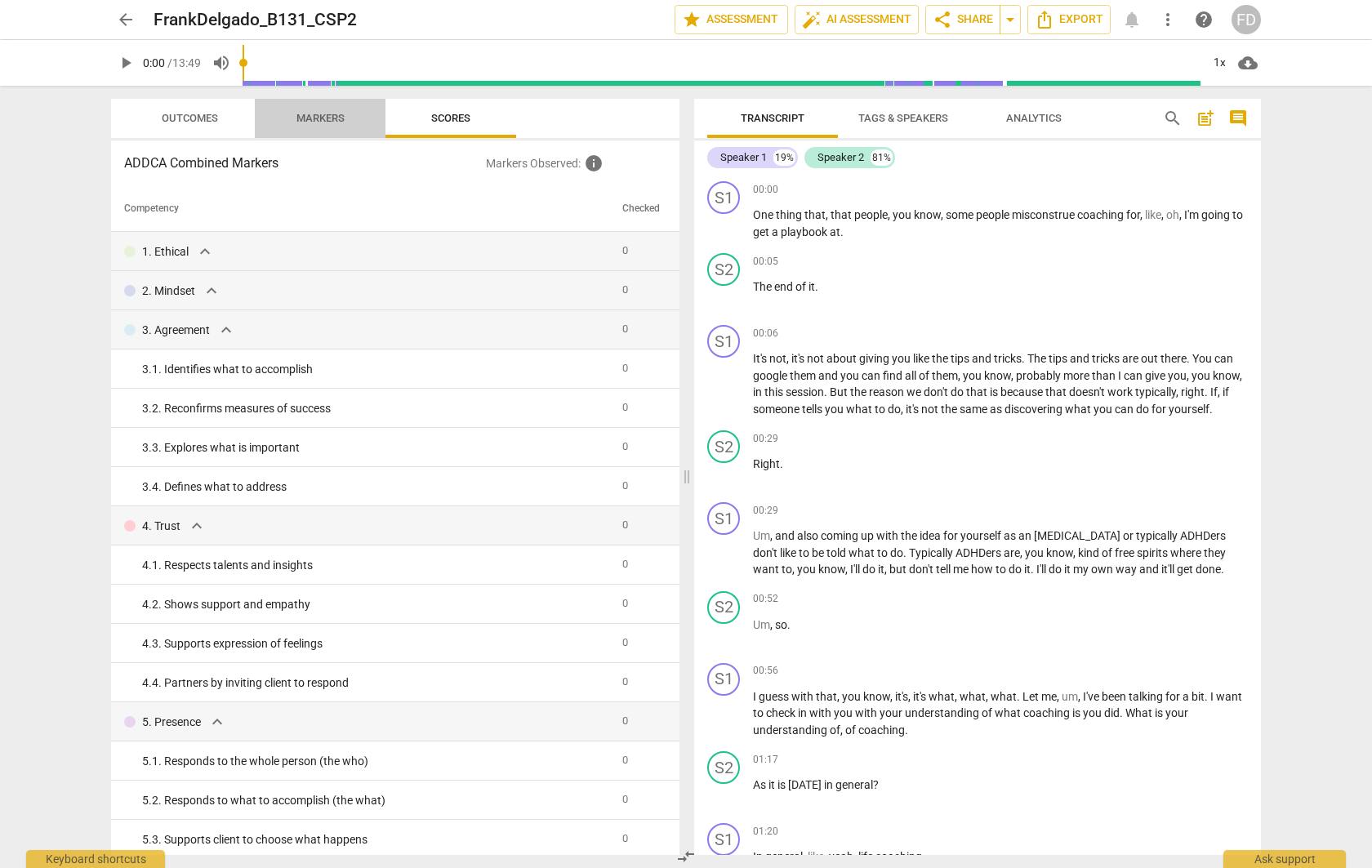
click at [317, 115] on span "Markers" at bounding box center [320, 118] width 48 height 12
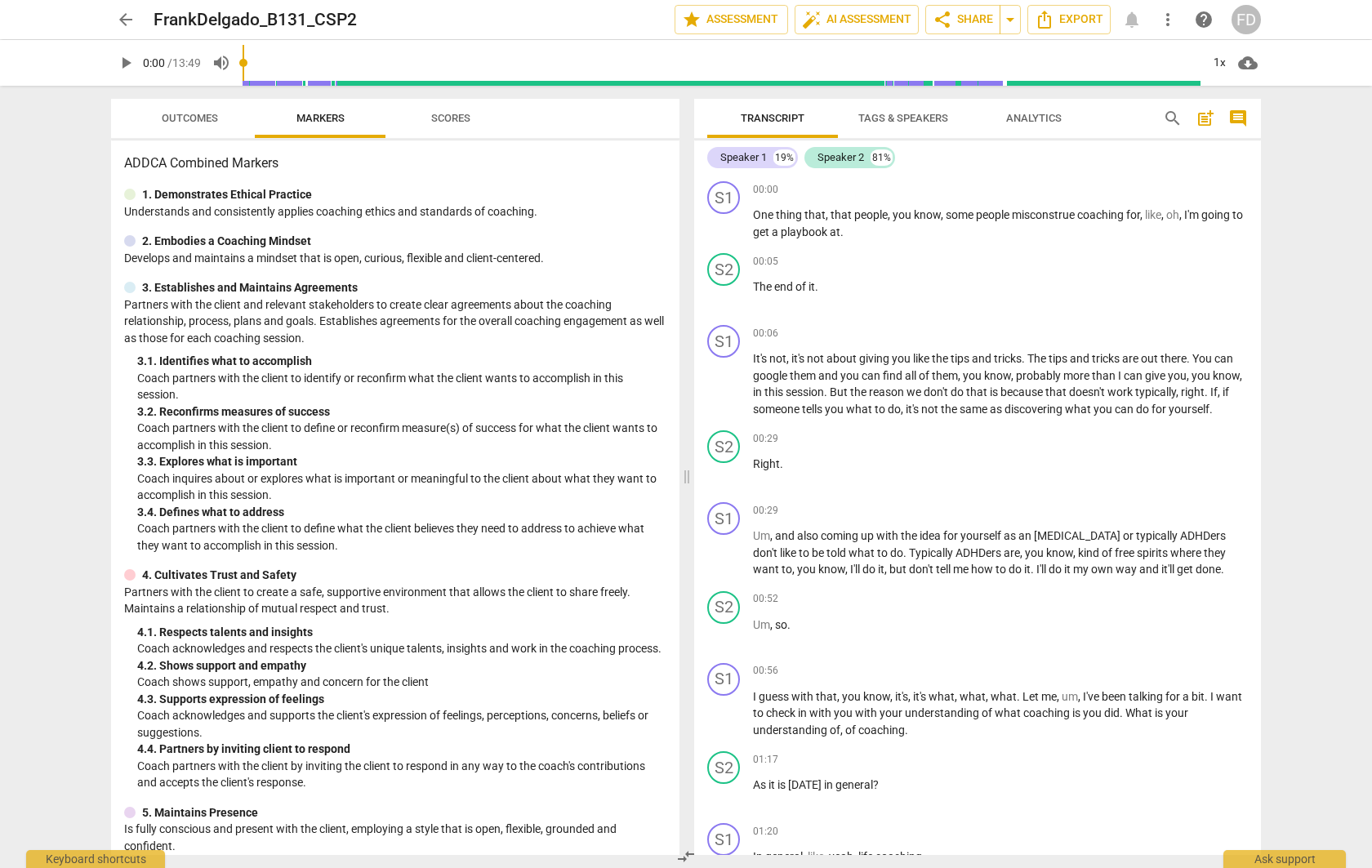
scroll to position [0, 0]
click at [1026, 125] on span "Analytics" at bounding box center [1034, 119] width 95 height 22
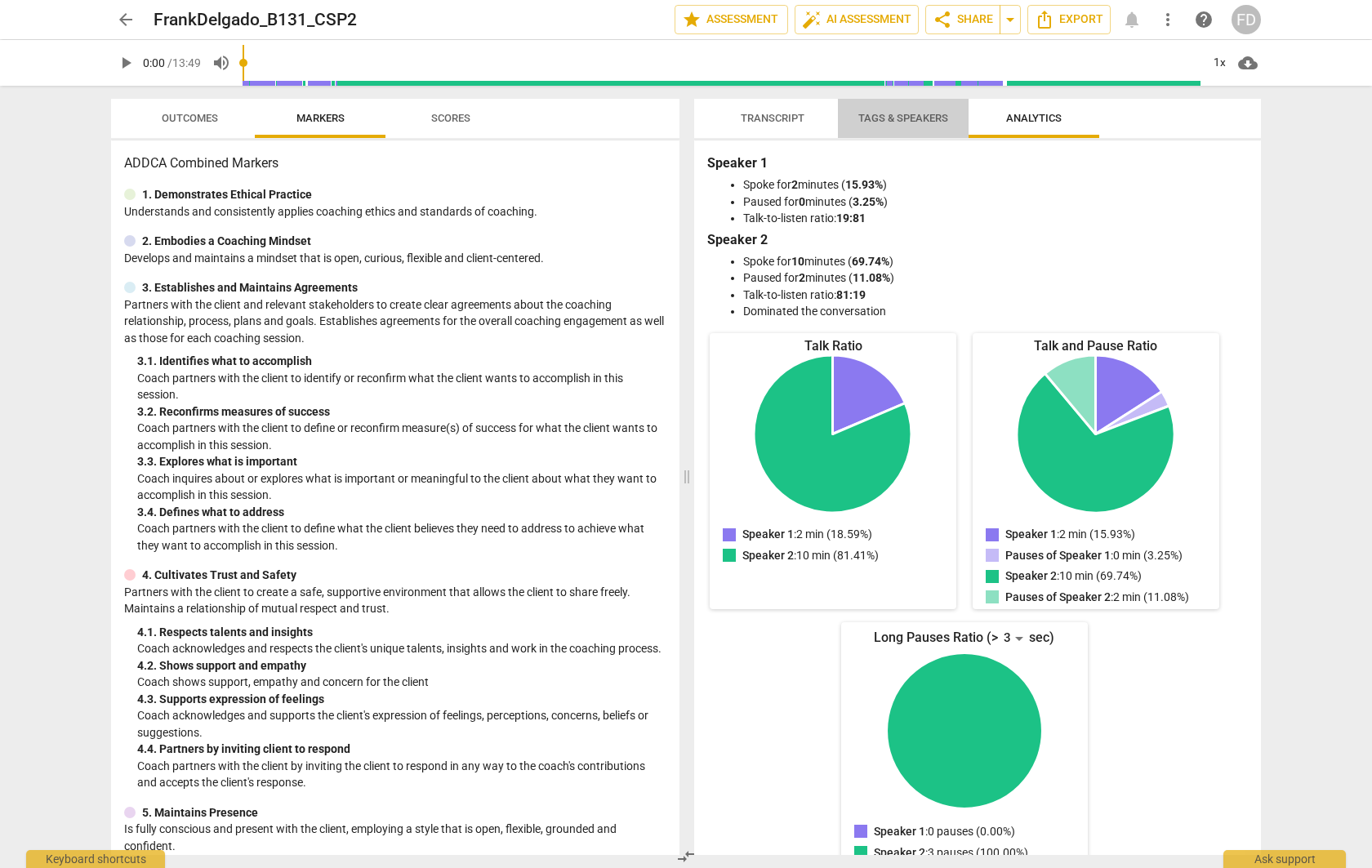
click at [888, 124] on span "Tags & Speakers" at bounding box center [903, 118] width 90 height 12
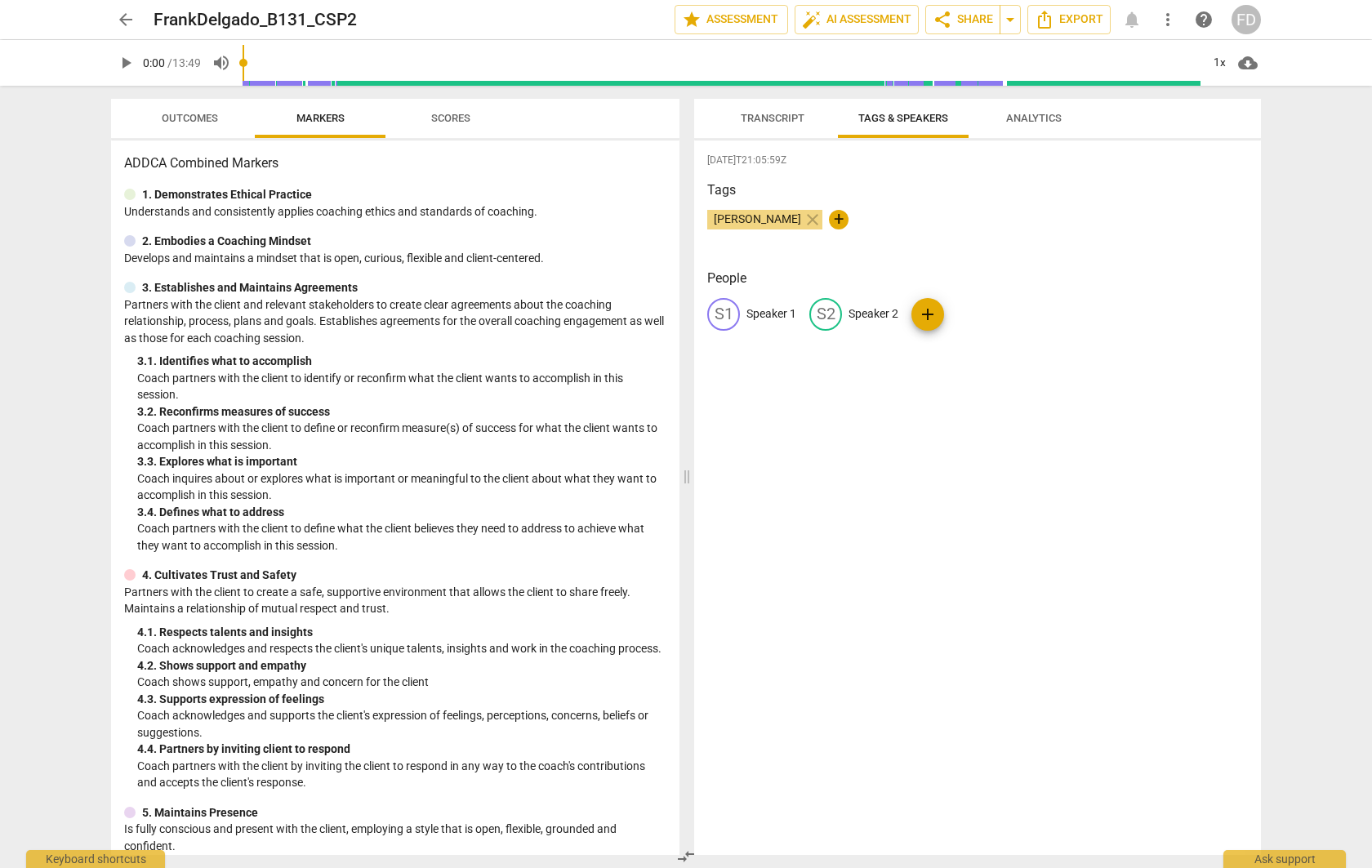
click at [172, 123] on span "Outcomes" at bounding box center [190, 118] width 56 height 12
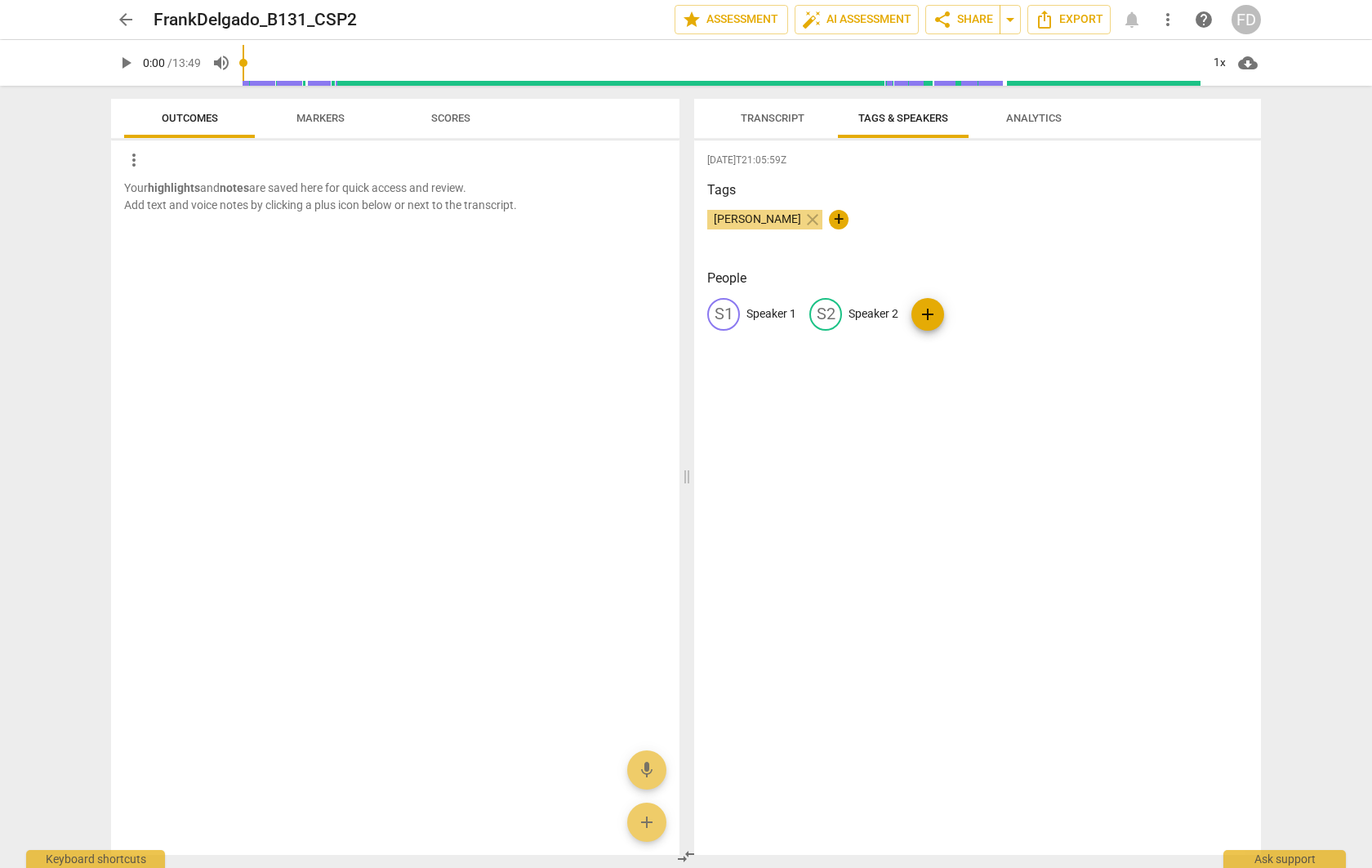
click at [456, 128] on span "Scores" at bounding box center [451, 119] width 79 height 22
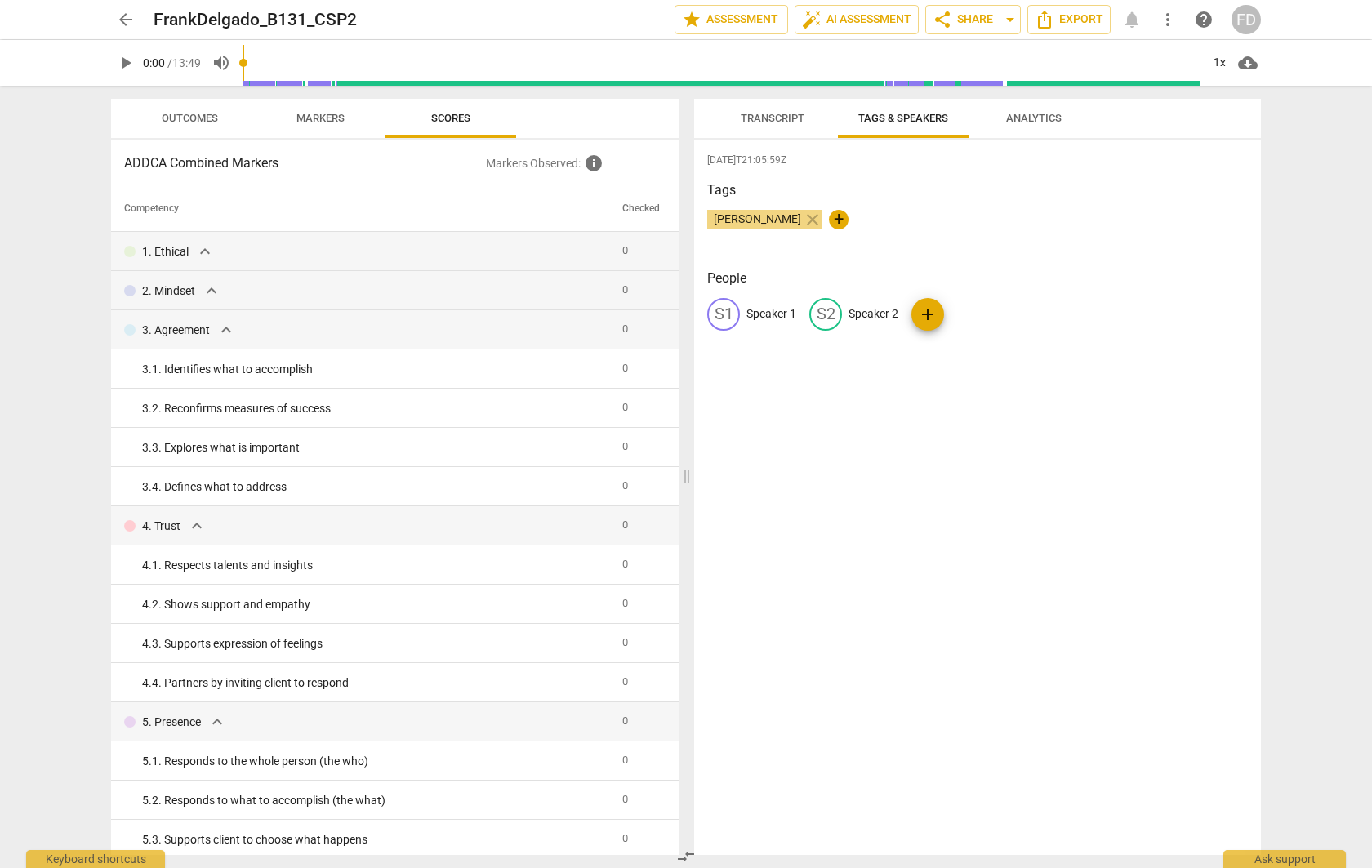
click at [293, 125] on span "Markers" at bounding box center [320, 119] width 88 height 22
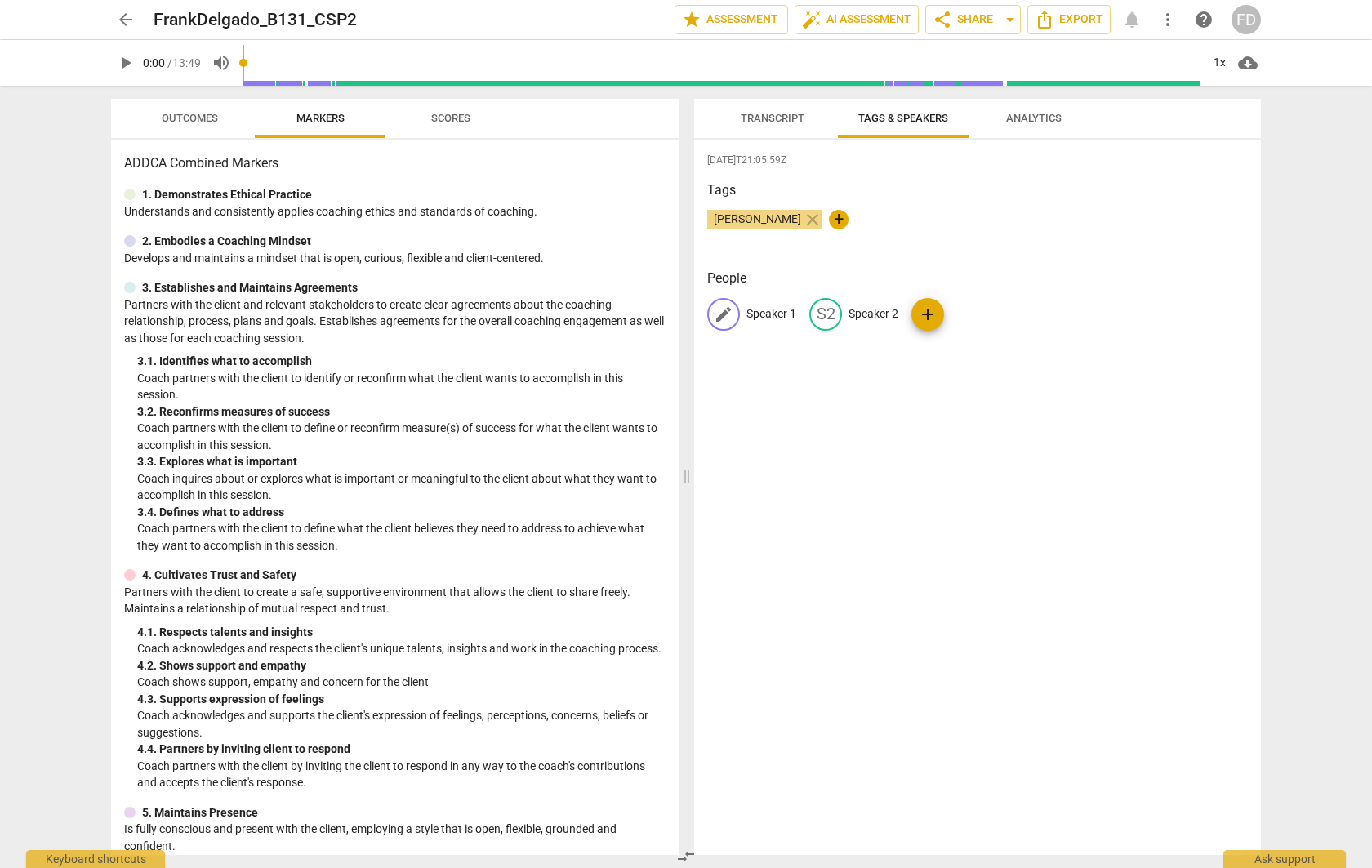
click at [721, 315] on span "edit" at bounding box center [723, 314] width 20 height 20
click at [756, 223] on span "[PERSON_NAME]" at bounding box center [757, 218] width 101 height 13
click at [723, 314] on span "edit" at bounding box center [723, 314] width 20 height 20
type input "Frank D"
type input "[PERSON_NAME]"
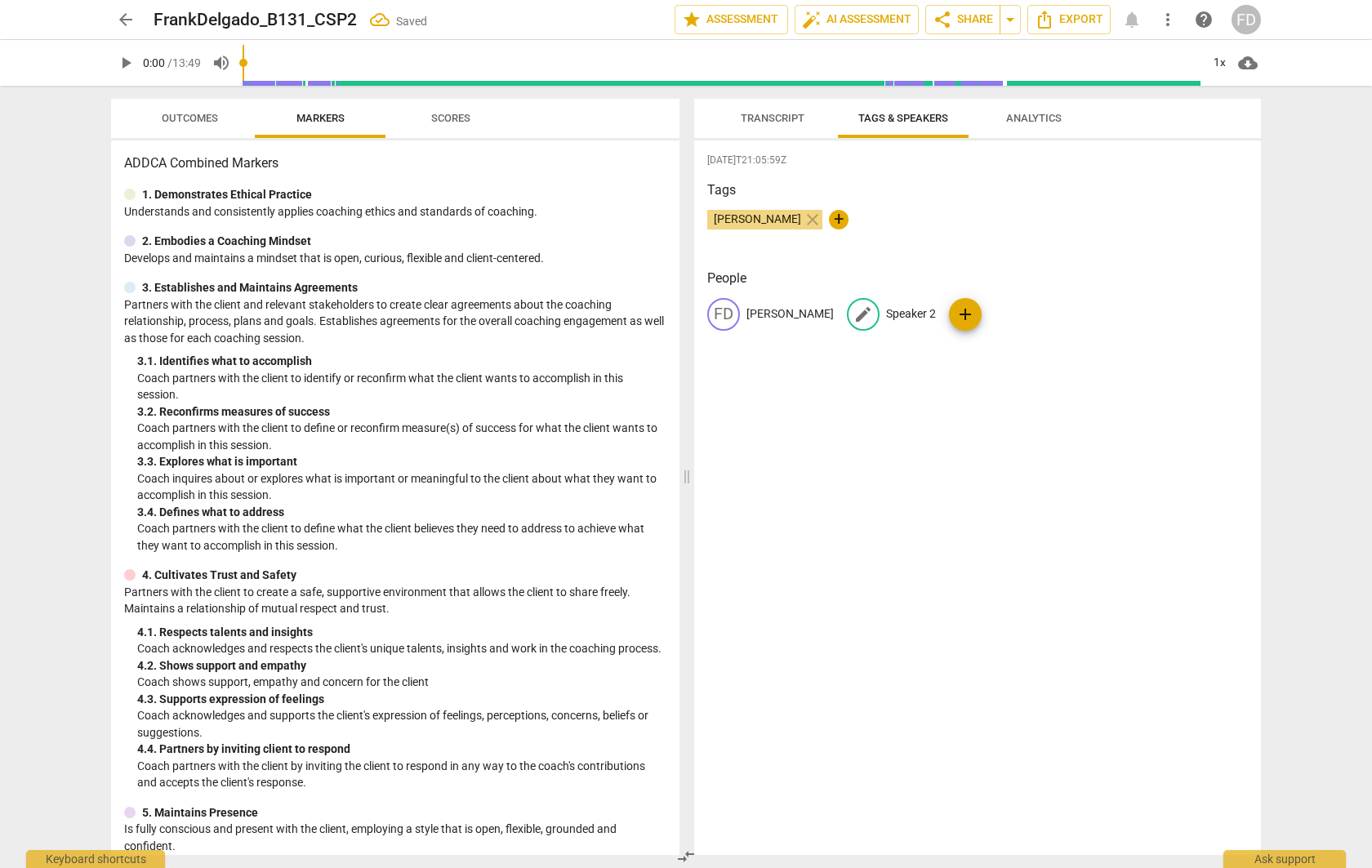
click at [853, 313] on span "edit" at bounding box center [863, 314] width 20 height 20
type input "Client"
click at [825, 16] on span "auto_fix_high AI Assessment" at bounding box center [857, 20] width 110 height 20
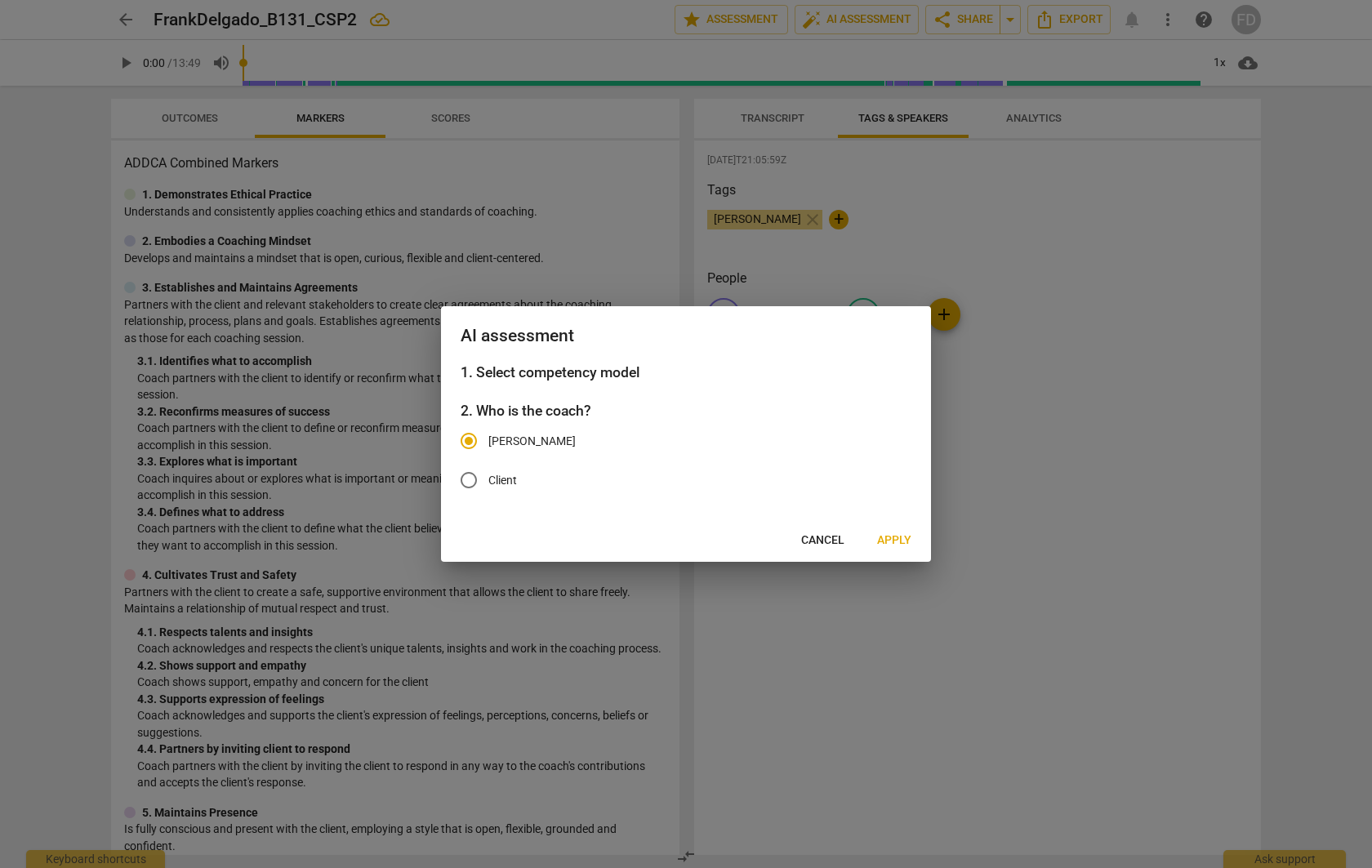
click at [896, 542] on span "Apply" at bounding box center [894, 541] width 34 height 16
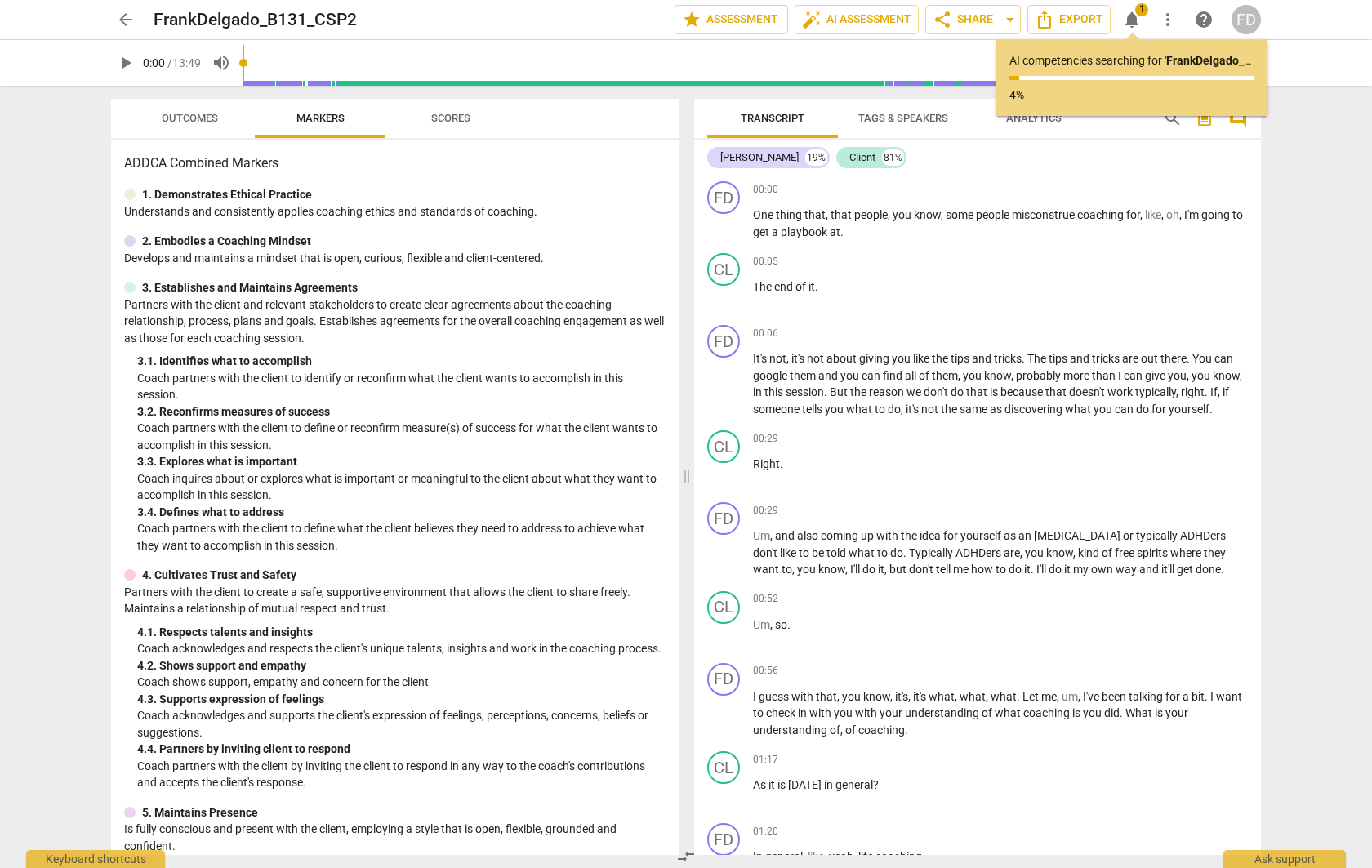
click at [898, 115] on span "Tags & Speakers" at bounding box center [903, 118] width 90 height 12
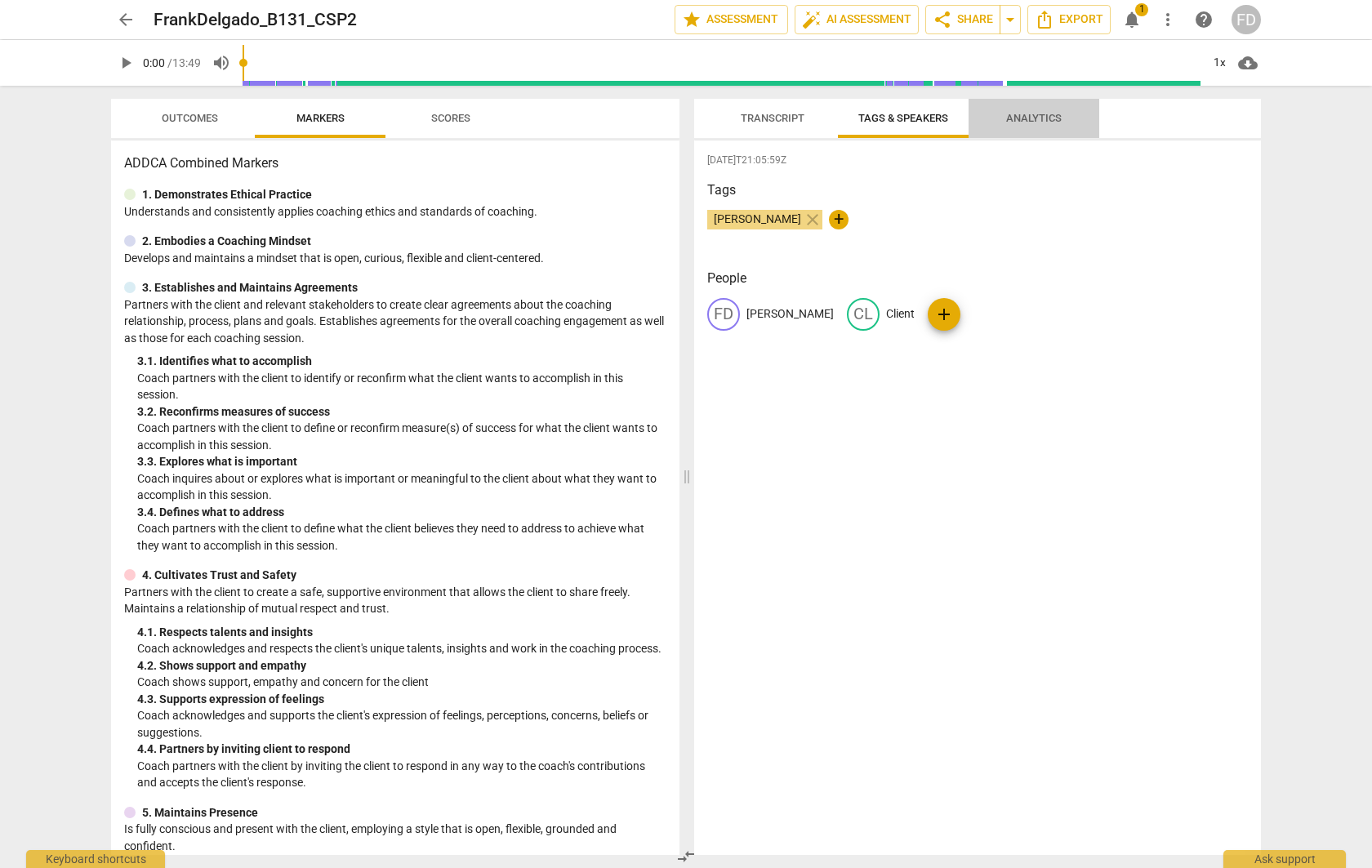
click at [1033, 109] on span "Analytics" at bounding box center [1034, 119] width 95 height 22
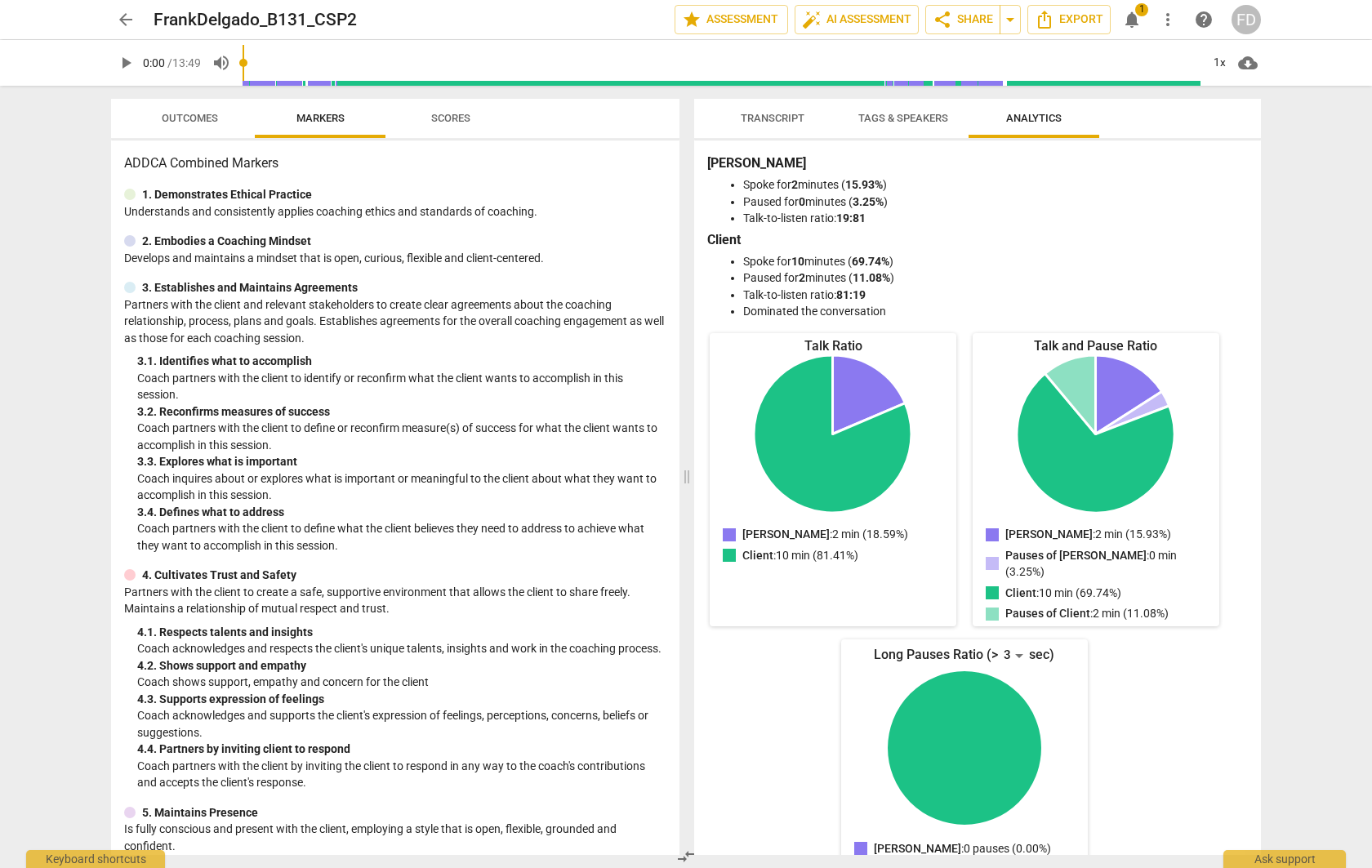
drag, startPoint x: 903, startPoint y: 113, endPoint x: 893, endPoint y: 113, distance: 10.0
click at [903, 113] on span "Tags & Speakers" at bounding box center [903, 118] width 90 height 12
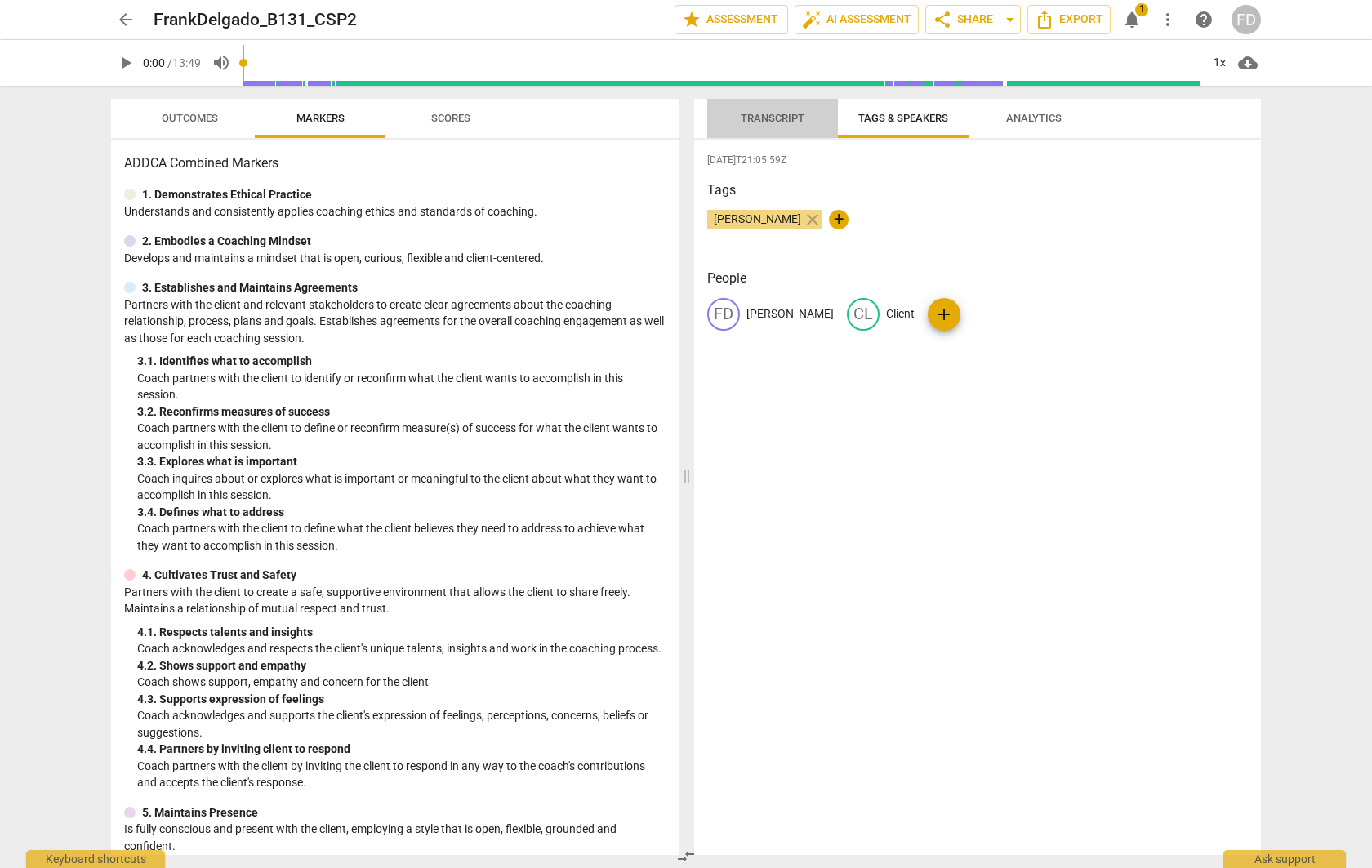
click at [745, 119] on span "Transcript" at bounding box center [772, 118] width 64 height 12
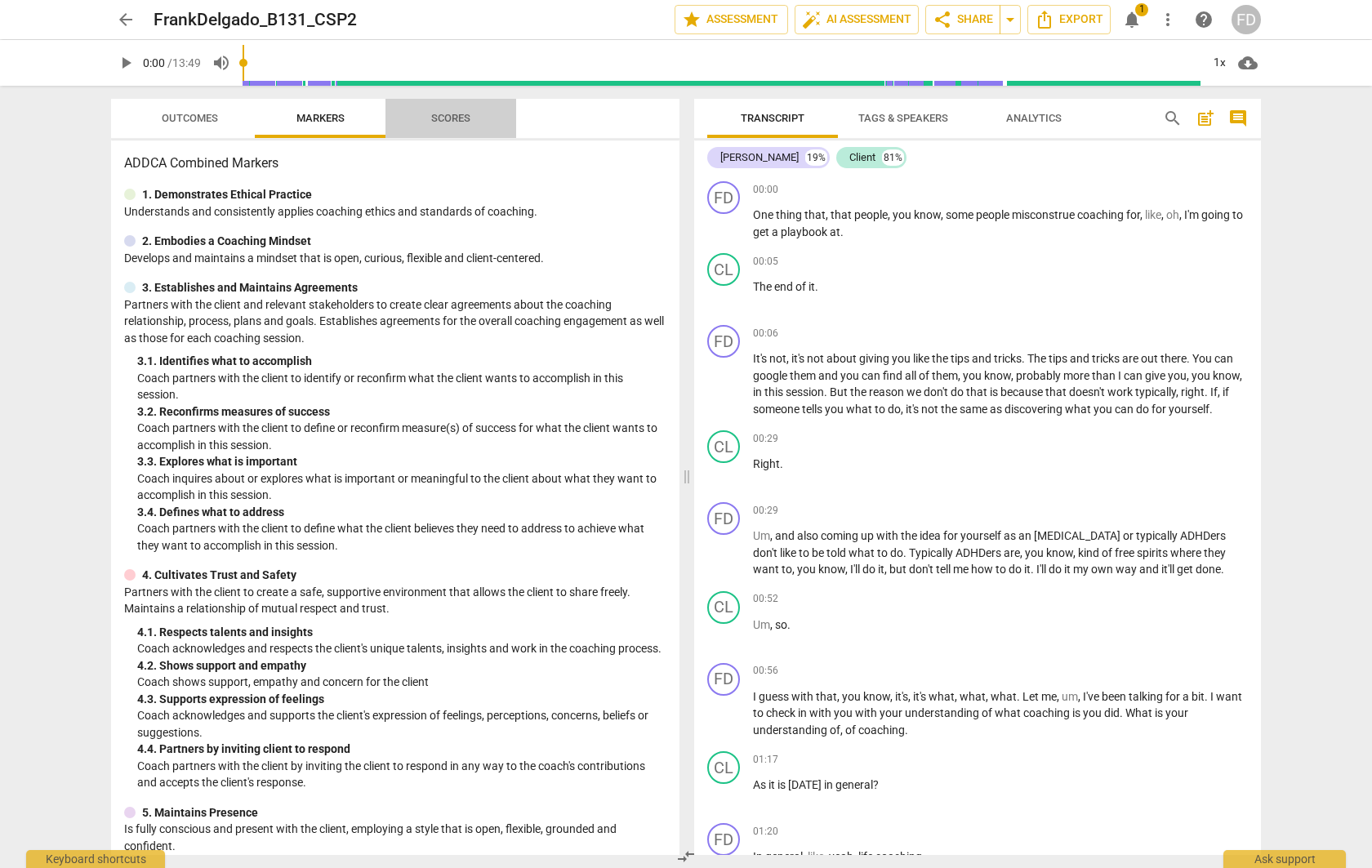
drag, startPoint x: 453, startPoint y: 124, endPoint x: 411, endPoint y: 124, distance: 42.0
click at [453, 124] on span "Scores" at bounding box center [451, 118] width 39 height 12
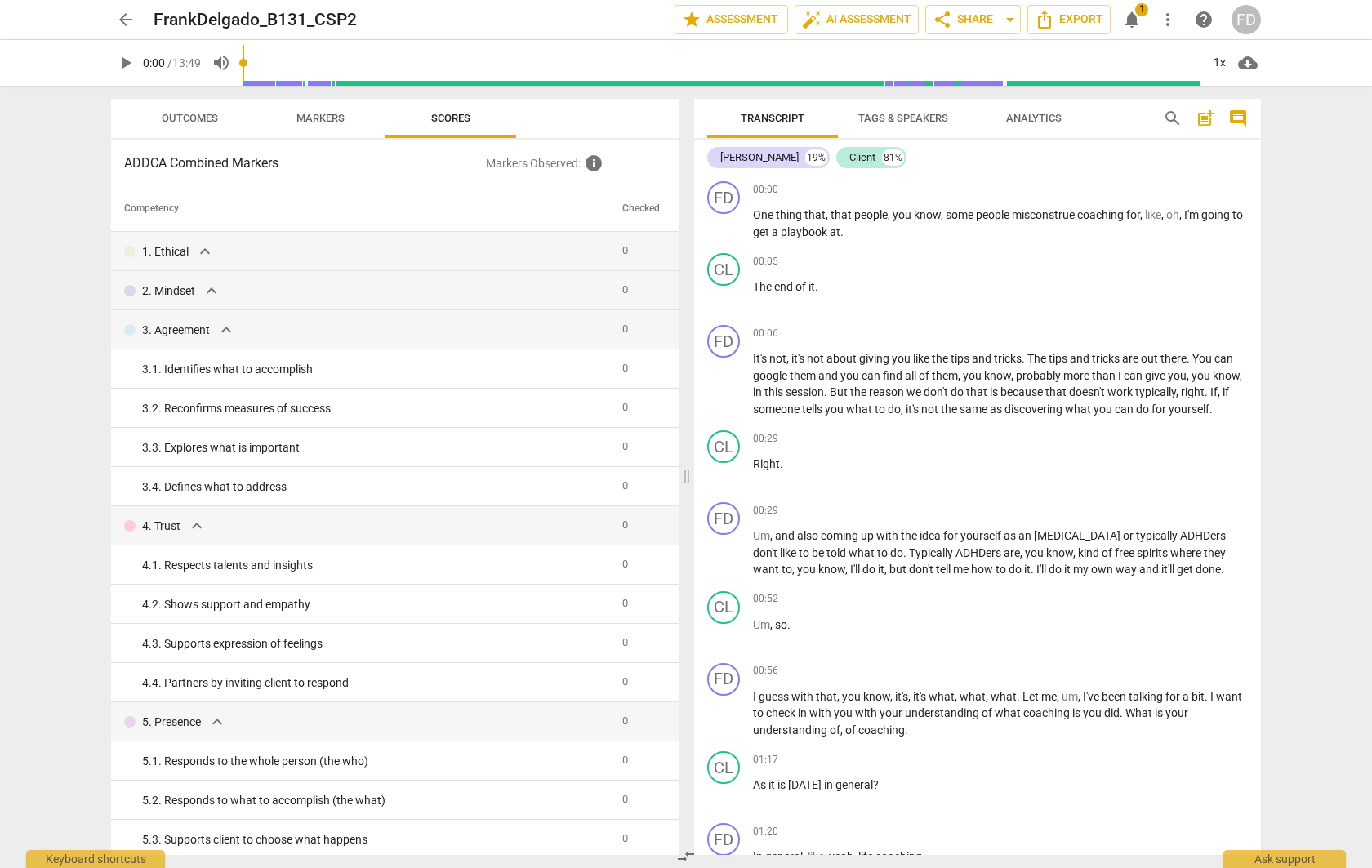
click at [179, 133] on button "Outcomes" at bounding box center [190, 119] width 131 height 39
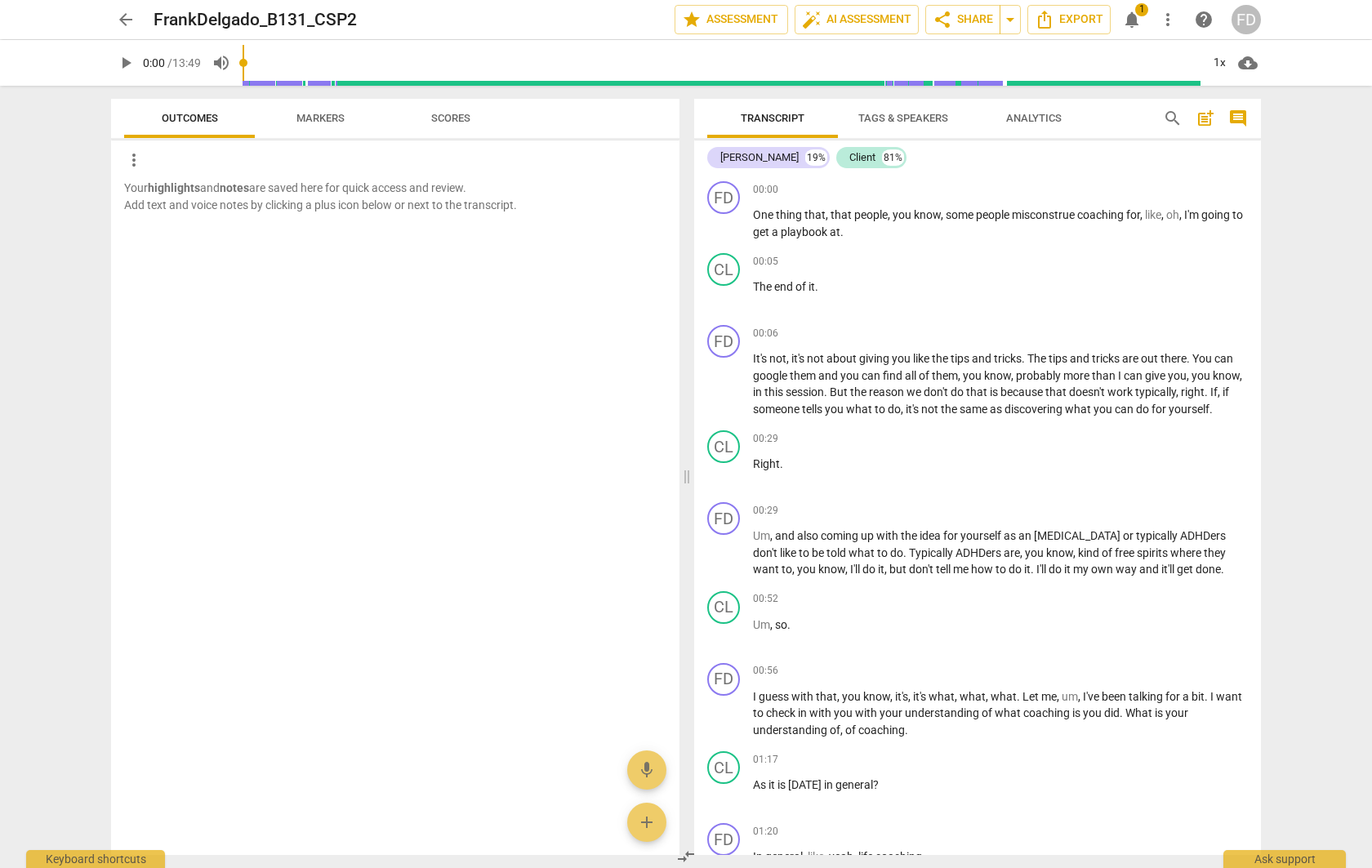
click at [327, 126] on span "Markers" at bounding box center [320, 119] width 88 height 22
